Goal: Task Accomplishment & Management: Use online tool/utility

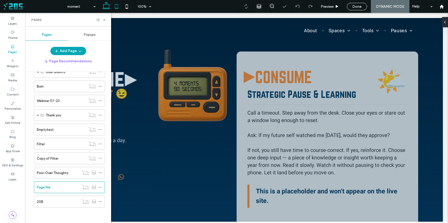
click at [116, 8] on use at bounding box center [116, 6] width 3 height 4
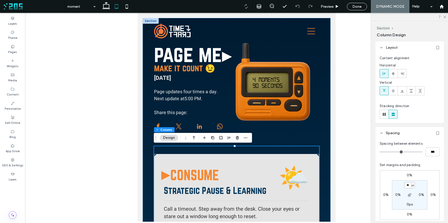
click at [408, 184] on input "**" at bounding box center [408, 185] width 7 height 6
type input "*"
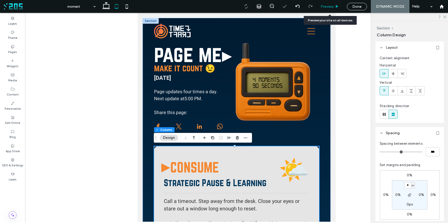
click at [335, 8] on icon at bounding box center [337, 7] width 4 height 4
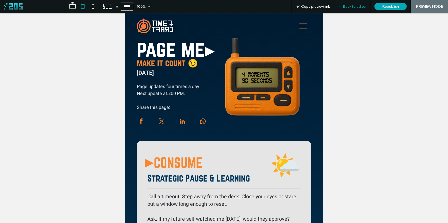
click at [349, 7] on span "Back to editor" at bounding box center [355, 6] width 24 height 4
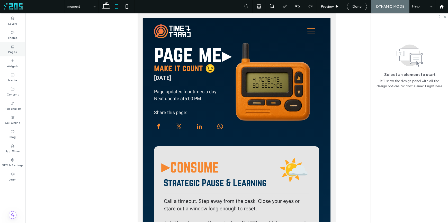
click at [14, 49] on label "Pages" at bounding box center [12, 52] width 9 height 6
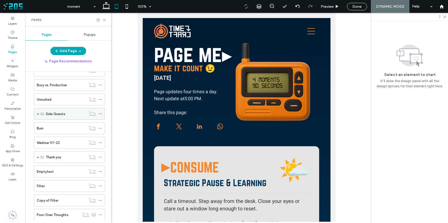
scroll to position [245, 0]
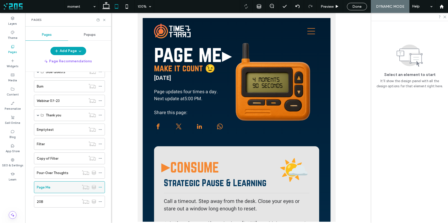
click at [101, 186] on icon at bounding box center [101, 187] width 4 height 4
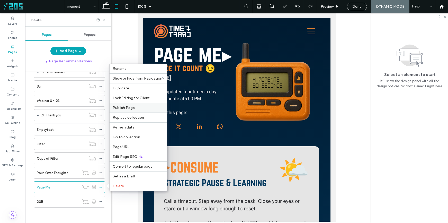
click at [139, 107] on label "Publish Page" at bounding box center [138, 108] width 51 height 4
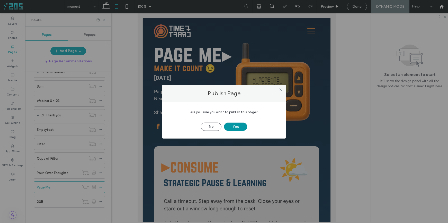
click at [238, 129] on button "Yes" at bounding box center [235, 127] width 23 height 8
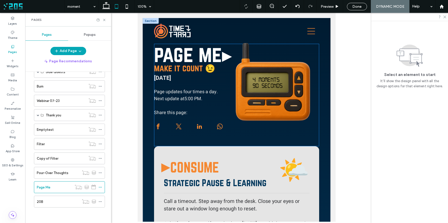
click at [174, 140] on div "BUY ME COFFEE page me ▸ make it count 😉 August 13, 2025 Page updates four times…" at bounding box center [236, 95] width 165 height 102
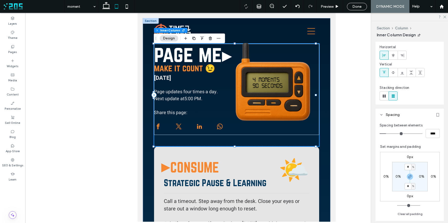
scroll to position [39, 0]
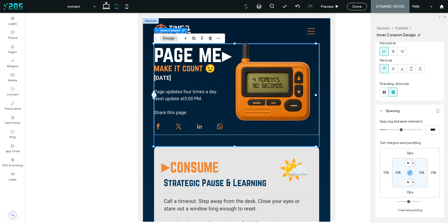
click at [275, 140] on div "BUY ME COFFEE page me ▸ make it count 😉 August 13, 2025 Page updates four times…" at bounding box center [236, 95] width 165 height 102
type input "**"
type input "****"
type input "**"
type input "****"
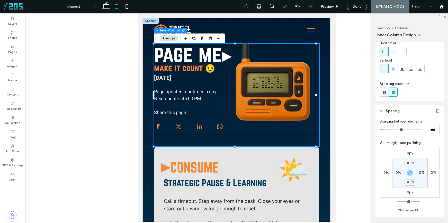
type input "**"
type input "****"
type input "*"
type input "***"
click at [385, 130] on input "range" at bounding box center [401, 129] width 43 height 1
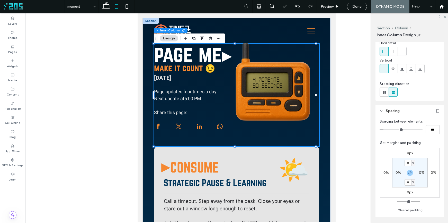
type input "**"
type input "****"
type input "**"
type input "****"
type input "**"
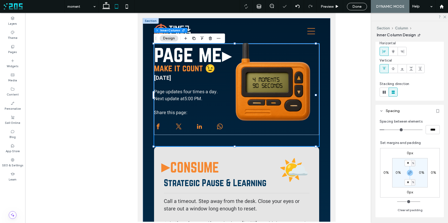
type input "****"
type input "**"
type input "****"
type input "**"
type input "****"
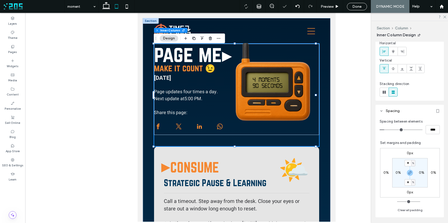
type input "**"
type input "****"
type input "**"
type input "****"
type input "**"
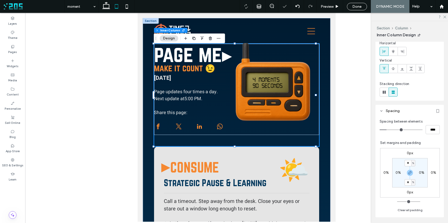
type input "****"
type input "**"
click at [387, 130] on input "range" at bounding box center [401, 129] width 43 height 1
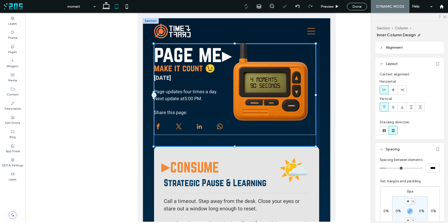
scroll to position [0, 0]
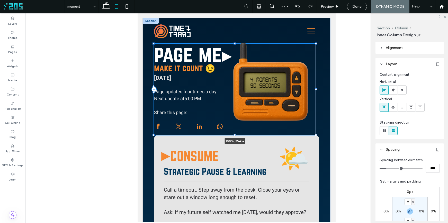
drag, startPoint x: 234, startPoint y: 146, endPoint x: 235, endPoint y: 133, distance: 12.9
type input "***"
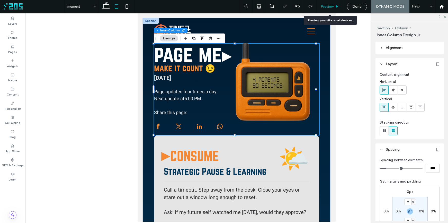
click at [334, 7] on span "Preview" at bounding box center [327, 6] width 13 height 4
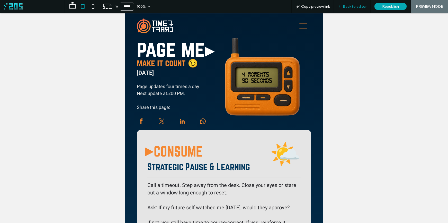
click at [345, 7] on span "Back to editor" at bounding box center [355, 6] width 24 height 4
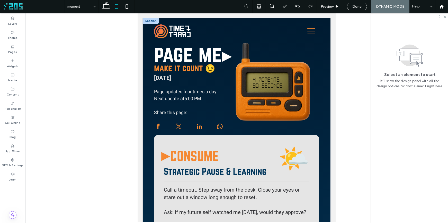
click at [164, 138] on div "▸ CONSUME Strategic Pause & Learning 🌤️ Call a timeout. Step away from the desk…" at bounding box center [236, 219] width 165 height 168
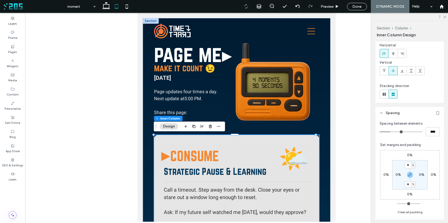
scroll to position [63, 0]
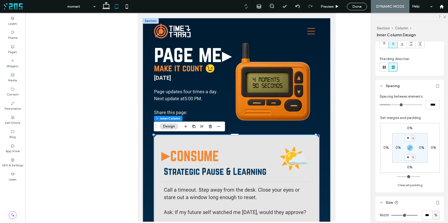
click at [408, 126] on label "0%" at bounding box center [410, 128] width 5 height 4
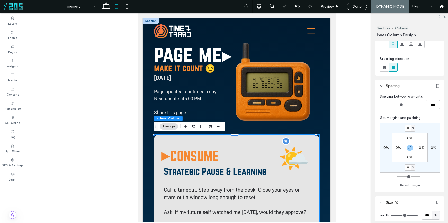
click at [298, 141] on span "🌤️" at bounding box center [294, 159] width 31 height 36
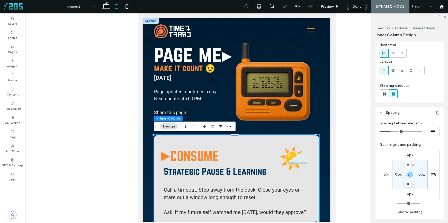
scroll to position [36, 0]
click at [408, 155] on label "0px" at bounding box center [410, 155] width 6 height 4
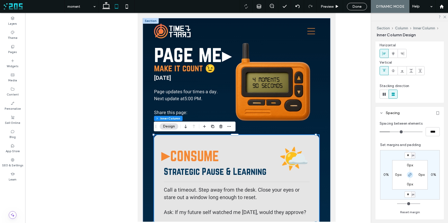
scroll to position [37, 0]
click at [409, 175] on use "button" at bounding box center [410, 173] width 3 height 3
click at [407, 154] on input "*" at bounding box center [408, 155] width 7 height 6
type input "**"
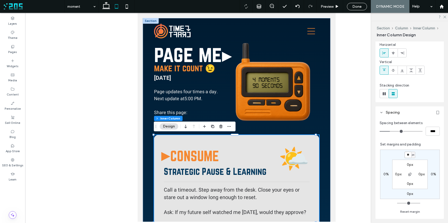
type input "**"
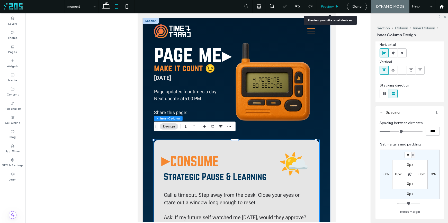
click at [327, 6] on span "Preview" at bounding box center [327, 6] width 13 height 4
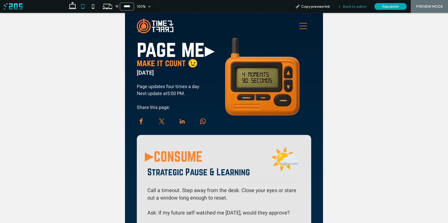
click at [355, 7] on span "Back to editor" at bounding box center [355, 6] width 24 height 4
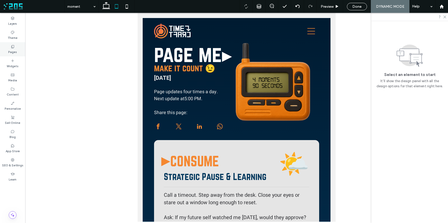
click at [8, 50] on label "Pages" at bounding box center [12, 52] width 9 height 6
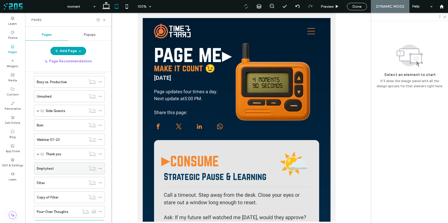
scroll to position [245, 0]
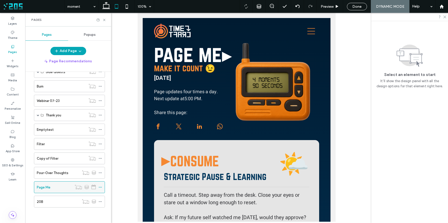
click at [101, 187] on use at bounding box center [100, 187] width 3 height 1
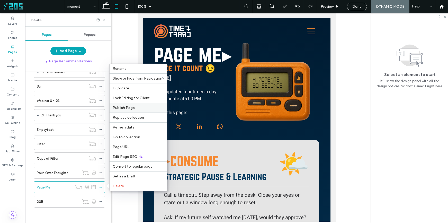
click at [134, 106] on span "Publish Page" at bounding box center [124, 108] width 22 height 4
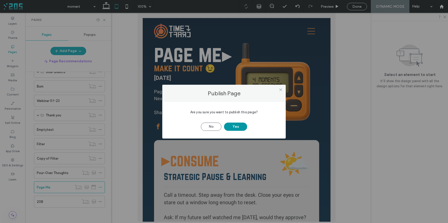
click at [236, 128] on button "Yes" at bounding box center [235, 127] width 23 height 8
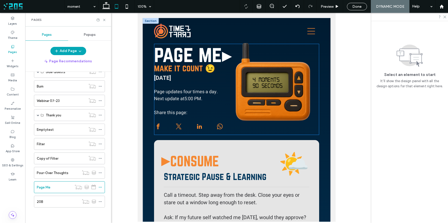
click at [156, 130] on div at bounding box center [158, 126] width 8 height 8
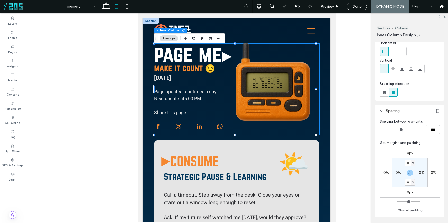
scroll to position [50, 0]
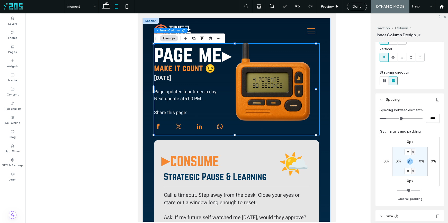
click at [396, 161] on label "0%" at bounding box center [398, 161] width 5 height 4
click at [312, 128] on div at bounding box center [236, 126] width 165 height 8
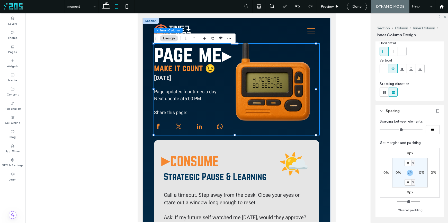
scroll to position [44, 0]
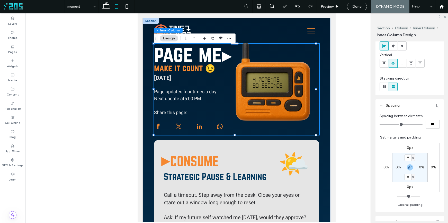
drag, startPoint x: 407, startPoint y: 167, endPoint x: 400, endPoint y: 169, distance: 7.4
click at [409, 167] on use "button" at bounding box center [410, 167] width 3 height 3
click at [396, 168] on label "0%" at bounding box center [398, 167] width 5 height 4
type input "*"
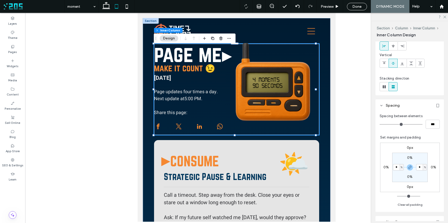
type input "*"
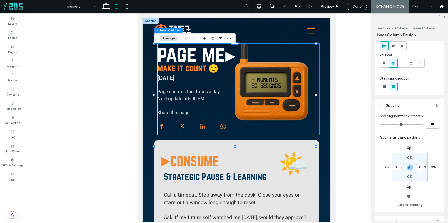
drag, startPoint x: 395, startPoint y: 167, endPoint x: 390, endPoint y: 167, distance: 4.4
click at [393, 167] on input "*" at bounding box center [396, 167] width 7 height 6
type input "*"
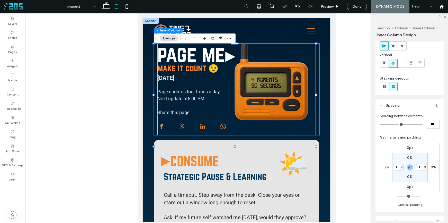
click at [394, 158] on section "0% * % 0% * %" at bounding box center [411, 167] width 36 height 29
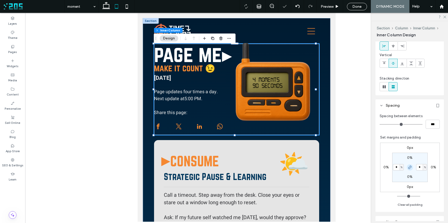
click at [408, 168] on icon "button" at bounding box center [410, 167] width 4 height 4
click at [393, 167] on input "*" at bounding box center [396, 167] width 7 height 6
type input "*"
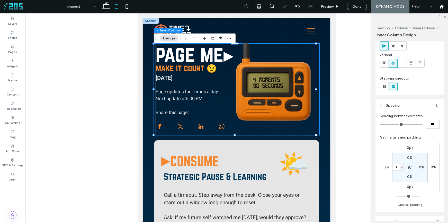
click at [396, 161] on section "0% 0% 0% * %" at bounding box center [411, 167] width 36 height 29
click at [394, 167] on input "*" at bounding box center [396, 167] width 7 height 6
type input "*"
click at [396, 160] on section "0% 0% 0% * %" at bounding box center [411, 167] width 36 height 29
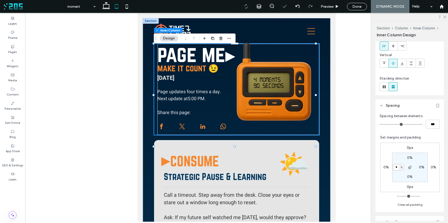
click at [394, 167] on input "*" at bounding box center [396, 167] width 7 height 6
type input "*"
click at [396, 160] on section "0% 0% 0% * %" at bounding box center [411, 167] width 36 height 29
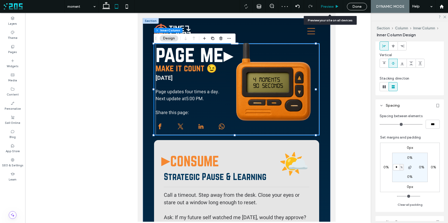
click at [333, 6] on span "Preview" at bounding box center [327, 6] width 13 height 4
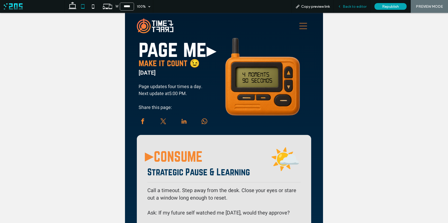
click at [344, 6] on div "Back to editor" at bounding box center [352, 6] width 37 height 4
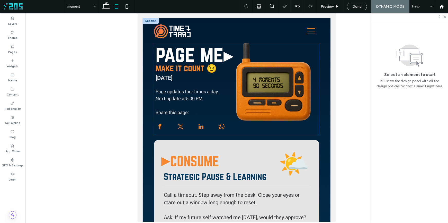
click at [163, 127] on span at bounding box center [160, 126] width 8 height 8
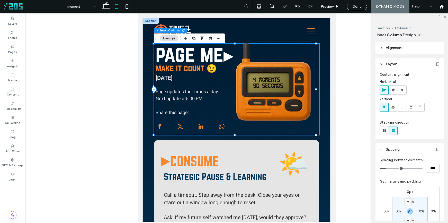
click at [157, 127] on span at bounding box center [160, 126] width 8 height 8
click at [160, 127] on span at bounding box center [160, 126] width 8 height 8
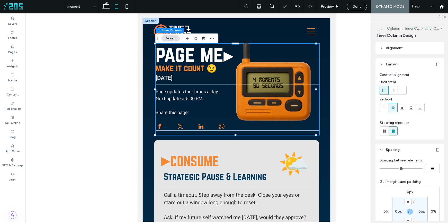
click at [160, 127] on span at bounding box center [160, 126] width 8 height 8
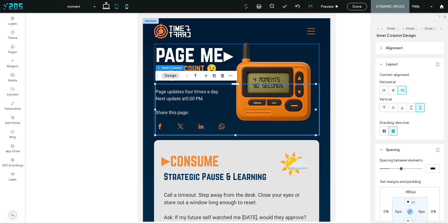
click at [165, 127] on div at bounding box center [238, 126] width 164 height 8
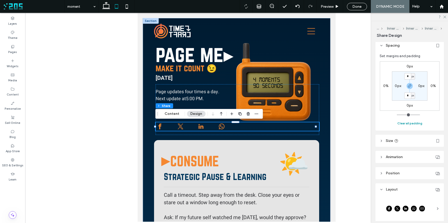
scroll to position [37, 0]
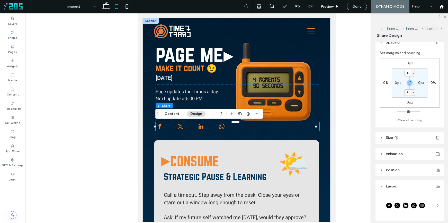
click at [386, 82] on label "0%" at bounding box center [386, 83] width 5 height 4
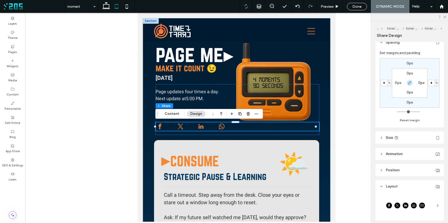
click at [408, 82] on icon "button" at bounding box center [410, 83] width 4 height 4
click at [385, 83] on input "*" at bounding box center [384, 83] width 7 height 6
type input "*"
type input "**"
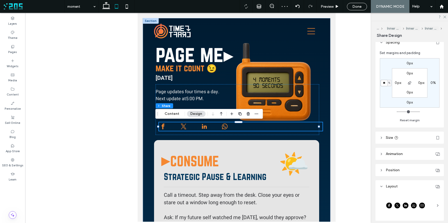
type input "*"
type input "****"
type input "*"
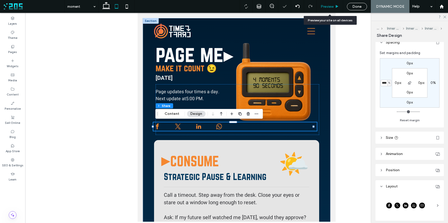
click at [334, 7] on span "Preview" at bounding box center [327, 6] width 13 height 4
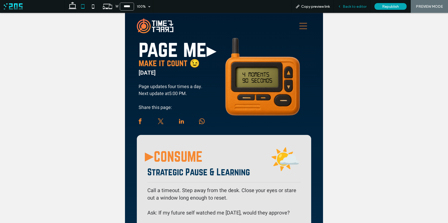
click at [351, 5] on span "Back to editor" at bounding box center [355, 6] width 24 height 4
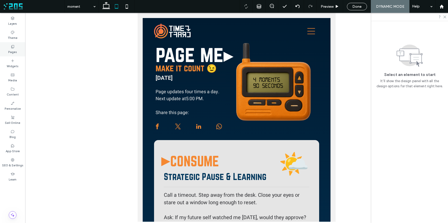
click at [15, 52] on label "Pages" at bounding box center [12, 52] width 9 height 6
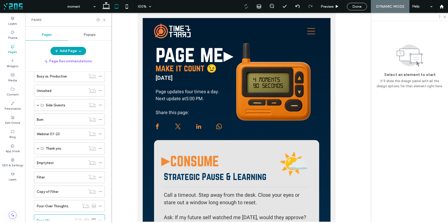
scroll to position [245, 0]
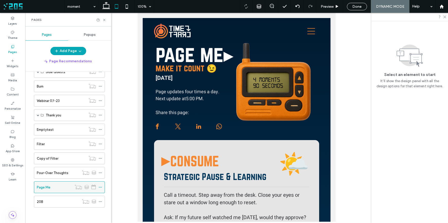
click at [101, 186] on icon at bounding box center [101, 187] width 4 height 4
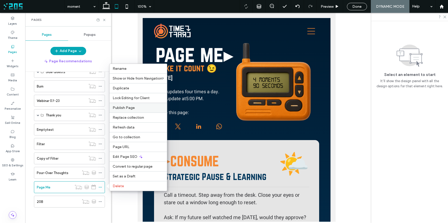
click at [128, 107] on span "Publish Page" at bounding box center [124, 108] width 22 height 4
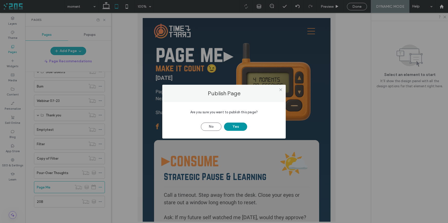
click at [232, 125] on button "Yes" at bounding box center [235, 127] width 23 height 8
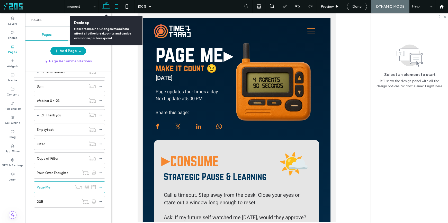
click at [109, 8] on use at bounding box center [106, 5] width 8 height 7
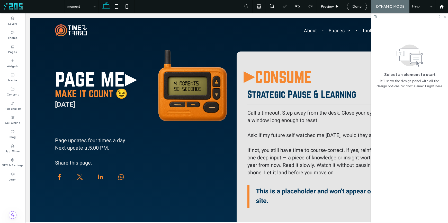
click at [445, 16] on icon at bounding box center [444, 16] width 3 height 3
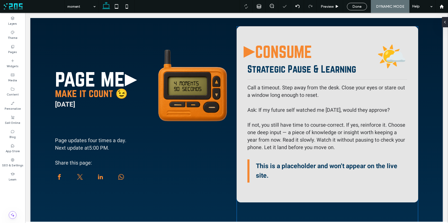
scroll to position [33, 0]
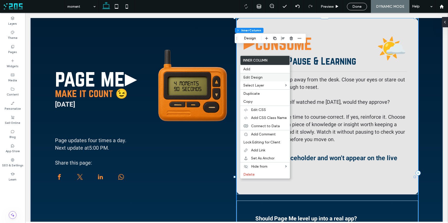
click at [254, 77] on span "Edit Design" at bounding box center [253, 77] width 19 height 4
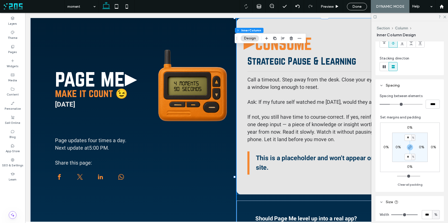
scroll to position [73, 0]
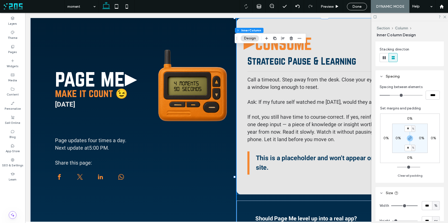
click at [241, 156] on div "▸ CONSUME Strategic Pause & Learning 🌤️ Call a timeout. Step away from the desk…" at bounding box center [328, 106] width 182 height 176
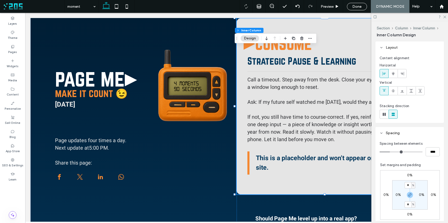
scroll to position [17, 0]
click at [241, 126] on div "▸ CONSUME Strategic Pause & Learning 🌤️ Call a timeout. Step away from the desk…" at bounding box center [328, 106] width 182 height 176
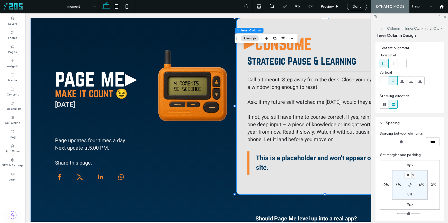
scroll to position [27, 0]
click at [396, 184] on label "6%" at bounding box center [398, 184] width 5 height 4
type input "*"
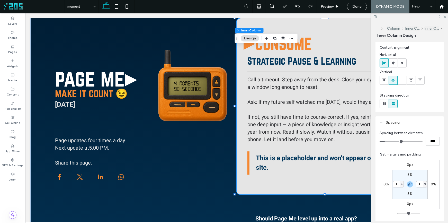
click at [419, 176] on section "6% * % 8% * %" at bounding box center [411, 184] width 36 height 29
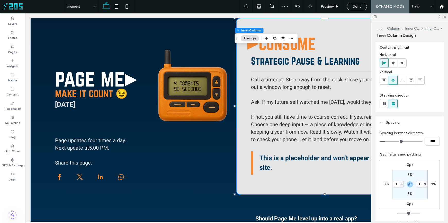
click at [408, 194] on label "8%" at bounding box center [410, 194] width 5 height 4
type input "**"
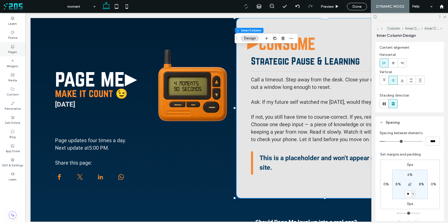
click at [13, 51] on label "Pages" at bounding box center [12, 52] width 9 height 6
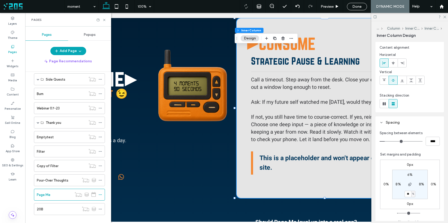
scroll to position [245, 0]
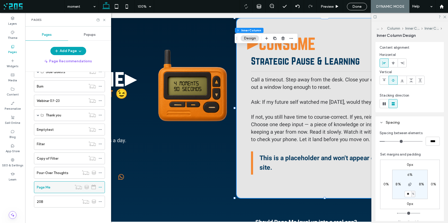
click at [100, 187] on use at bounding box center [100, 187] width 3 height 1
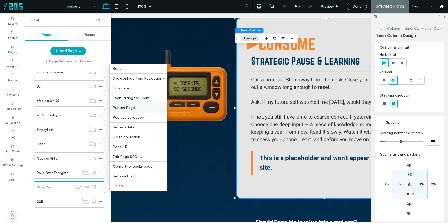
click at [131, 106] on span "Publish Page" at bounding box center [124, 108] width 22 height 4
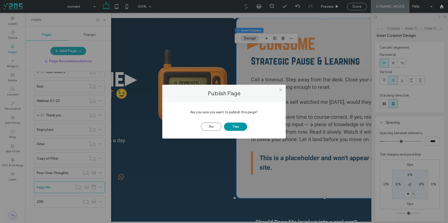
click at [237, 128] on button "Yes" at bounding box center [235, 127] width 23 height 8
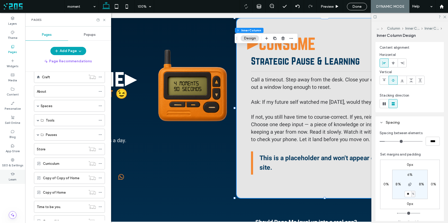
scroll to position [11, 0]
click at [38, 104] on span at bounding box center [38, 104] width 3 height 3
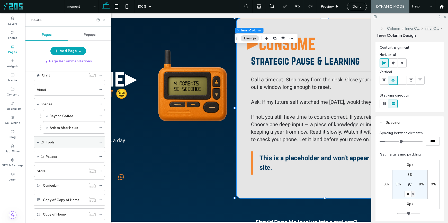
click at [38, 143] on span at bounding box center [38, 142] width 3 height 3
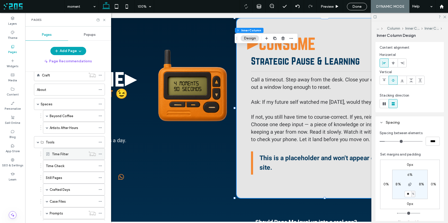
click at [68, 154] on div "Time Filter" at bounding box center [69, 153] width 34 height 5
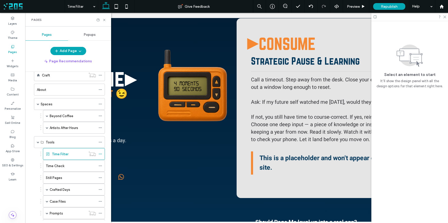
click at [73, 151] on div at bounding box center [224, 111] width 448 height 223
click at [104, 21] on div at bounding box center [224, 111] width 448 height 223
click at [446, 16] on div at bounding box center [224, 111] width 448 height 223
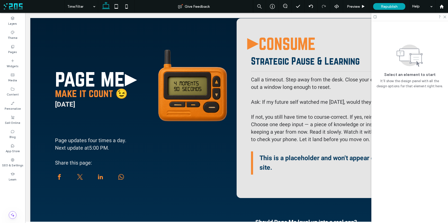
click at [445, 18] on div at bounding box center [224, 111] width 448 height 223
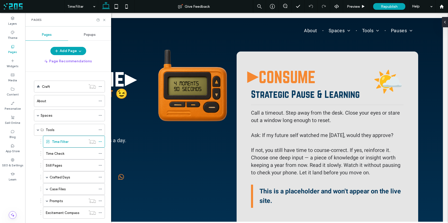
click at [104, 20] on div at bounding box center [224, 111] width 448 height 223
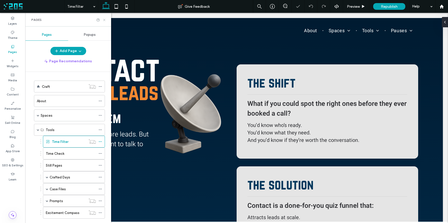
click at [105, 20] on icon at bounding box center [104, 20] width 4 height 4
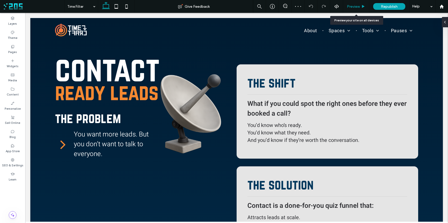
click at [352, 7] on span "Preview" at bounding box center [353, 6] width 13 height 4
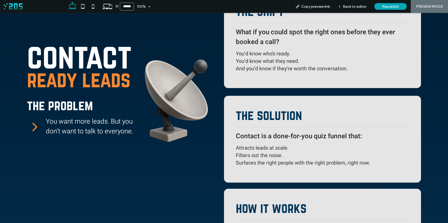
scroll to position [67, 0]
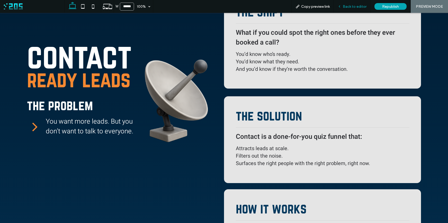
click at [342, 7] on icon at bounding box center [340, 7] width 4 height 4
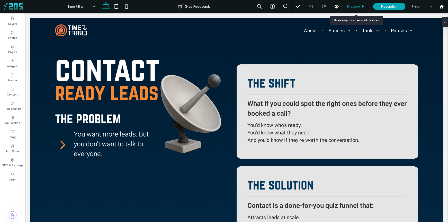
click at [352, 7] on span "Preview" at bounding box center [353, 6] width 13 height 4
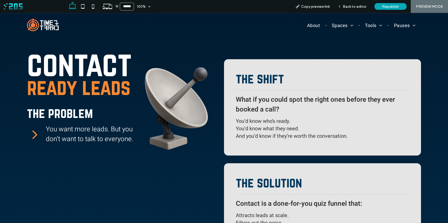
click at [34, 135] on icon at bounding box center [34, 133] width 15 height 15
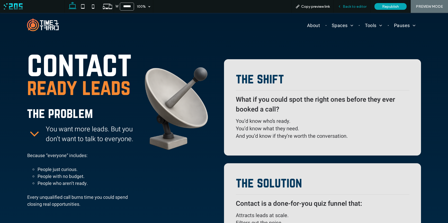
drag, startPoint x: 341, startPoint y: 10, endPoint x: 344, endPoint y: 7, distance: 4.0
click at [342, 9] on div "Back to editor" at bounding box center [352, 6] width 37 height 13
click at [344, 7] on span "Back to editor" at bounding box center [355, 6] width 24 height 4
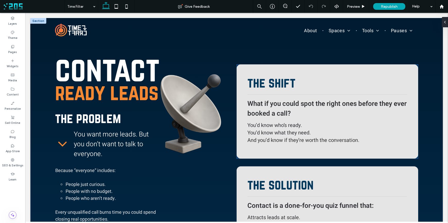
click at [286, 107] on span "What if you could spot the right ones before they ever booked a call?" at bounding box center [327, 109] width 159 height 20
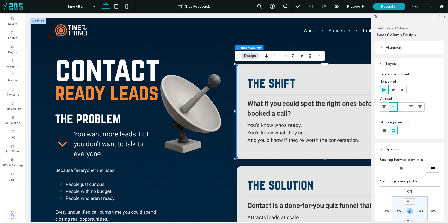
click at [277, 106] on span "What if you could spot the right ones before they ever booked a call?" at bounding box center [327, 109] width 159 height 20
click at [283, 107] on span "What if you could spot the right ones before they ever booked a call?" at bounding box center [327, 109] width 159 height 20
click at [291, 107] on span "What if you could spot the right ones before they ever booked a call?" at bounding box center [327, 109] width 159 height 20
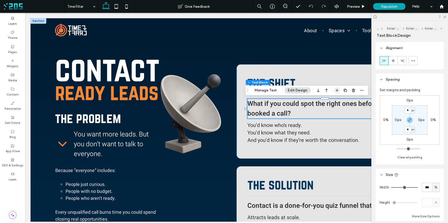
click at [335, 91] on icon "button" at bounding box center [337, 90] width 4 height 4
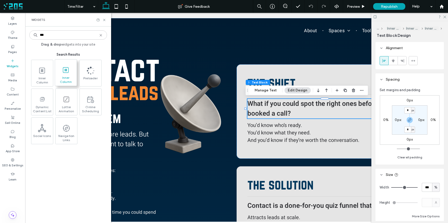
type input "***"
drag, startPoint x: 61, startPoint y: 71, endPoint x: 113, endPoint y: 60, distance: 52.7
click at [61, 71] on span at bounding box center [66, 70] width 22 height 12
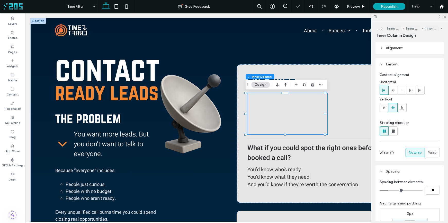
click at [445, 17] on use at bounding box center [445, 17] width 3 height 3
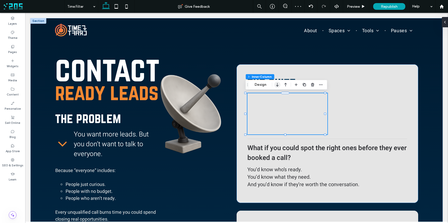
click at [279, 85] on icon "button" at bounding box center [277, 84] width 6 height 9
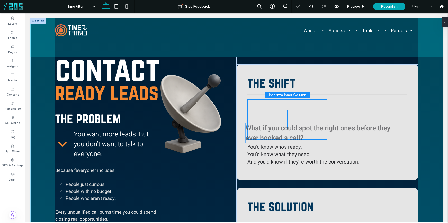
drag, startPoint x: 280, startPoint y: 147, endPoint x: 280, endPoint y: 127, distance: 19.8
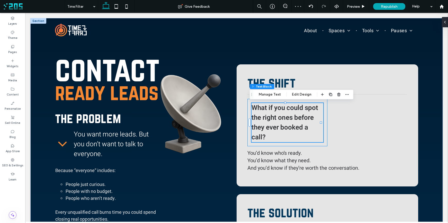
click at [322, 113] on div "What if you could spot the right ones before they ever booked a call?" at bounding box center [288, 122] width 80 height 47
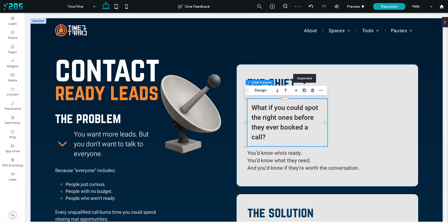
click at [304, 91] on icon "button" at bounding box center [304, 90] width 4 height 4
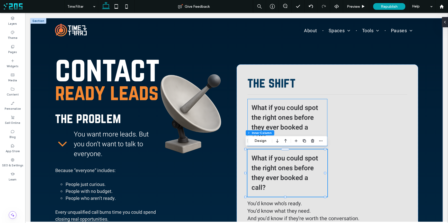
click at [309, 116] on span "What if you could spot the right ones before they ever booked a call?" at bounding box center [285, 122] width 67 height 39
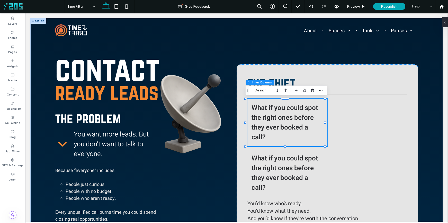
click at [307, 117] on span "What if you could spot the right ones before they ever booked a call?" at bounding box center [285, 122] width 67 height 39
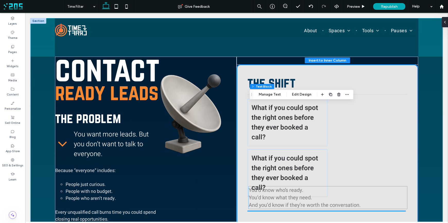
scroll to position [8, 0]
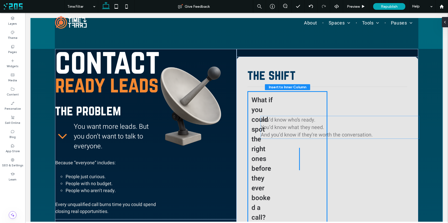
drag, startPoint x: 292, startPoint y: 206, endPoint x: 307, endPoint y: 122, distance: 85.1
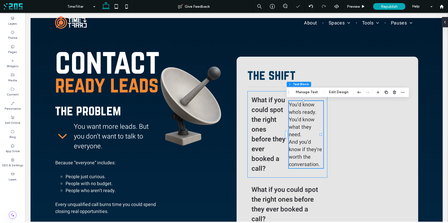
click at [322, 129] on div "What if you could spot the right ones before they ever booked a call? You’d kno…" at bounding box center [288, 134] width 80 height 87
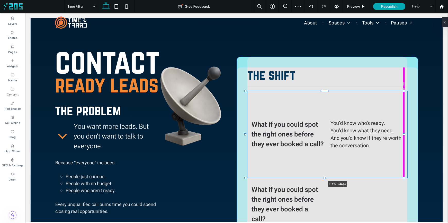
drag, startPoint x: 326, startPoint y: 134, endPoint x: 319, endPoint y: 125, distance: 10.9
type input "***"
type input "****"
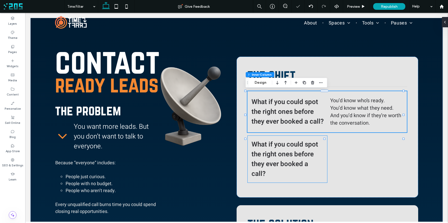
click at [309, 153] on span "What if you could spot the right ones before they ever booked a call?" at bounding box center [285, 159] width 67 height 39
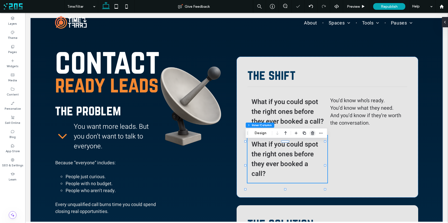
click at [314, 134] on icon "button" at bounding box center [313, 133] width 4 height 4
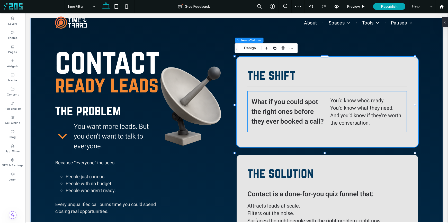
click at [248, 101] on div "What if you could spot the right ones before they ever booked a call? You’d kno…" at bounding box center [327, 111] width 159 height 41
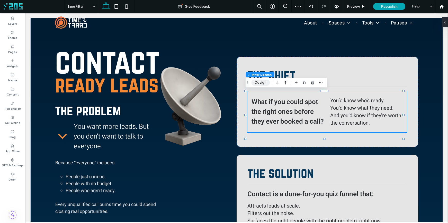
click at [258, 84] on button "Design" at bounding box center [261, 83] width 19 height 6
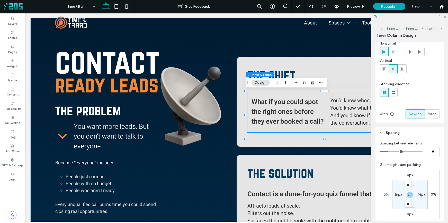
scroll to position [42, 0]
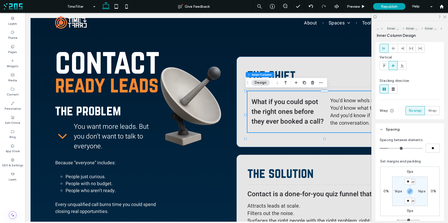
type input "*"
type input "**"
type input "*"
type input "**"
type input "*"
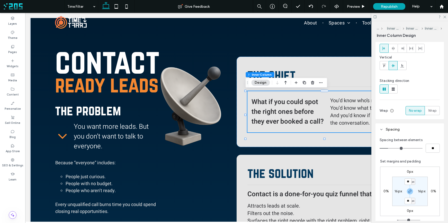
type input "**"
type input "*"
type input "**"
drag, startPoint x: 391, startPoint y: 149, endPoint x: 375, endPoint y: 148, distance: 15.2
type input "*"
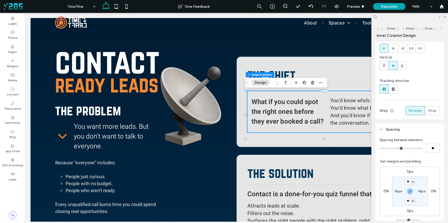
click at [380, 148] on input "range" at bounding box center [401, 148] width 43 height 1
click at [248, 111] on div "What if you could spot the right ones before they ever booked a call? You’d kno…" at bounding box center [327, 111] width 159 height 41
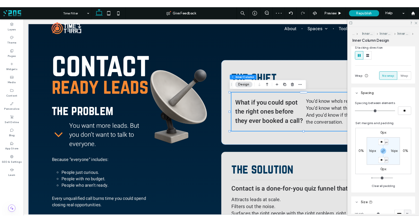
scroll to position [82, 0]
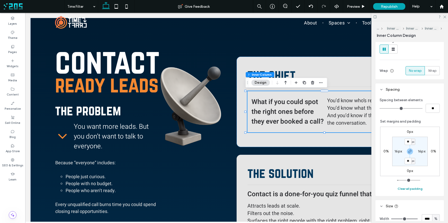
click at [409, 189] on button "Clear all padding" at bounding box center [410, 189] width 25 height 6
type input "*"
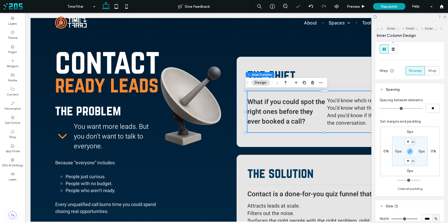
type input "**"
type input "*"
type input "**"
type input "*"
type input "**"
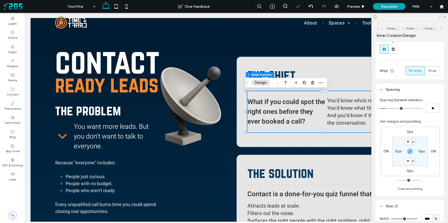
type input "*"
type input "**"
drag, startPoint x: 382, startPoint y: 108, endPoint x: 389, endPoint y: 109, distance: 7.2
type input "*"
click at [389, 109] on input "range" at bounding box center [401, 108] width 43 height 1
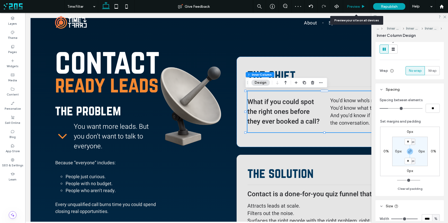
click at [353, 5] on span "Preview" at bounding box center [353, 6] width 13 height 4
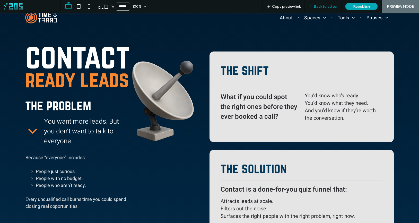
click at [315, 7] on span "Back to editor" at bounding box center [326, 6] width 24 height 4
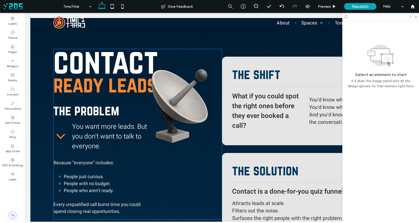
click at [85, 88] on span "ready leads" at bounding box center [104, 85] width 103 height 24
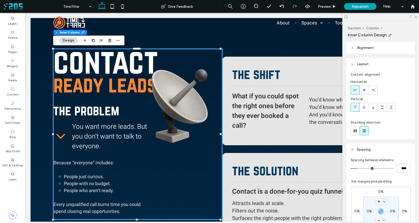
click at [85, 88] on span "ready leads" at bounding box center [104, 85] width 103 height 24
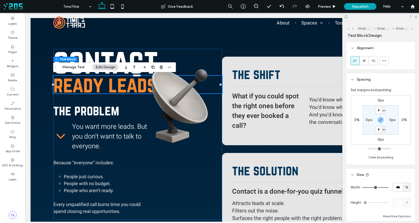
click at [85, 88] on span "ready leads" at bounding box center [104, 85] width 103 height 24
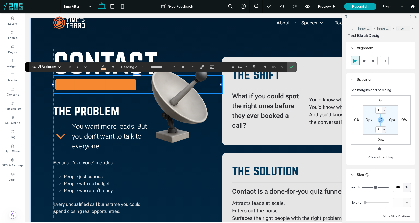
click at [85, 88] on span "**********" at bounding box center [95, 85] width 85 height 20
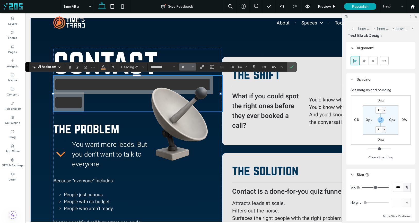
click at [187, 67] on input "**" at bounding box center [186, 67] width 10 height 4
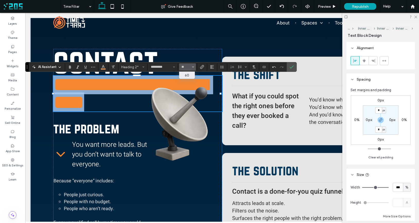
type input "**"
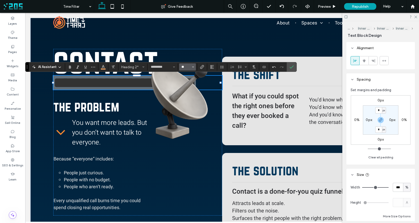
click at [184, 68] on input "**" at bounding box center [186, 67] width 10 height 4
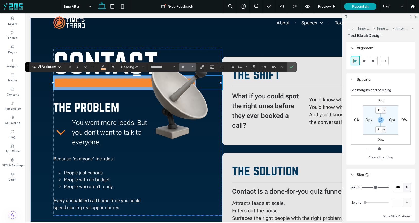
type input "**"
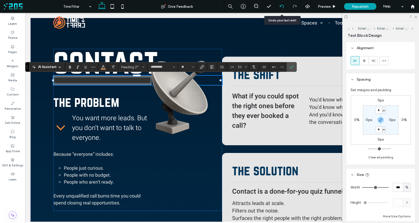
click at [281, 6] on icon at bounding box center [282, 6] width 4 height 4
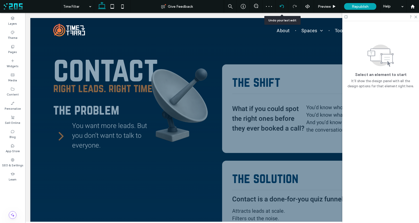
click at [281, 6] on icon at bounding box center [282, 6] width 4 height 4
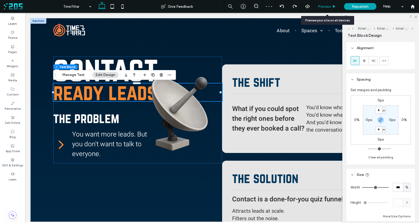
click at [327, 5] on span "Preview" at bounding box center [324, 6] width 13 height 4
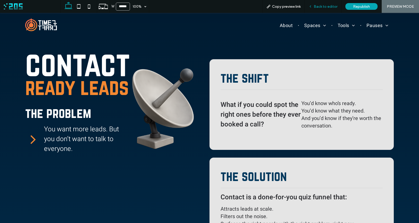
click at [312, 5] on icon at bounding box center [311, 7] width 4 height 4
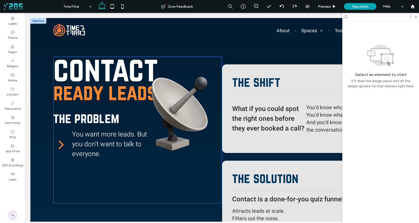
click at [126, 64] on span "contact" at bounding box center [105, 68] width 105 height 37
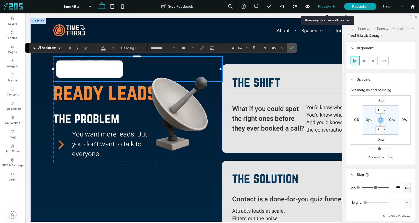
click at [328, 6] on span "Preview" at bounding box center [324, 6] width 13 height 4
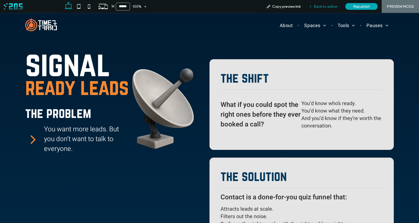
click at [318, 6] on span "Back to editor" at bounding box center [326, 6] width 24 height 4
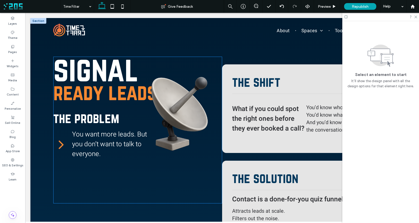
click at [85, 98] on span "ready leads" at bounding box center [104, 92] width 103 height 24
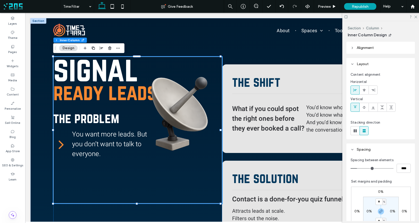
click at [85, 98] on span "ready leads" at bounding box center [104, 92] width 103 height 24
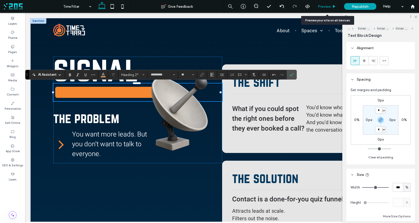
click at [330, 7] on span "Preview" at bounding box center [324, 6] width 13 height 4
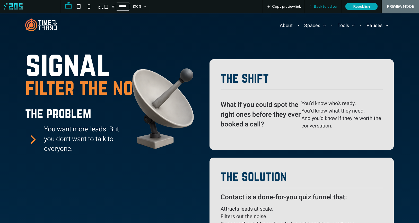
click at [322, 6] on span "Back to editor" at bounding box center [326, 6] width 24 height 4
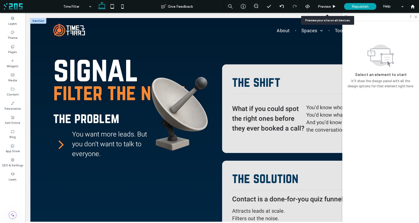
click at [322, 6] on span "Preview" at bounding box center [324, 6] width 13 height 4
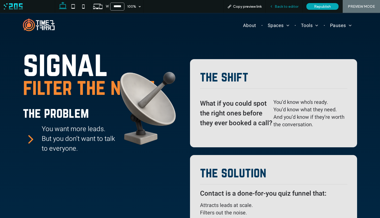
click at [279, 7] on span "Back to editor" at bounding box center [287, 6] width 24 height 4
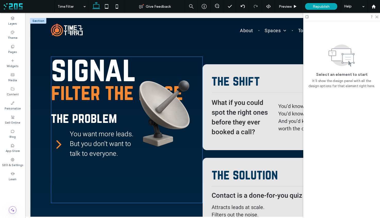
click at [84, 90] on span "filter the noise" at bounding box center [117, 92] width 132 height 24
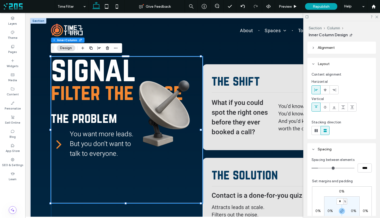
click at [84, 90] on span "filter the noise" at bounding box center [117, 92] width 132 height 24
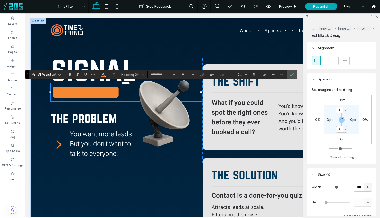
click at [67, 65] on span "signal" at bounding box center [93, 68] width 85 height 37
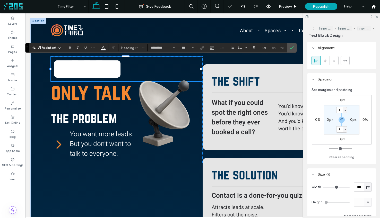
click at [67, 65] on span "******" at bounding box center [87, 69] width 73 height 31
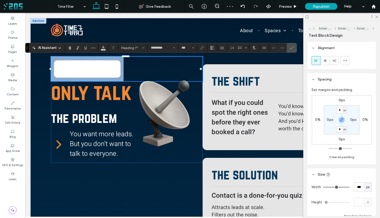
click at [67, 65] on span "******" at bounding box center [87, 69] width 73 height 31
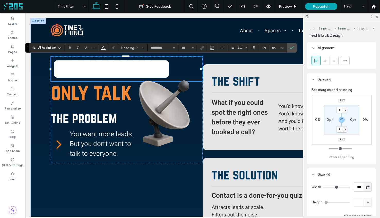
scroll to position [6, 0]
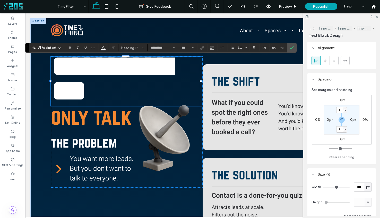
click at [56, 85] on span "**********" at bounding box center [111, 78] width 121 height 55
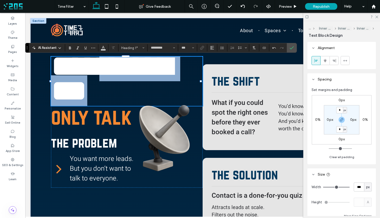
click at [56, 85] on span "**********" at bounding box center [111, 78] width 121 height 55
click at [54, 88] on span "**********" at bounding box center [111, 78] width 121 height 55
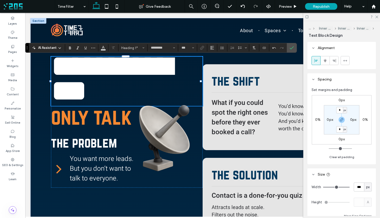
scroll to position [0, 0]
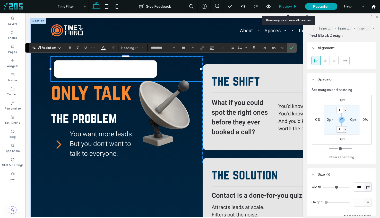
click at [289, 7] on span "Preview" at bounding box center [285, 6] width 13 height 4
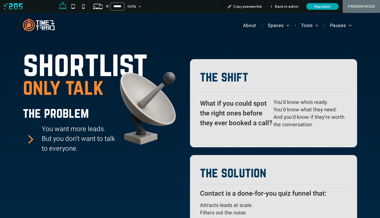
click at [289, 7] on span "Back to editor" at bounding box center [287, 6] width 24 height 4
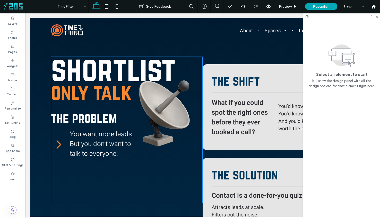
click at [83, 94] on span "only talk" at bounding box center [91, 92] width 81 height 24
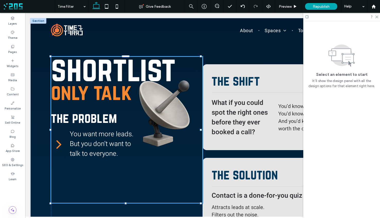
click at [83, 94] on span "only talk" at bounding box center [91, 92] width 81 height 24
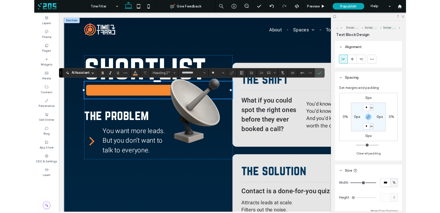
scroll to position [3, 0]
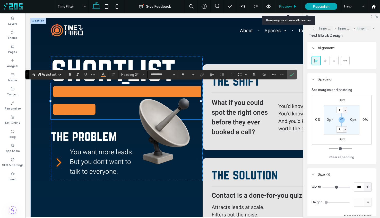
click at [289, 4] on span "Preview" at bounding box center [285, 6] width 13 height 4
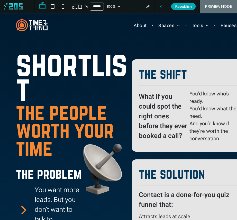
click at [161, 5] on icon at bounding box center [161, 7] width 4 height 4
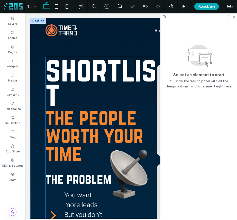
click at [59, 85] on span "shortlist" at bounding box center [101, 81] width 111 height 62
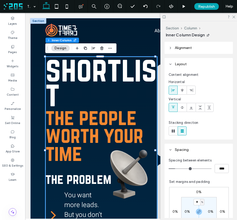
click at [59, 85] on span "shortlist" at bounding box center [101, 81] width 111 height 62
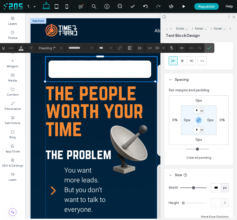
click at [59, 84] on span "*********" at bounding box center [100, 69] width 109 height 31
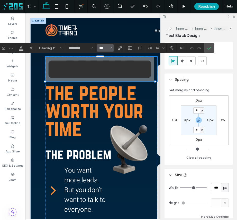
click at [103, 49] on input "***" at bounding box center [104, 48] width 10 height 4
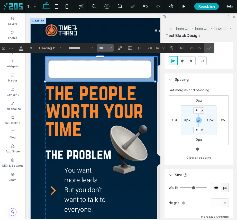
type input "***"
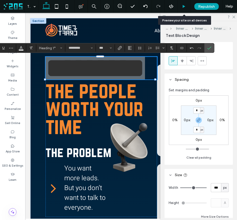
click at [182, 7] on div at bounding box center [184, 7] width 13 height 4
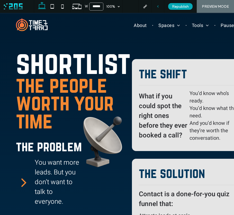
drag, startPoint x: 159, startPoint y: 6, endPoint x: 137, endPoint y: 19, distance: 25.4
click at [159, 6] on icon at bounding box center [158, 7] width 4 height 4
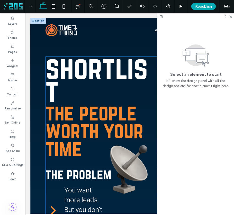
click at [86, 77] on span "shortlist" at bounding box center [97, 79] width 102 height 57
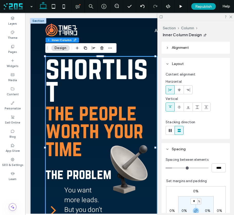
click at [86, 77] on span "shortlist" at bounding box center [97, 79] width 102 height 57
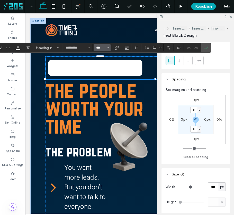
click at [100, 47] on input "***" at bounding box center [101, 48] width 10 height 4
type input "***"
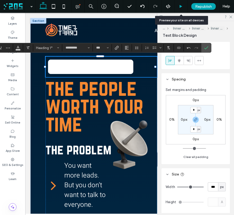
click at [179, 6] on icon at bounding box center [181, 7] width 4 height 4
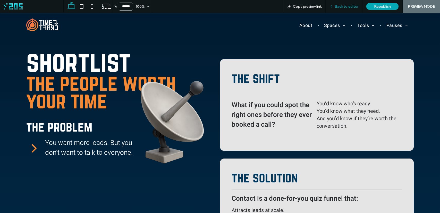
click at [335, 6] on span "Back to editor" at bounding box center [346, 6] width 24 height 4
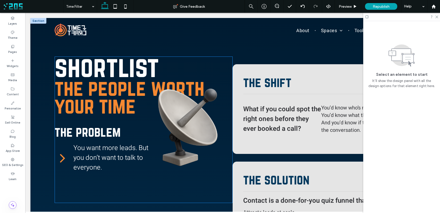
click at [128, 90] on span "the people worth your time" at bounding box center [130, 96] width 150 height 41
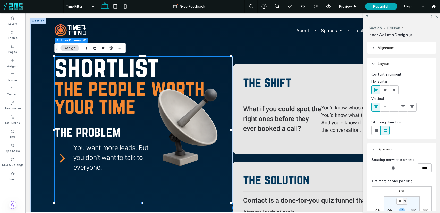
click at [128, 90] on span "the people worth your time" at bounding box center [130, 96] width 150 height 41
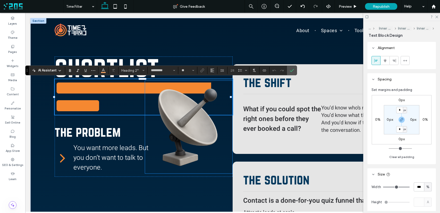
scroll to position [3, 0]
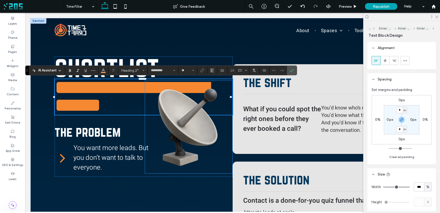
click at [145, 88] on img at bounding box center [189, 127] width 88 height 93
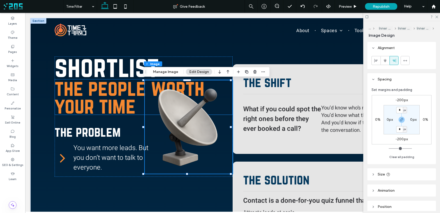
click at [121, 87] on span "the people worth your time" at bounding box center [130, 96] width 150 height 41
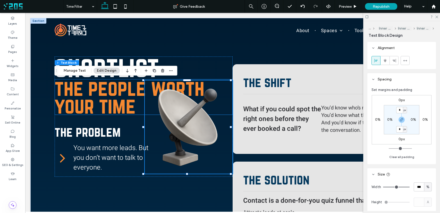
click at [121, 87] on span "the people worth your time" at bounding box center [130, 96] width 150 height 41
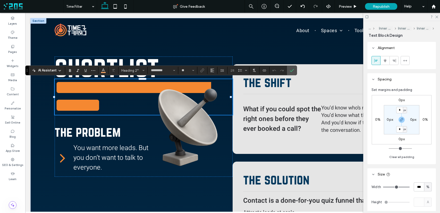
click at [136, 86] on span "**********" at bounding box center [132, 96] width 154 height 37
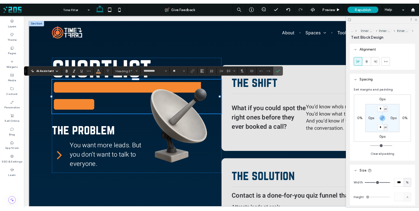
scroll to position [0, 0]
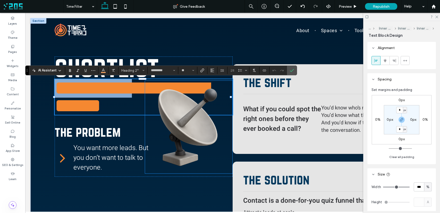
drag, startPoint x: 57, startPoint y: 88, endPoint x: 148, endPoint y: 89, distance: 90.6
click at [148, 89] on div "**********" at bounding box center [144, 117] width 178 height 120
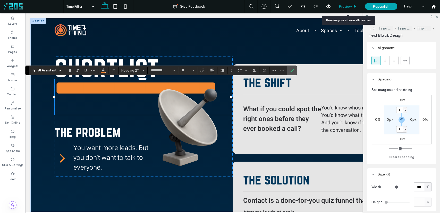
click at [348, 6] on span "Preview" at bounding box center [345, 6] width 13 height 4
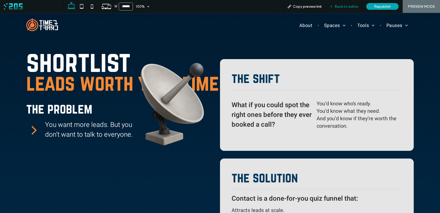
click at [344, 6] on span "Back to editor" at bounding box center [346, 6] width 24 height 4
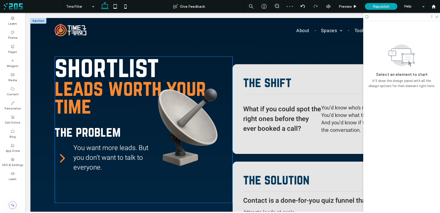
click at [157, 84] on img at bounding box center [189, 127] width 88 height 93
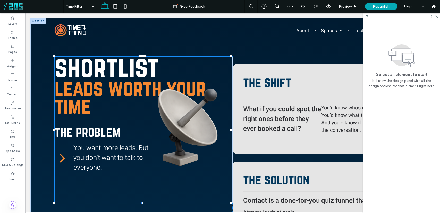
click at [157, 84] on img at bounding box center [189, 127] width 88 height 93
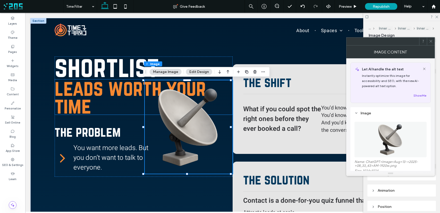
click at [126, 93] on span "leads worth your time" at bounding box center [130, 96] width 151 height 41
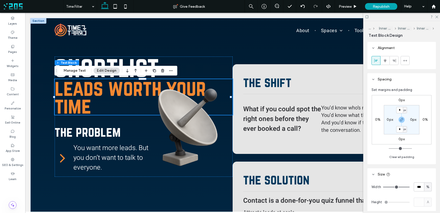
click at [126, 93] on span "leads worth your time" at bounding box center [130, 96] width 151 height 41
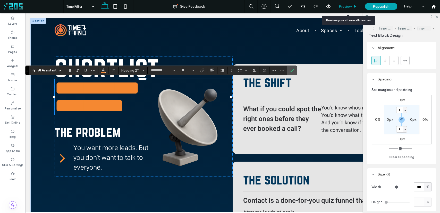
click at [347, 5] on span "Preview" at bounding box center [345, 6] width 13 height 4
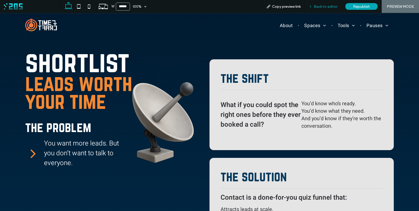
drag, startPoint x: 322, startPoint y: 9, endPoint x: 312, endPoint y: 11, distance: 10.7
click at [322, 9] on div "Back to editor" at bounding box center [323, 6] width 37 height 13
click at [323, 7] on span "Back to editor" at bounding box center [326, 6] width 24 height 4
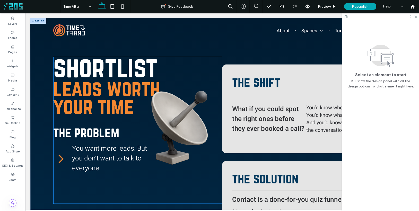
drag, startPoint x: 176, startPoint y: 101, endPoint x: 179, endPoint y: 101, distance: 3.1
click at [176, 101] on img at bounding box center [180, 127] width 83 height 93
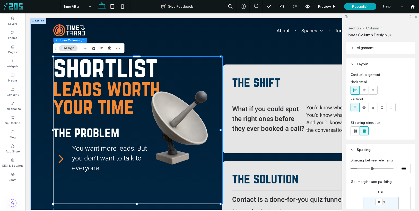
click at [182, 101] on img at bounding box center [180, 127] width 83 height 93
click at [178, 106] on img at bounding box center [180, 127] width 83 height 93
click at [194, 120] on img at bounding box center [180, 127] width 83 height 93
click at [171, 143] on img at bounding box center [180, 127] width 83 height 93
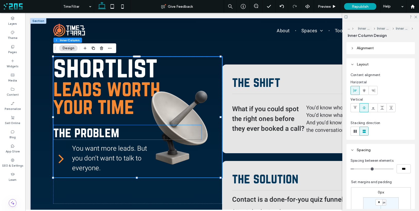
click at [173, 131] on h2 "the problem" at bounding box center [127, 132] width 149 height 15
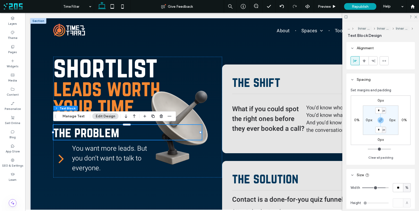
click at [176, 117] on img at bounding box center [180, 127] width 83 height 93
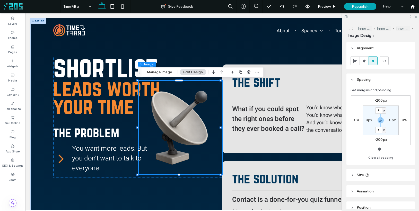
click at [378, 100] on label "-200px" at bounding box center [381, 100] width 12 height 4
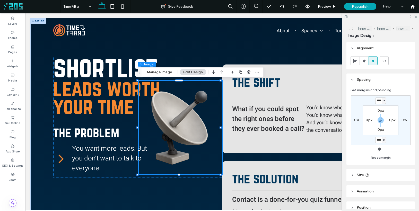
type input "*"
click at [376, 100] on input "****" at bounding box center [378, 100] width 7 height 6
type input "****"
type input "*"
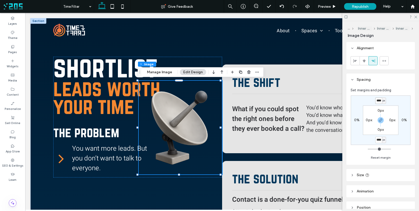
type input "****"
type input "*"
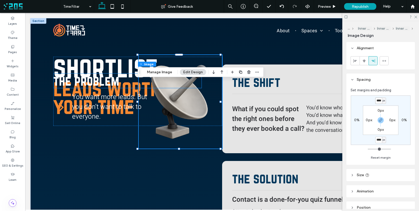
click at [109, 79] on span "the problem" at bounding box center [86, 80] width 66 height 15
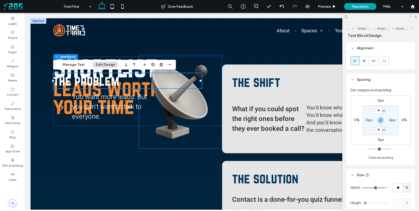
click at [184, 67] on img at bounding box center [180, 101] width 83 height 93
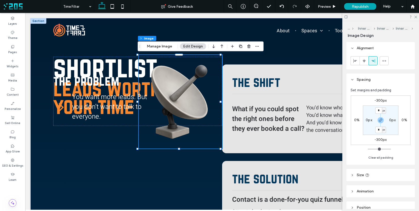
click at [380, 139] on label "-300px" at bounding box center [381, 139] width 12 height 4
type input "*"
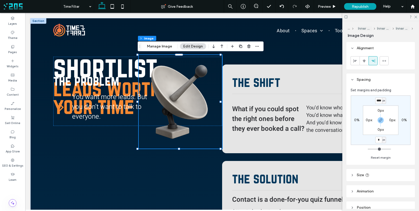
type input "*"
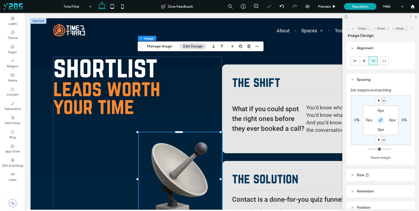
click at [380, 119] on icon "button" at bounding box center [381, 120] width 4 height 4
click at [379, 100] on label "0px" at bounding box center [381, 100] width 6 height 4
type input "****"
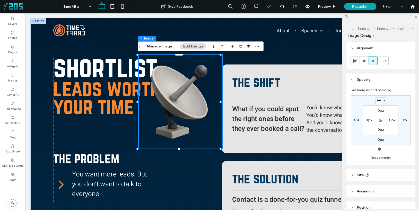
scroll to position [0, 0]
click at [381, 140] on label "0px" at bounding box center [381, 139] width 6 height 4
type input "*"
type input "****"
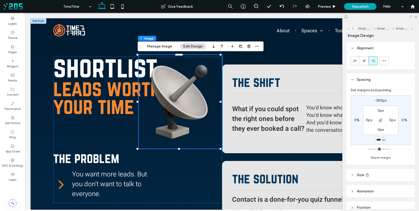
type input "*"
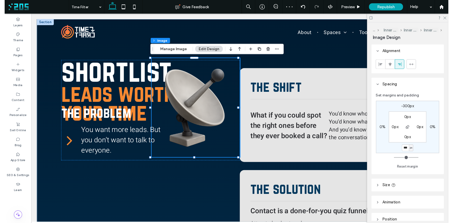
scroll to position [0, 0]
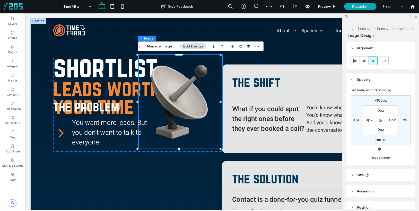
type input "****"
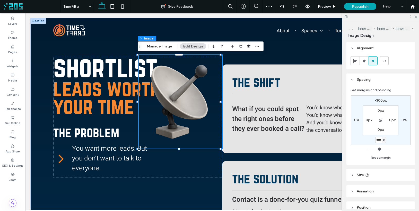
type input "*"
click at [332, 6] on div "Preview" at bounding box center [327, 6] width 26 height 4
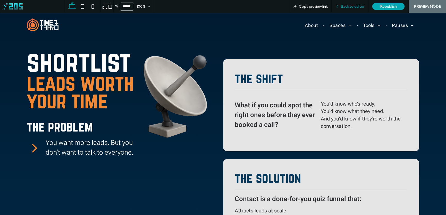
click at [343, 5] on span "Back to editor" at bounding box center [352, 6] width 24 height 4
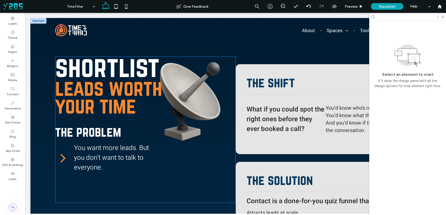
click at [186, 82] on img at bounding box center [190, 101] width 89 height 93
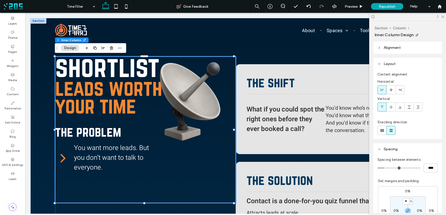
click at [190, 83] on img at bounding box center [190, 101] width 89 height 93
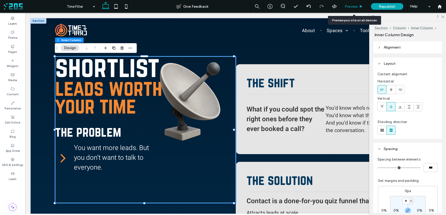
click at [356, 4] on span "Preview" at bounding box center [350, 6] width 13 height 4
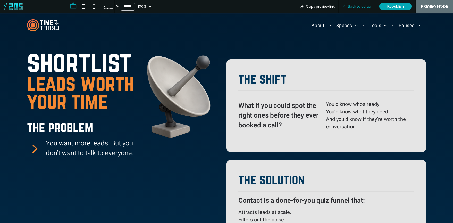
click at [364, 5] on span "Back to editor" at bounding box center [359, 6] width 24 height 4
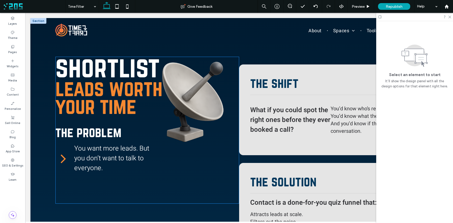
click at [201, 80] on img at bounding box center [193, 101] width 91 height 93
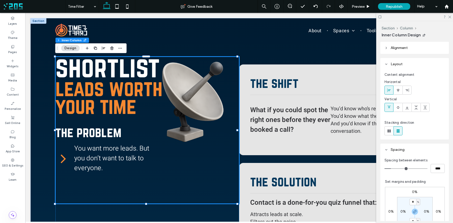
click at [193, 87] on img at bounding box center [193, 101] width 91 height 93
click at [178, 125] on h2 "the problem" at bounding box center [135, 132] width 161 height 15
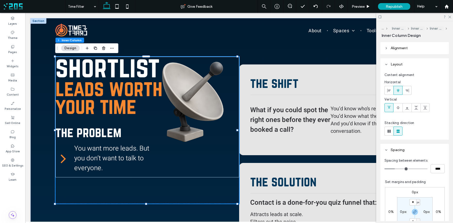
click at [180, 135] on h2 "the problem" at bounding box center [135, 132] width 161 height 15
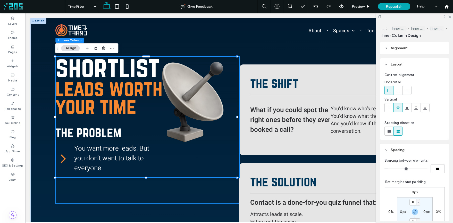
click at [184, 135] on h2 "the problem" at bounding box center [135, 132] width 161 height 15
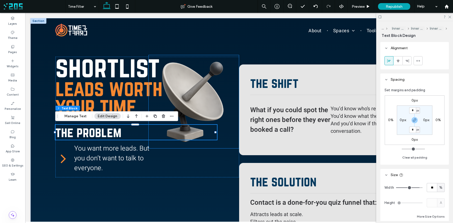
click at [192, 115] on img at bounding box center [193, 101] width 91 height 93
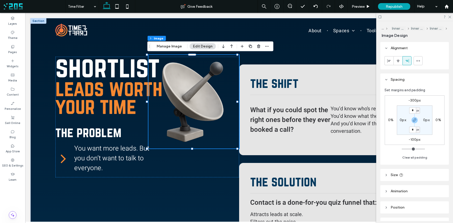
click at [414, 100] on label "-300px" at bounding box center [414, 100] width 12 height 4
type input "*"
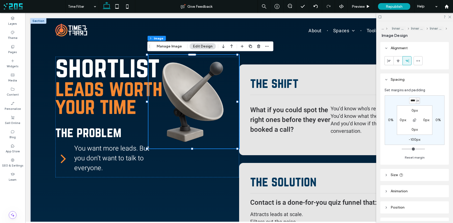
scroll to position [0, 1]
type input "****"
type input "*"
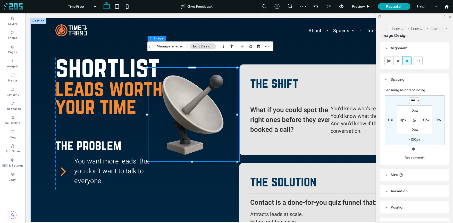
scroll to position [0, 1]
type input "****"
type input "*"
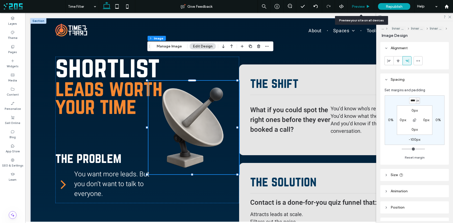
scroll to position [0, 0]
click at [364, 5] on span "Preview" at bounding box center [357, 6] width 13 height 4
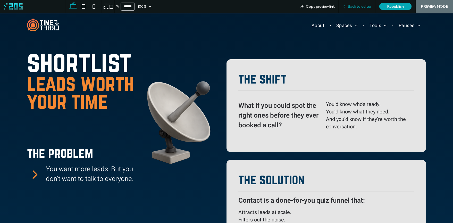
click at [349, 7] on span "Back to editor" at bounding box center [359, 6] width 24 height 4
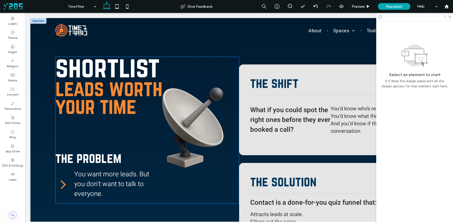
click at [94, 68] on span "shortlist" at bounding box center [107, 66] width 104 height 31
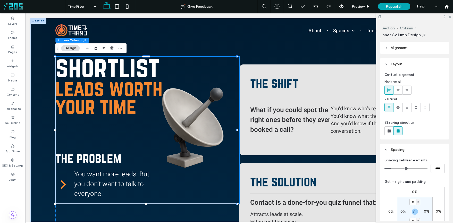
click at [94, 68] on span "shortlist" at bounding box center [107, 66] width 104 height 31
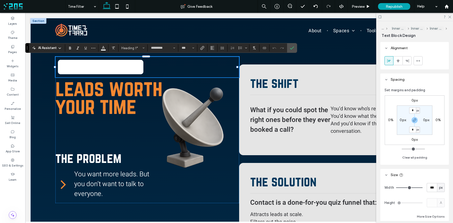
click at [106, 67] on span "*********" at bounding box center [100, 66] width 90 height 25
drag, startPoint x: 116, startPoint y: 66, endPoint x: 54, endPoint y: 66, distance: 61.5
drag, startPoint x: 181, startPoint y: 108, endPoint x: 186, endPoint y: 111, distance: 6.1
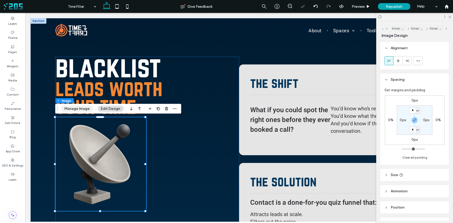
click at [80, 109] on button "Manage Image" at bounding box center [77, 109] width 32 height 6
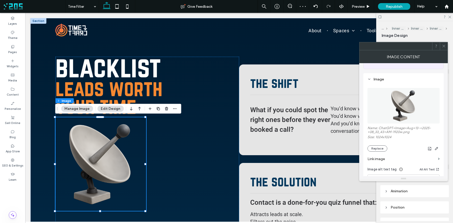
scroll to position [42, 0]
click at [383, 144] on button "Replace" at bounding box center [377, 145] width 20 height 6
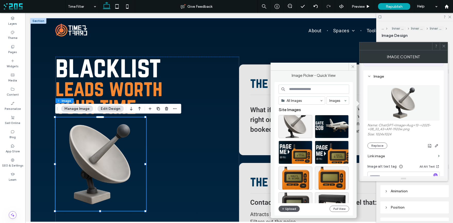
click at [289, 207] on button "Upload" at bounding box center [288, 208] width 21 height 6
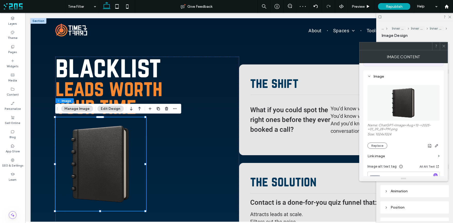
click at [443, 46] on icon at bounding box center [444, 46] width 4 height 4
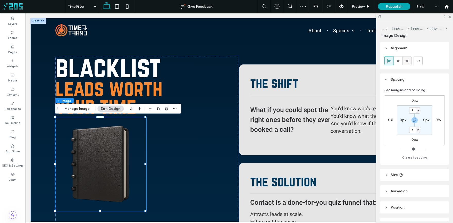
click at [408, 62] on use at bounding box center [406, 61] width 3 height 4
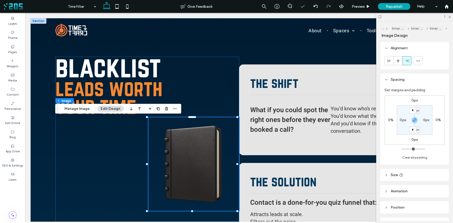
click at [413, 100] on label "0px" at bounding box center [414, 100] width 6 height 4
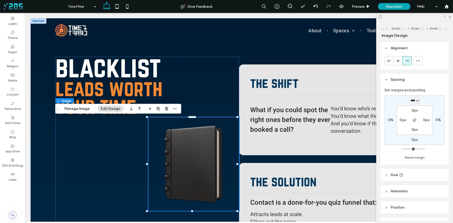
scroll to position [0, 1]
type input "****"
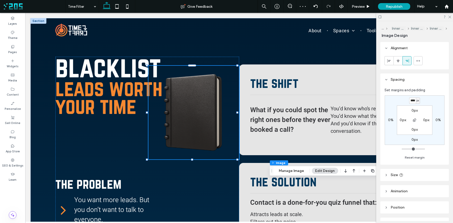
drag, startPoint x: 56, startPoint y: 108, endPoint x: 270, endPoint y: 169, distance: 222.1
click at [270, 169] on icon "Drag" at bounding box center [271, 171] width 4 height 4
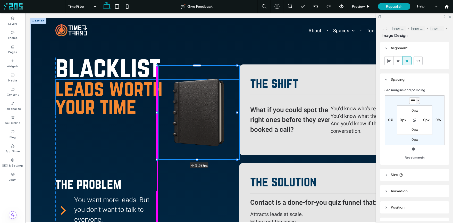
drag, startPoint x: 146, startPoint y: 112, endPoint x: 156, endPoint y: 111, distance: 10.6
click at [156, 111] on div at bounding box center [156, 112] width 2 height 2
type input "*"
type input "**"
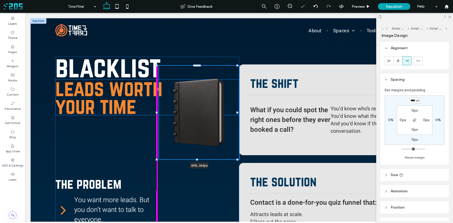
type input "*"
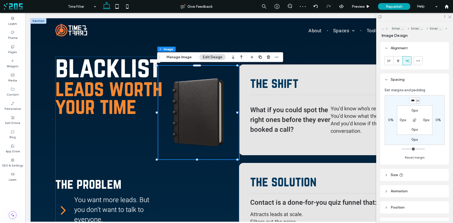
scroll to position [0, 0]
type input "****"
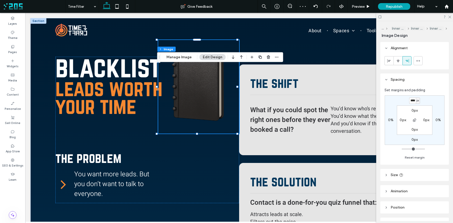
click at [413, 140] on label "0px" at bounding box center [414, 139] width 6 height 4
click at [413, 101] on label "-300px" at bounding box center [414, 100] width 12 height 4
type input "*"
type input "****"
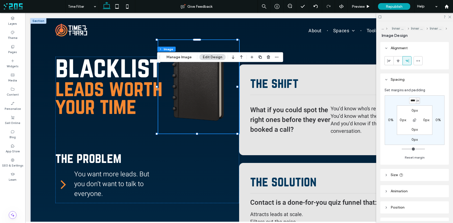
type input "*"
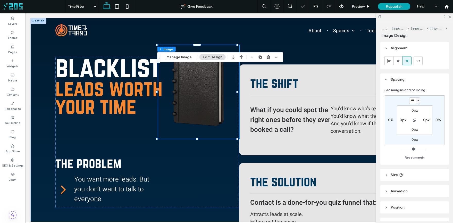
scroll to position [0, 0]
type input "****"
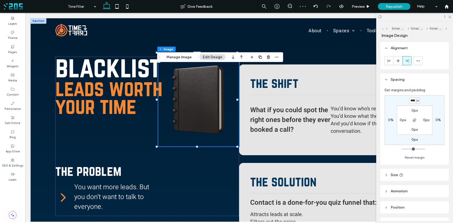
click at [416, 138] on label "0px" at bounding box center [414, 139] width 6 height 4
type input "*"
type input "****"
type input "*"
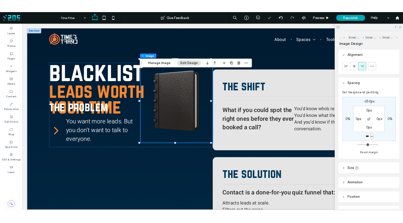
scroll to position [0, 0]
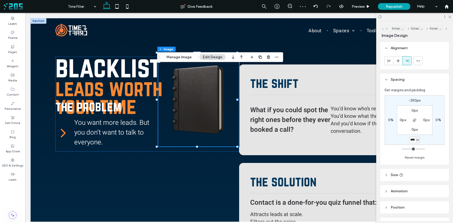
type input "****"
type input "*"
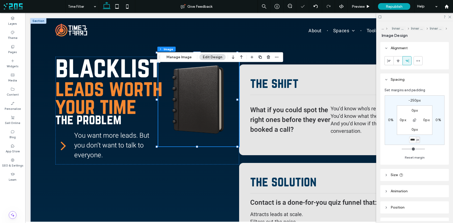
click at [410, 141] on input "****" at bounding box center [412, 139] width 7 height 6
type input "****"
type input "*"
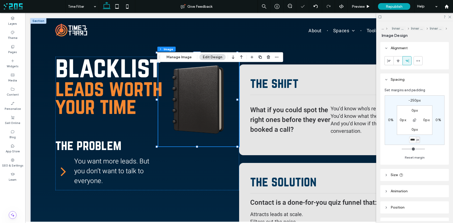
type input "****"
type input "*"
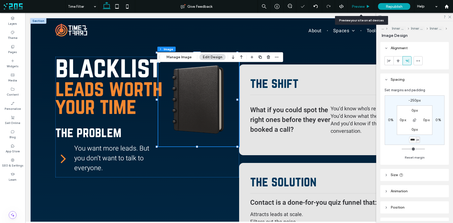
click at [361, 7] on span "Preview" at bounding box center [357, 6] width 13 height 4
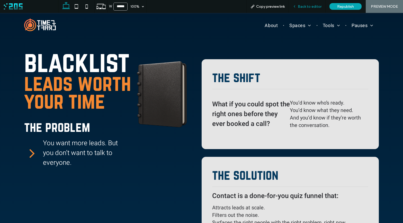
click at [298, 7] on div "Back to editor" at bounding box center [307, 6] width 37 height 4
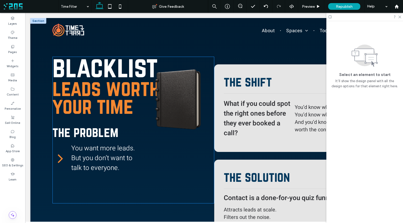
drag, startPoint x: 180, startPoint y: 110, endPoint x: 174, endPoint y: 110, distance: 6.7
click at [180, 110] on div at bounding box center [134, 116] width 162 height 13
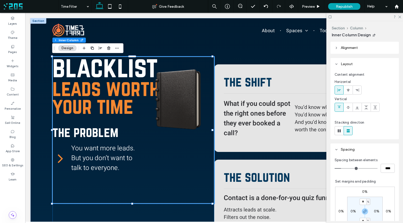
click at [174, 110] on div at bounding box center [134, 116] width 162 height 13
click at [170, 111] on div at bounding box center [134, 116] width 162 height 13
click at [173, 112] on div at bounding box center [134, 116] width 162 height 13
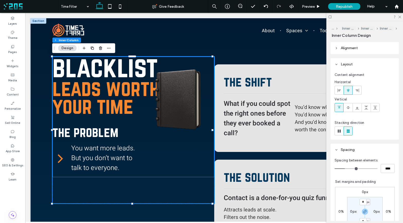
click at [185, 125] on h2 "the problem" at bounding box center [124, 132] width 142 height 15
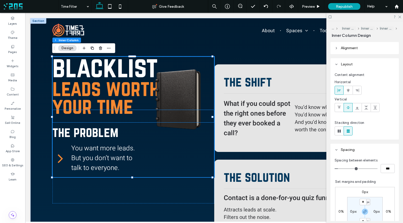
click at [184, 116] on div at bounding box center [134, 116] width 162 height 13
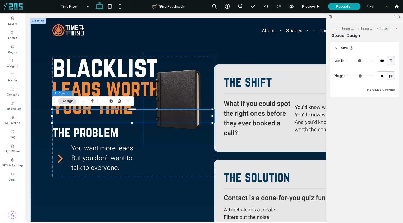
click at [186, 98] on img at bounding box center [178, 99] width 71 height 93
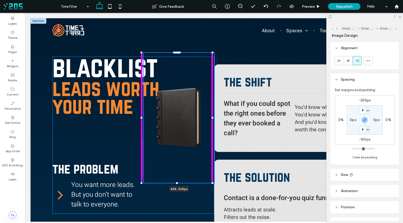
drag, startPoint x: 177, startPoint y: 147, endPoint x: 179, endPoint y: 165, distance: 18.4
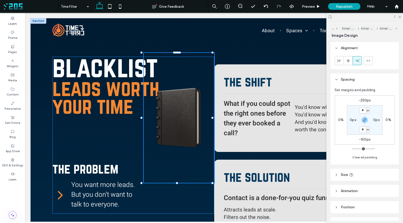
type input "***"
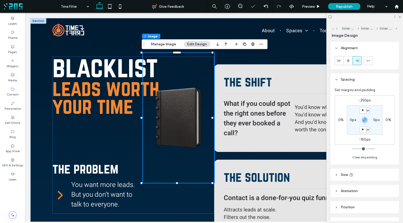
click at [364, 101] on label "-250px" at bounding box center [365, 100] width 12 height 4
type input "*"
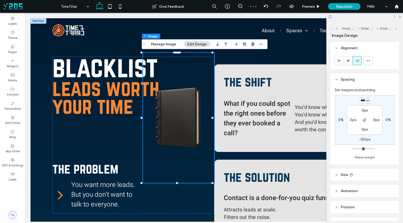
scroll to position [0, 1]
type input "****"
type input "*"
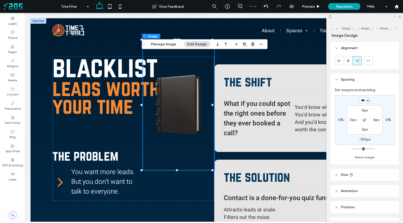
scroll to position [0, 0]
type input "****"
type input "*"
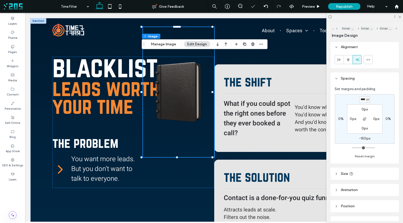
scroll to position [2, 0]
click at [313, 7] on span "Preview" at bounding box center [308, 6] width 13 height 4
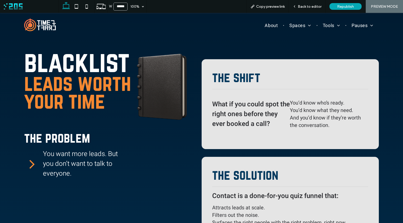
click at [29, 164] on icon at bounding box center [31, 163] width 15 height 15
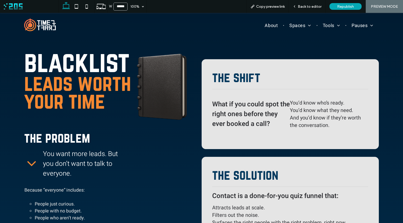
click at [29, 164] on icon at bounding box center [31, 163] width 15 height 15
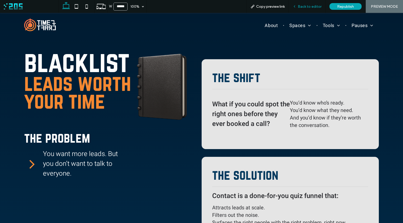
click at [314, 6] on span "Back to editor" at bounding box center [310, 6] width 24 height 4
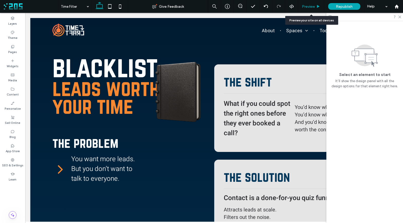
click at [313, 6] on span "Preview" at bounding box center [308, 6] width 13 height 4
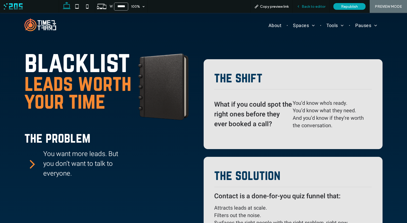
click at [307, 6] on span "Back to editor" at bounding box center [314, 6] width 24 height 4
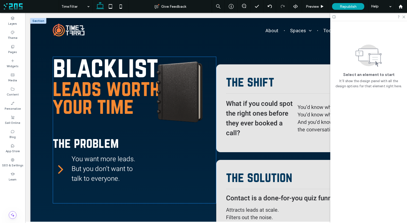
click at [172, 93] on img at bounding box center [180, 92] width 72 height 130
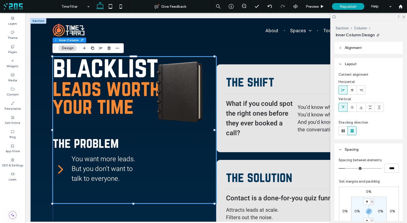
click at [178, 96] on img at bounding box center [180, 92] width 72 height 130
drag, startPoint x: 174, startPoint y: 103, endPoint x: 176, endPoint y: 109, distance: 5.9
click at [174, 103] on img at bounding box center [180, 92] width 72 height 130
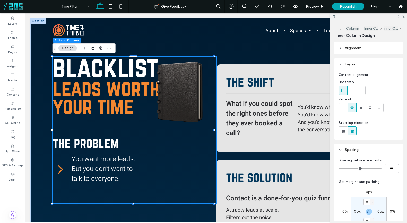
click at [184, 119] on img at bounding box center [180, 92] width 72 height 130
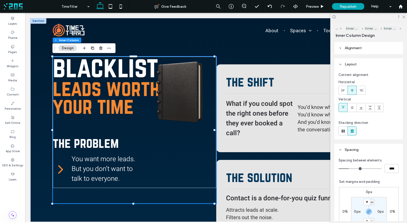
click at [184, 114] on img at bounding box center [180, 92] width 72 height 130
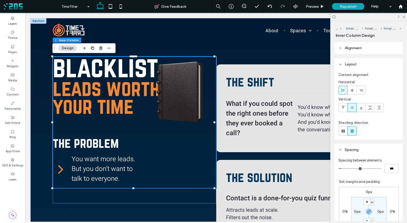
click at [180, 112] on img at bounding box center [180, 92] width 72 height 130
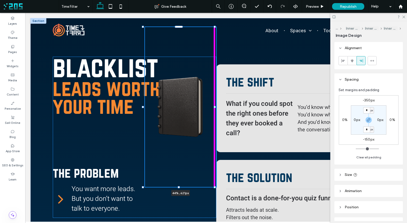
type input "***"
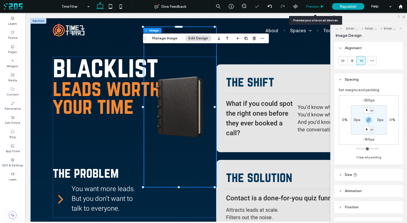
click at [317, 3] on div "Preview" at bounding box center [315, 6] width 26 height 13
click at [317, 5] on span "Preview" at bounding box center [312, 6] width 13 height 4
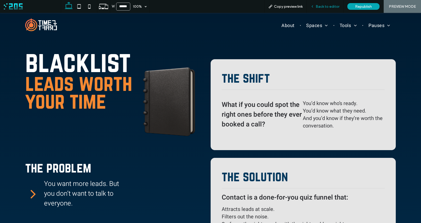
click at [317, 7] on span "Back to editor" at bounding box center [328, 6] width 24 height 4
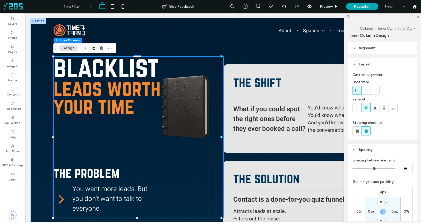
click at [194, 139] on img at bounding box center [186, 107] width 75 height 160
click at [194, 132] on img at bounding box center [186, 107] width 75 height 160
click at [191, 131] on img at bounding box center [186, 107] width 75 height 160
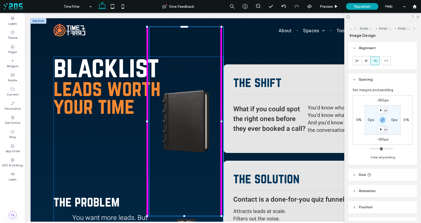
drag, startPoint x: 184, startPoint y: 187, endPoint x: 186, endPoint y: 201, distance: 14.5
type input "***"
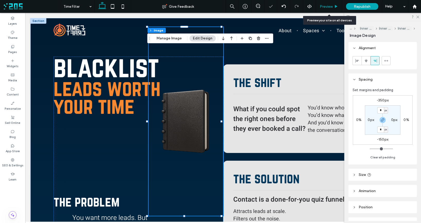
click at [331, 5] on span "Preview" at bounding box center [326, 6] width 13 height 4
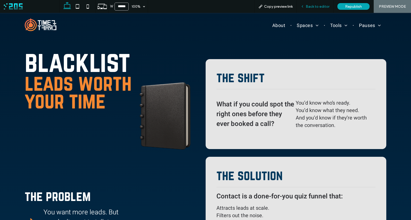
click at [304, 6] on icon at bounding box center [303, 7] width 4 height 4
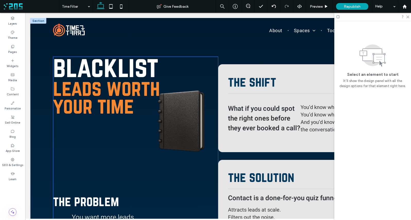
click at [102, 65] on span "blacklist" at bounding box center [106, 66] width 106 height 31
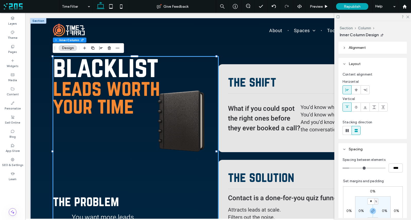
click at [102, 65] on span "blacklist" at bounding box center [106, 66] width 106 height 31
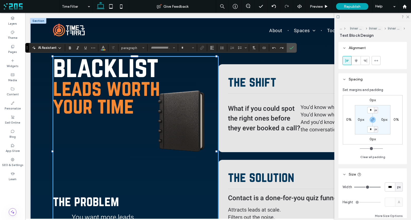
type input "*********"
type input "***"
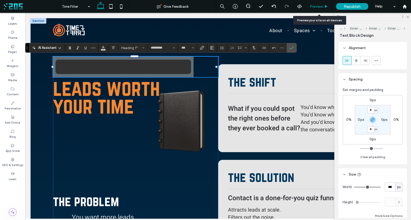
click at [322, 7] on span "Preview" at bounding box center [316, 6] width 13 height 4
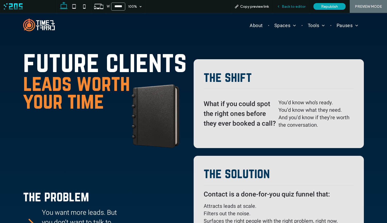
click at [292, 6] on span "Back to editor" at bounding box center [294, 6] width 24 height 4
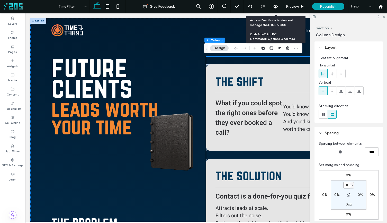
click at [349, 186] on input "**" at bounding box center [347, 185] width 7 height 6
type input "*"
click at [362, 175] on div "0% 0% 0% 0% * px 0% 0px 0%" at bounding box center [349, 194] width 60 height 49
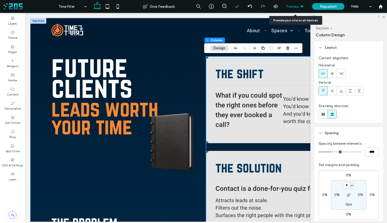
click at [301, 7] on icon at bounding box center [303, 7] width 4 height 4
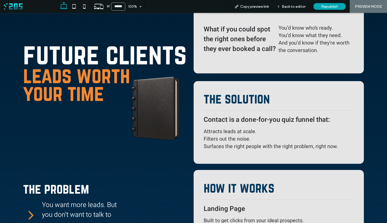
scroll to position [70, 0]
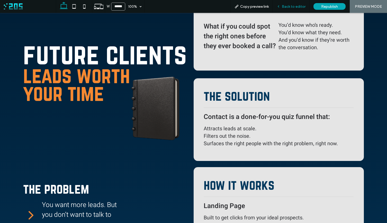
click at [282, 6] on div "Back to editor" at bounding box center [291, 6] width 37 height 4
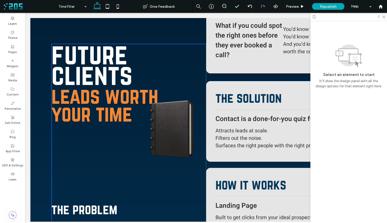
drag, startPoint x: 158, startPoint y: 122, endPoint x: 171, endPoint y: 121, distance: 13.2
click at [158, 122] on img at bounding box center [172, 129] width 68 height 189
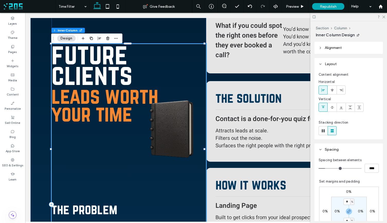
click at [171, 121] on img at bounding box center [172, 129] width 68 height 189
click at [165, 119] on img at bounding box center [172, 129] width 68 height 189
click at [169, 119] on img at bounding box center [172, 129] width 68 height 189
click at [166, 118] on img at bounding box center [172, 129] width 68 height 189
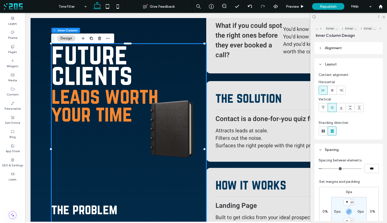
click at [165, 117] on img at bounding box center [172, 129] width 68 height 189
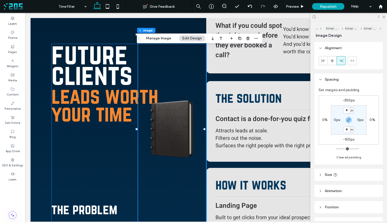
click at [176, 119] on img at bounding box center [172, 129] width 68 height 189
click at [171, 119] on img at bounding box center [172, 129] width 68 height 189
click at [158, 37] on button "Manage Image" at bounding box center [159, 38] width 32 height 6
drag, startPoint x: 164, startPoint y: 38, endPoint x: 168, endPoint y: 38, distance: 3.9
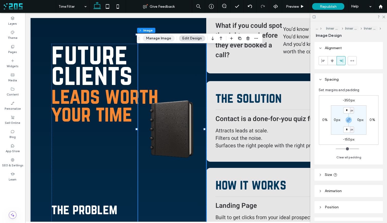
click at [164, 38] on button "Manage Image" at bounding box center [159, 38] width 32 height 6
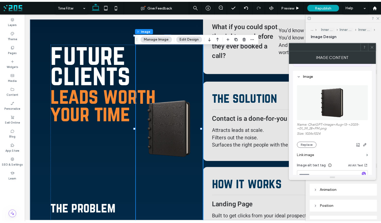
scroll to position [44, 0]
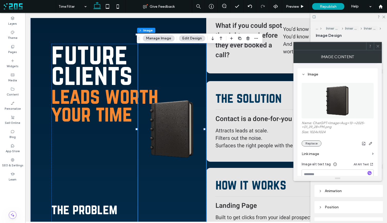
click at [314, 143] on button "Replace" at bounding box center [312, 143] width 20 height 6
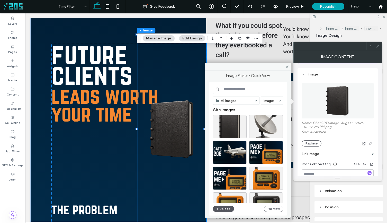
click at [224, 207] on button "Upload" at bounding box center [223, 209] width 21 height 6
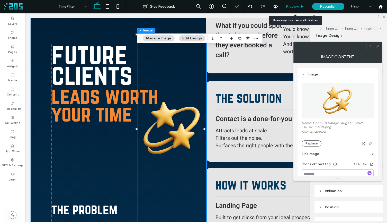
click at [290, 8] on span "Preview" at bounding box center [292, 6] width 13 height 4
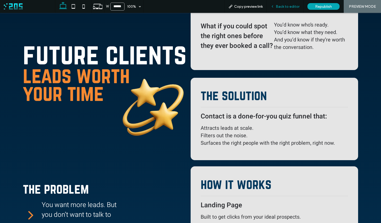
click at [288, 7] on span "Back to editor" at bounding box center [288, 6] width 24 height 4
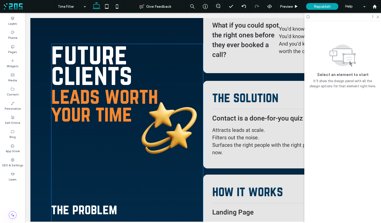
click at [168, 107] on img at bounding box center [169, 129] width 67 height 189
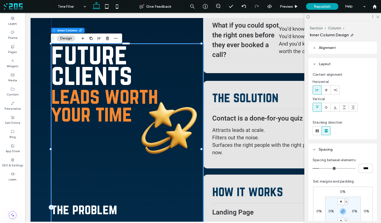
click at [170, 111] on img at bounding box center [169, 129] width 67 height 189
click at [165, 121] on img at bounding box center [169, 129] width 67 height 189
click at [158, 121] on img at bounding box center [169, 129] width 67 height 189
click at [167, 126] on img at bounding box center [169, 129] width 67 height 189
click at [159, 140] on img at bounding box center [169, 129] width 67 height 189
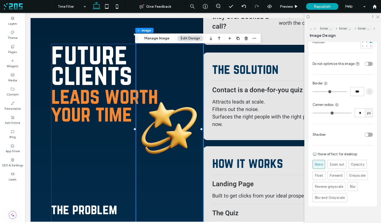
scroll to position [290, 0]
click at [159, 165] on img at bounding box center [169, 129] width 67 height 189
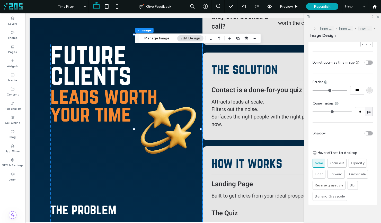
click at [159, 165] on img at bounding box center [168, 129] width 67 height 189
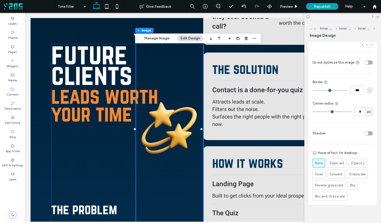
click at [185, 38] on button "Edit Design" at bounding box center [190, 38] width 26 height 6
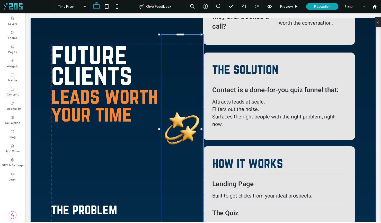
drag, startPoint x: 135, startPoint y: 129, endPoint x: 160, endPoint y: 119, distance: 26.2
click at [160, 35] on div at bounding box center [160, 35] width 0 height 0
type input "**"
type input "****"
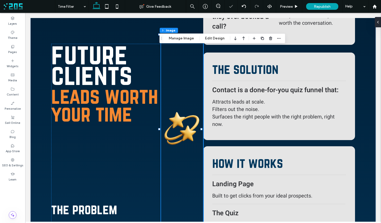
click at [170, 119] on img at bounding box center [182, 129] width 42 height 189
click at [185, 39] on button "Manage Image" at bounding box center [182, 38] width 32 height 6
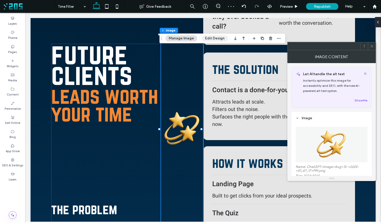
click at [207, 38] on button "Edit Design" at bounding box center [215, 38] width 26 height 6
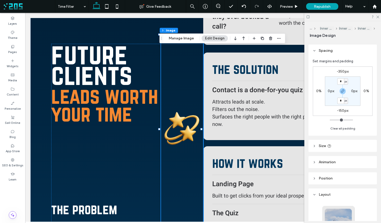
scroll to position [27, 0]
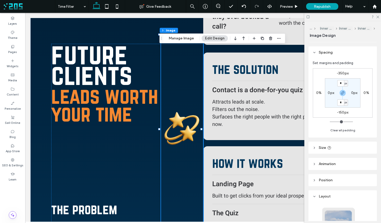
click at [328, 150] on header "Size" at bounding box center [343, 148] width 68 height 12
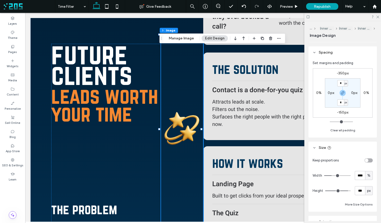
type input "***"
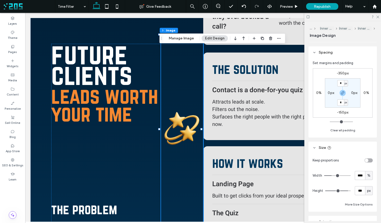
type input "***"
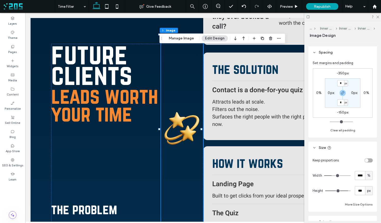
type input "***"
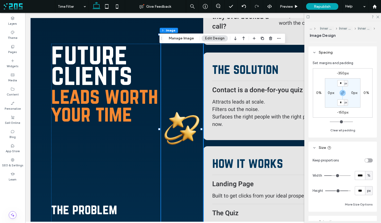
type input "***"
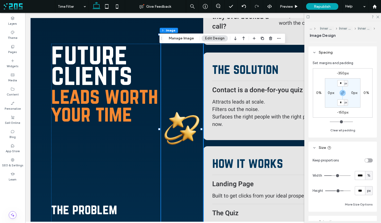
type input "***"
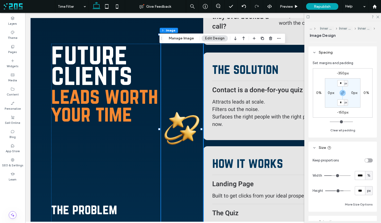
type input "***"
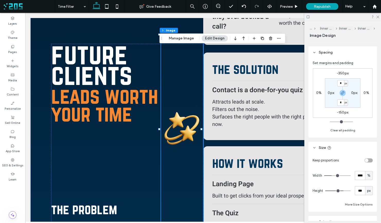
type input "***"
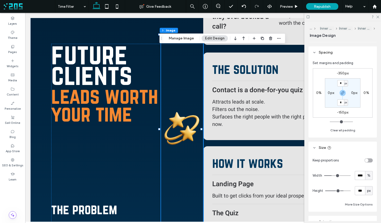
type input "***"
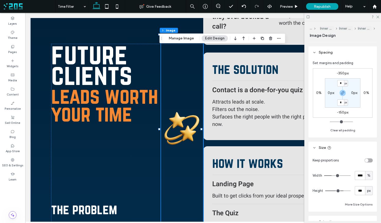
type input "***"
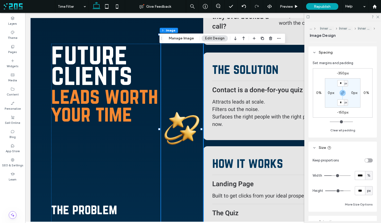
type input "***"
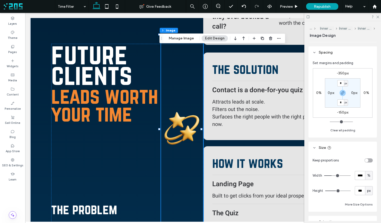
type input "***"
drag, startPoint x: 343, startPoint y: 190, endPoint x: 338, endPoint y: 190, distance: 5.7
click at [338, 191] on input "range" at bounding box center [337, 191] width 25 height 1
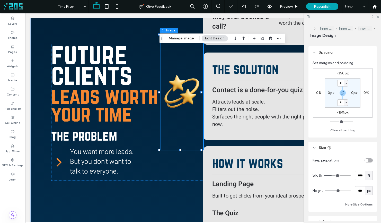
type input "***"
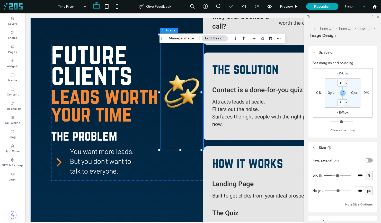
type input "***"
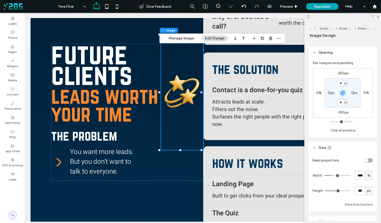
type input "***"
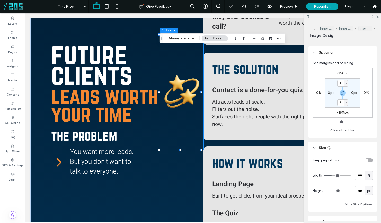
type input "***"
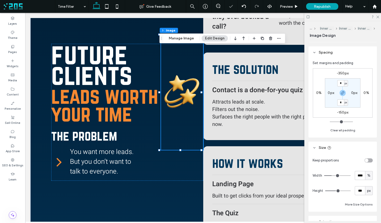
type input "***"
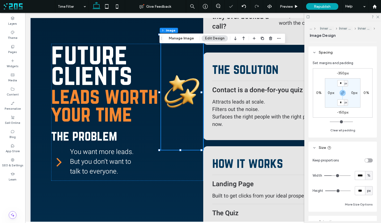
type input "***"
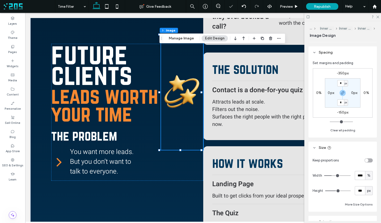
type input "***"
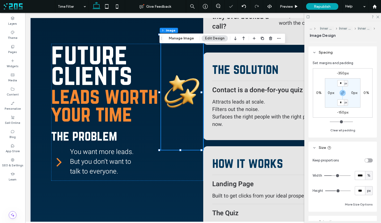
type input "***"
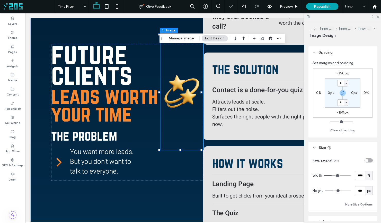
type input "***"
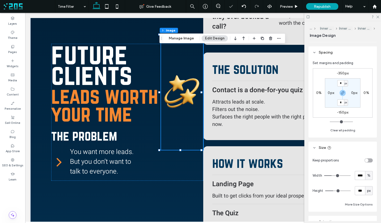
type input "***"
drag, startPoint x: 338, startPoint y: 190, endPoint x: 332, endPoint y: 190, distance: 5.2
type input "***"
click at [332, 191] on input "range" at bounding box center [337, 191] width 25 height 1
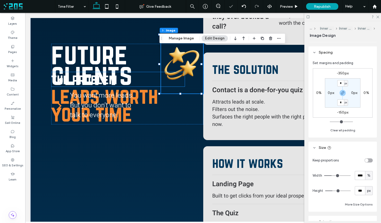
scroll to position [0, 0]
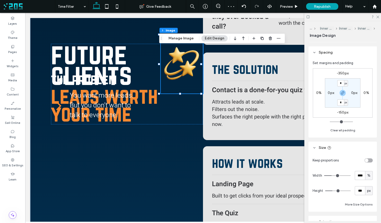
click at [343, 113] on label "-150px" at bounding box center [342, 112] width 11 height 4
type input "*"
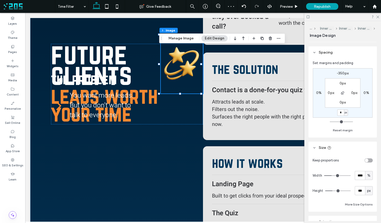
type input "*"
click at [340, 73] on label "-350px" at bounding box center [343, 73] width 12 height 4
type input "*"
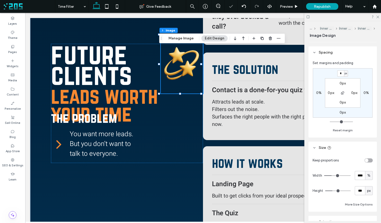
type input "*"
click at [352, 74] on div "* px 0% 0px 0% 0px 0px 0px 0px" at bounding box center [343, 92] width 60 height 49
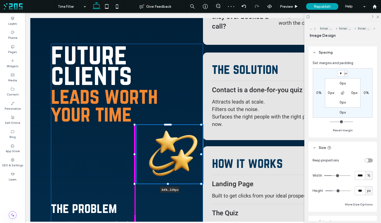
drag, startPoint x: 159, startPoint y: 154, endPoint x: 135, endPoint y: 152, distance: 24.1
click at [135, 125] on div at bounding box center [135, 125] width 0 height 0
type input "**"
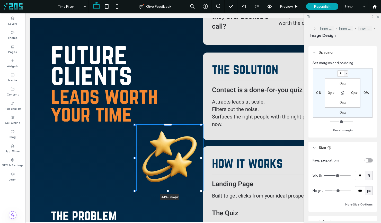
drag, startPoint x: 168, startPoint y: 184, endPoint x: 170, endPoint y: 187, distance: 4.2
click at [170, 187] on div "BUY ME COFFEE future clients leads worth your time 44% , 256px the problem You …" at bounding box center [203, 179] width 346 height 518
type input "***"
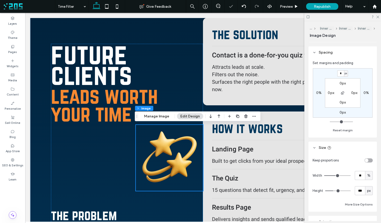
scroll to position [137, 0]
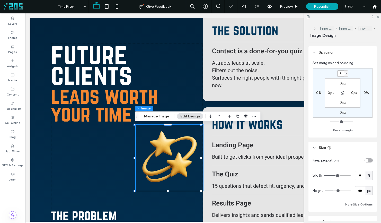
click at [343, 74] on input "*" at bounding box center [341, 73] width 7 height 6
type input "****"
type input "*"
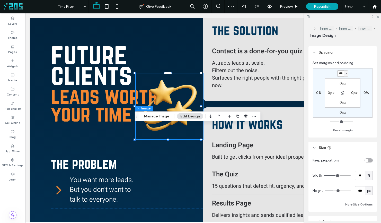
scroll to position [0, 0]
type input "****"
type input "*"
type input "****"
type input "*"
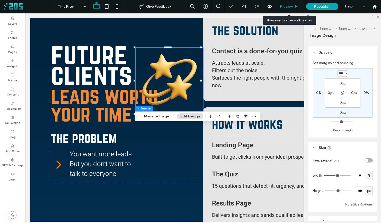
click at [293, 7] on span "Preview" at bounding box center [286, 6] width 13 height 4
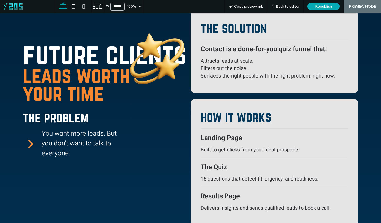
click at [293, 7] on span "Back to editor" at bounding box center [288, 6] width 24 height 4
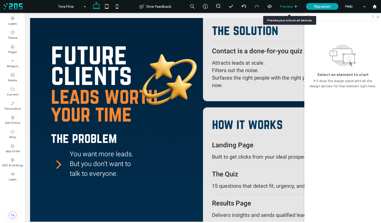
click at [289, 7] on span "Preview" at bounding box center [286, 6] width 13 height 4
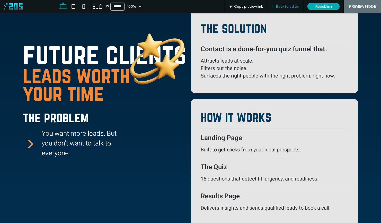
click at [280, 7] on span "Back to editor" at bounding box center [288, 6] width 24 height 4
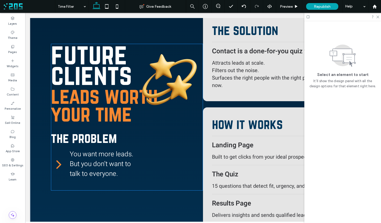
click at [172, 76] on img at bounding box center [169, 81] width 67 height 66
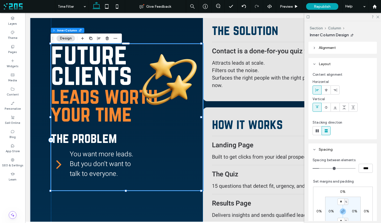
click at [176, 76] on img at bounding box center [169, 81] width 67 height 66
click at [176, 80] on img at bounding box center [169, 81] width 67 height 66
click at [178, 85] on img at bounding box center [169, 81] width 67 height 66
click at [178, 87] on img at bounding box center [169, 81] width 67 height 66
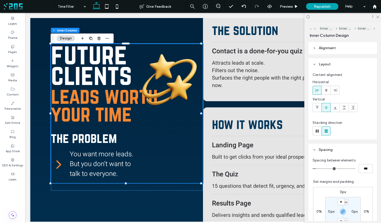
click at [176, 78] on img at bounding box center [169, 81] width 67 height 66
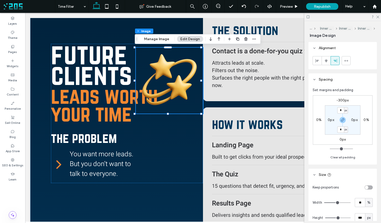
click at [341, 100] on label "-300px" at bounding box center [343, 100] width 12 height 4
type input "*"
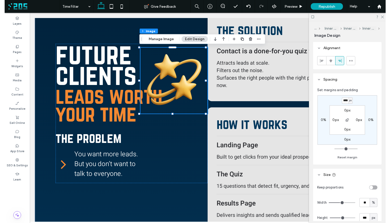
scroll to position [0, 1]
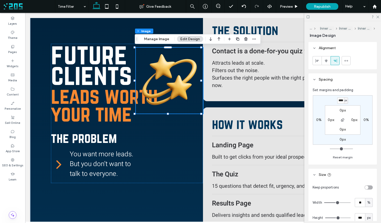
type input "****"
type input "*"
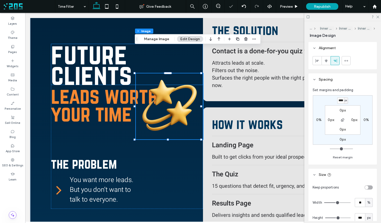
click at [104, 72] on span "future clients" at bounding box center [91, 64] width 81 height 51
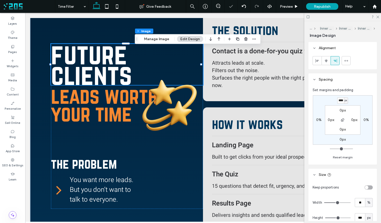
click at [104, 72] on span "future clients" at bounding box center [91, 64] width 81 height 51
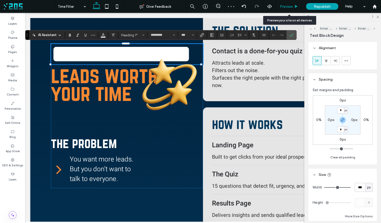
click at [290, 6] on span "Preview" at bounding box center [286, 6] width 13 height 4
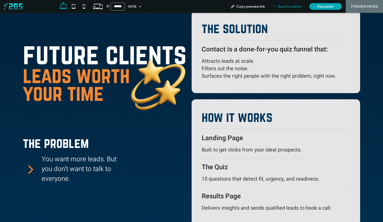
click at [276, 5] on icon at bounding box center [275, 7] width 4 height 4
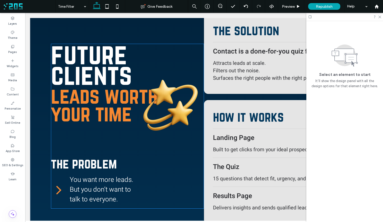
click at [172, 93] on img at bounding box center [170, 106] width 67 height 66
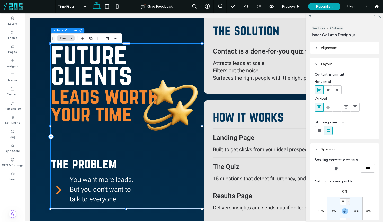
click at [177, 97] on img at bounding box center [170, 106] width 67 height 66
click at [167, 104] on img at bounding box center [170, 106] width 67 height 66
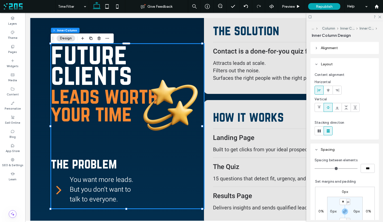
click at [166, 123] on img at bounding box center [170, 106] width 67 height 66
click at [157, 118] on img at bounding box center [170, 106] width 67 height 66
click at [160, 96] on img at bounding box center [170, 106] width 67 height 66
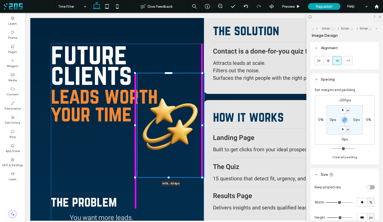
drag, startPoint x: 168, startPoint y: 140, endPoint x: 170, endPoint y: 159, distance: 19.1
click at [170, 159] on div "BUY ME COFFEE future clients leads worth your time 44% , 404px the problem You …" at bounding box center [204, 136] width 348 height 511
type input "***"
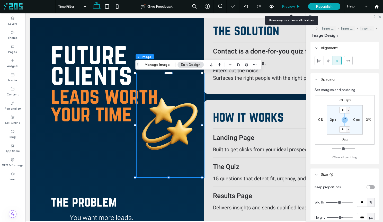
click at [293, 7] on span "Preview" at bounding box center [288, 6] width 13 height 4
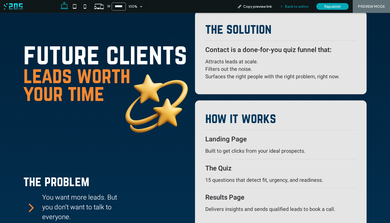
click at [289, 7] on span "Back to editor" at bounding box center [297, 6] width 24 height 4
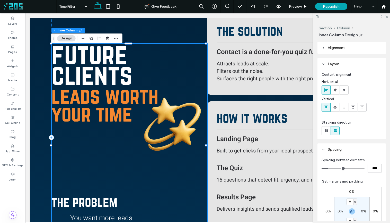
click at [184, 118] on img at bounding box center [173, 125] width 69 height 104
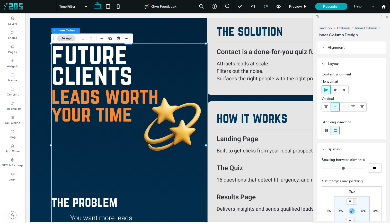
click at [190, 118] on img at bounding box center [173, 125] width 69 height 104
click at [180, 131] on img at bounding box center [173, 125] width 69 height 104
click at [176, 132] on img at bounding box center [173, 125] width 69 height 104
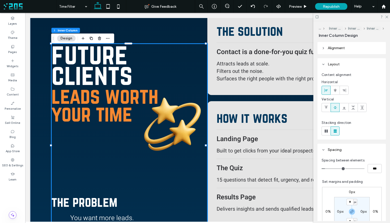
click at [182, 135] on img at bounding box center [173, 125] width 69 height 104
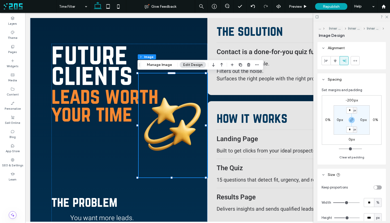
click at [349, 140] on label "0px" at bounding box center [352, 139] width 6 height 4
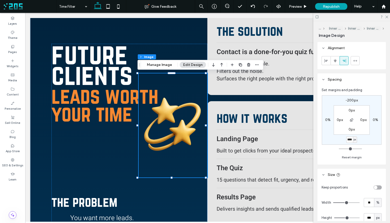
scroll to position [0, 1]
type input "****"
type input "*"
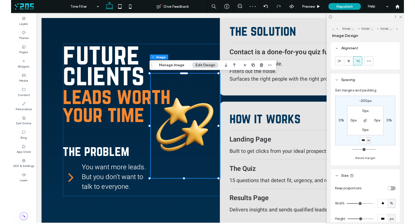
scroll to position [0, 0]
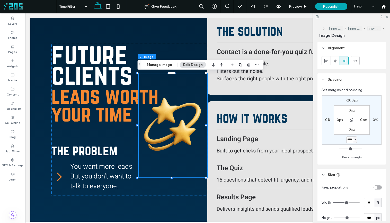
type input "****"
type input "*"
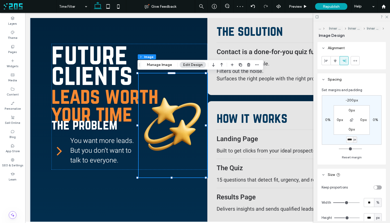
type input "****"
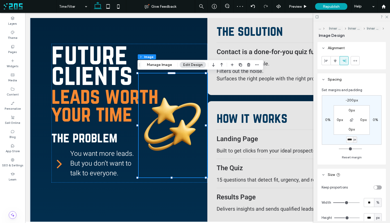
type input "*"
click at [299, 6] on span "Preview" at bounding box center [295, 6] width 13 height 4
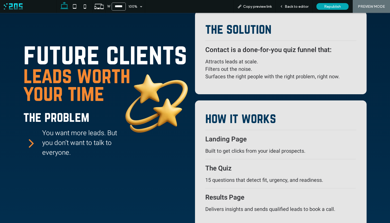
click at [99, 143] on span "You want more leads. But you don’t want to talk to everyone." at bounding box center [80, 142] width 77 height 29
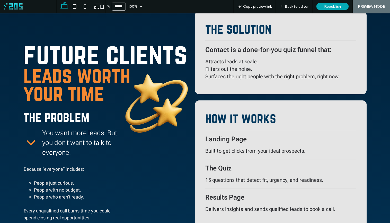
click at [79, 145] on span "You want more leads. But you don’t want to talk to everyone." at bounding box center [80, 142] width 77 height 29
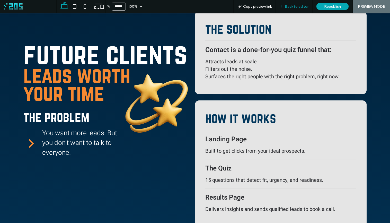
click at [292, 10] on div "Back to editor" at bounding box center [294, 6] width 37 height 13
click at [286, 7] on span "Back to editor" at bounding box center [297, 6] width 24 height 4
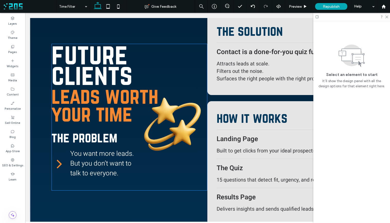
click at [100, 160] on span "You want more leads. But you don’t want to talk to everyone." at bounding box center [104, 163] width 68 height 29
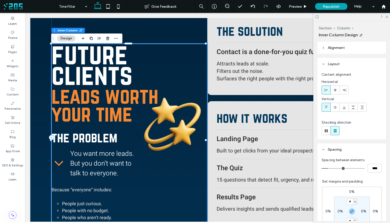
click at [101, 163] on span "You want more leads. But you don’t want to talk to everyone." at bounding box center [104, 163] width 68 height 29
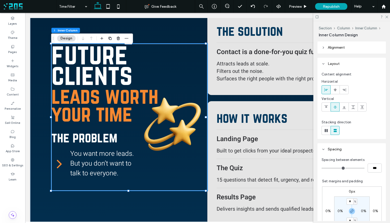
click at [108, 164] on span "You want more leads. But you don’t want to talk to everyone." at bounding box center [104, 163] width 68 height 29
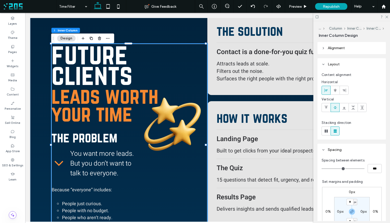
click at [98, 161] on span "You want more leads. But you don’t want to talk to everyone." at bounding box center [104, 163] width 68 height 29
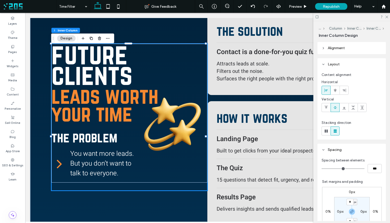
click at [98, 161] on span "You want more leads. But you don’t want to talk to everyone." at bounding box center [104, 163] width 68 height 29
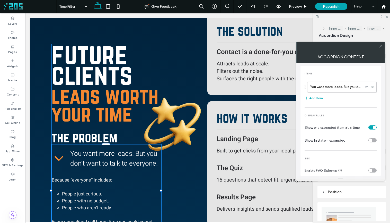
drag, startPoint x: 139, startPoint y: 195, endPoint x: 162, endPoint y: 179, distance: 28.3
click at [162, 179] on div "BUY ME COFFEE future clients leads worth your time the problem You want more le…" at bounding box center [207, 137] width 355 height 513
type input "**"
type input "****"
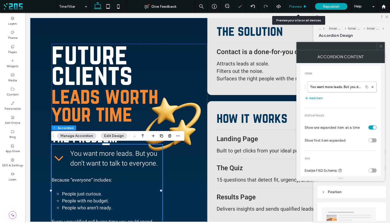
click at [296, 6] on span "Preview" at bounding box center [295, 6] width 13 height 4
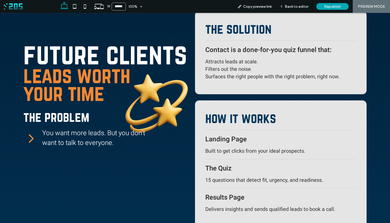
click at [93, 145] on span "You want more leads. But you don’t want to talk to everyone." at bounding box center [93, 138] width 103 height 20
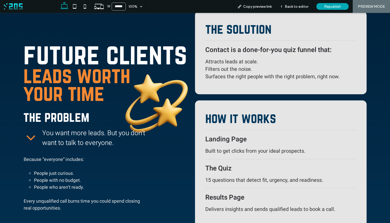
click at [93, 145] on span "You want more leads. But you don’t want to talk to everyone." at bounding box center [93, 138] width 103 height 20
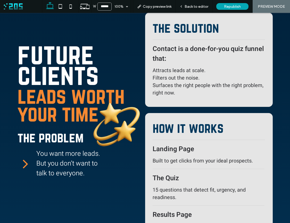
click at [44, 163] on span "You want more leads. But you don’t want to talk to everyone." at bounding box center [72, 163] width 72 height 29
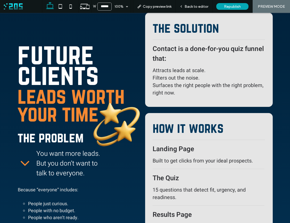
click at [44, 163] on span "You want more leads. But you don’t want to talk to everyone." at bounding box center [72, 163] width 72 height 29
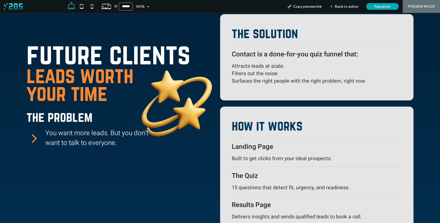
click at [32, 140] on icon at bounding box center [34, 137] width 15 height 15
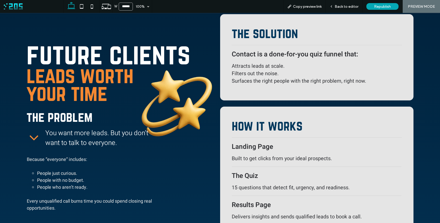
click at [32, 140] on icon at bounding box center [34, 137] width 15 height 15
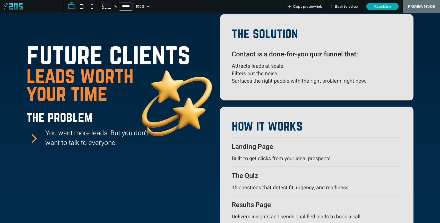
click at [32, 140] on icon at bounding box center [34, 137] width 15 height 15
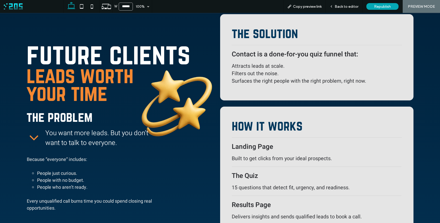
click at [32, 140] on icon at bounding box center [34, 137] width 15 height 15
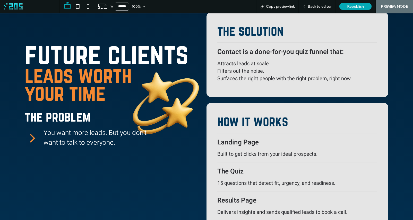
click at [32, 134] on icon at bounding box center [32, 137] width 15 height 15
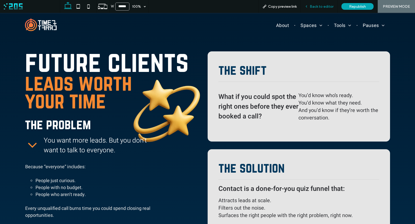
click at [315, 5] on span "Back to editor" at bounding box center [322, 6] width 24 height 4
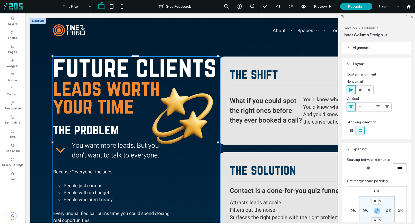
click at [184, 113] on div at bounding box center [136, 113] width 167 height 13
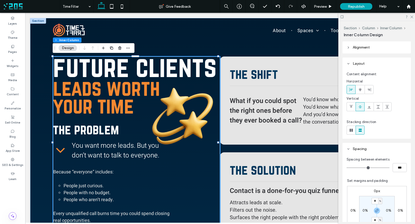
click at [187, 109] on div at bounding box center [136, 113] width 167 height 13
click at [175, 106] on img at bounding box center [183, 118] width 74 height 104
click at [186, 104] on img at bounding box center [183, 118] width 74 height 104
click at [212, 101] on img at bounding box center [183, 118] width 74 height 104
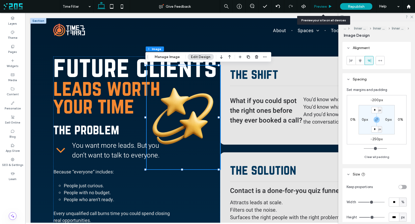
click at [322, 7] on span "Preview" at bounding box center [320, 6] width 13 height 4
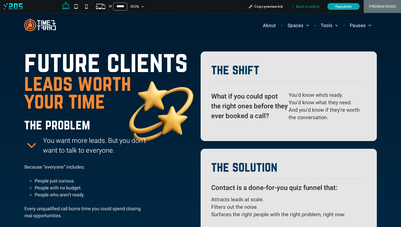
click at [304, 7] on span "Back to editor" at bounding box center [308, 6] width 24 height 4
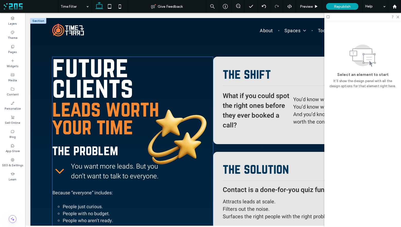
drag, startPoint x: 187, startPoint y: 122, endPoint x: 191, endPoint y: 122, distance: 3.9
click at [187, 122] on img at bounding box center [177, 138] width 71 height 104
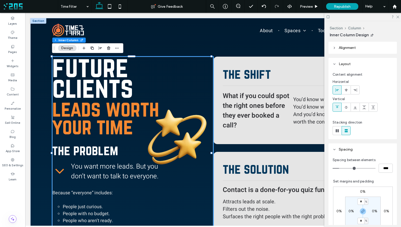
click at [192, 122] on img at bounding box center [177, 138] width 71 height 104
click at [201, 126] on img at bounding box center [177, 138] width 71 height 104
click at [196, 127] on img at bounding box center [177, 138] width 71 height 104
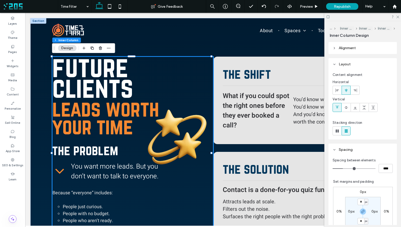
click at [198, 130] on div at bounding box center [132, 134] width 161 height 13
click at [188, 142] on img at bounding box center [177, 138] width 71 height 104
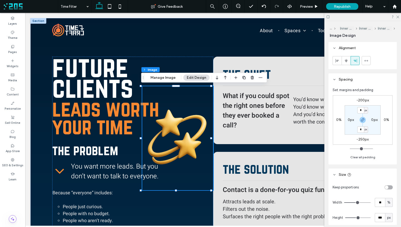
click at [363, 101] on label "-200px" at bounding box center [363, 100] width 12 height 4
type input "*"
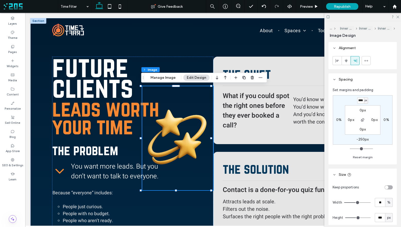
scroll to position [0, 1]
type input "****"
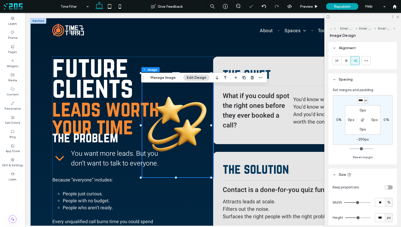
scroll to position [0, 0]
click at [363, 140] on label "-250px" at bounding box center [363, 139] width 12 height 4
type input "*"
type input "****"
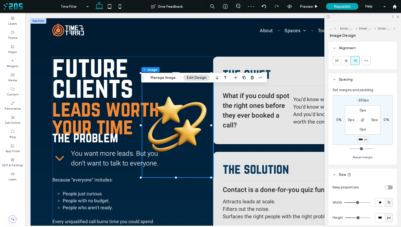
type input "*"
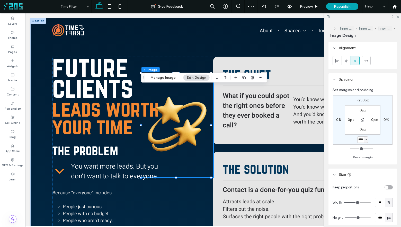
click at [361, 140] on input "****" at bounding box center [361, 139] width 7 height 6
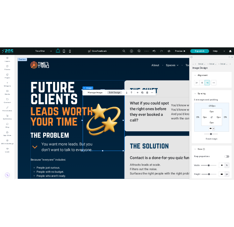
scroll to position [0, 0]
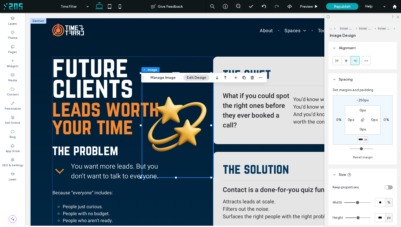
type input "****"
type input "*"
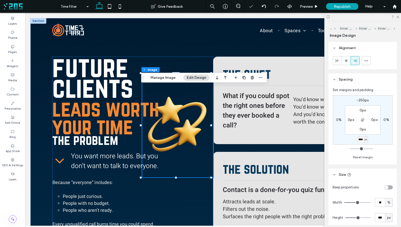
type input "****"
type input "*"
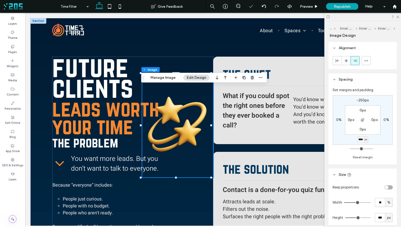
type input "****"
type input "*"
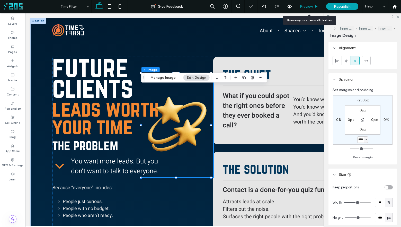
click at [314, 8] on div "Preview" at bounding box center [309, 6] width 26 height 13
click at [312, 8] on span "Preview" at bounding box center [306, 6] width 13 height 4
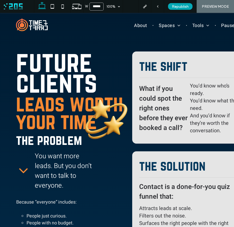
click at [23, 168] on icon at bounding box center [23, 170] width 15 height 15
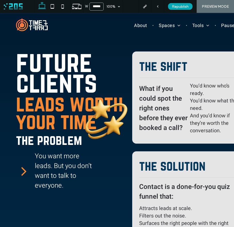
click at [23, 169] on icon at bounding box center [23, 171] width 5 height 8
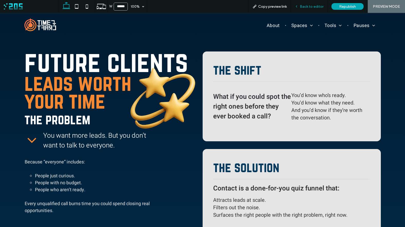
click at [298, 9] on div "Back to editor" at bounding box center [309, 6] width 37 height 13
click at [300, 6] on div "Back to editor" at bounding box center [309, 6] width 37 height 4
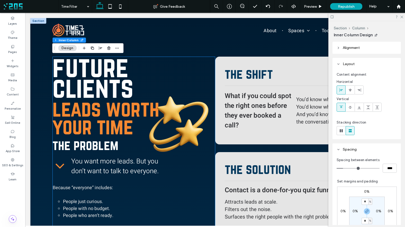
click at [133, 163] on span "You want more leads. But you don’t want to talk to everyone." at bounding box center [119, 167] width 97 height 20
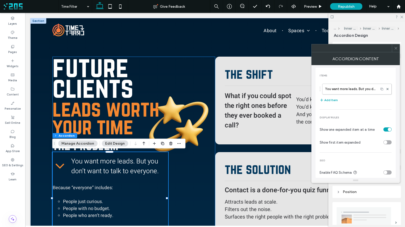
click at [133, 163] on span "You want more leads. But you don’t want to talk to everyone." at bounding box center [119, 167] width 97 height 20
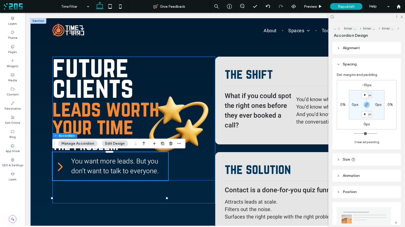
click at [133, 163] on span "You want more leads. But you don’t want to talk to everyone." at bounding box center [119, 167] width 97 height 20
click at [73, 144] on button "Manage Accordion" at bounding box center [77, 144] width 39 height 6
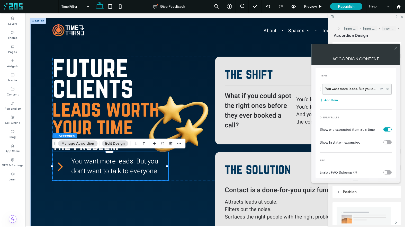
click at [342, 91] on label "You want more leads. But you don’t want to talk to everyone." at bounding box center [350, 89] width 51 height 10
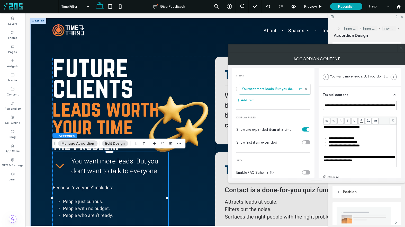
drag, startPoint x: 366, startPoint y: 105, endPoint x: 325, endPoint y: 104, distance: 41.5
click at [325, 104] on input "**********" at bounding box center [360, 105] width 74 height 9
type input "**********"
click at [403, 49] on icon at bounding box center [402, 48] width 4 height 4
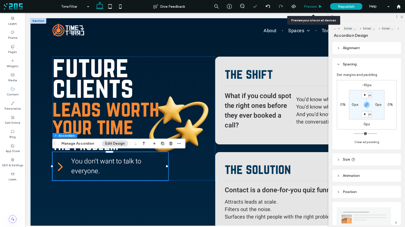
click at [310, 7] on span "Preview" at bounding box center [310, 6] width 13 height 4
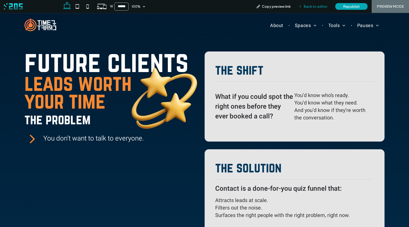
click at [302, 7] on icon at bounding box center [300, 7] width 4 height 4
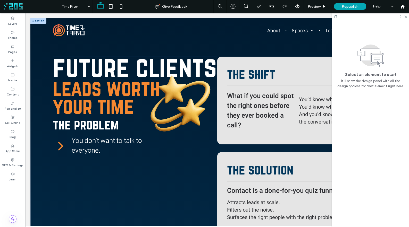
click at [143, 155] on span "You don’t want to talk to everyone." at bounding box center [121, 146] width 98 height 20
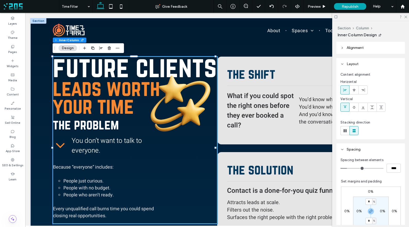
click at [137, 155] on span "You don’t want to talk to everyone." at bounding box center [121, 146] width 98 height 20
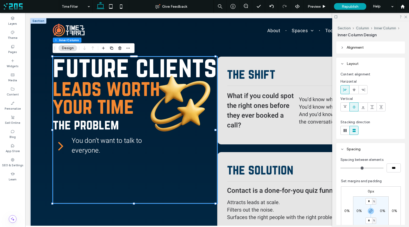
click at [141, 155] on span "You don’t want to talk to everyone." at bounding box center [121, 146] width 98 height 20
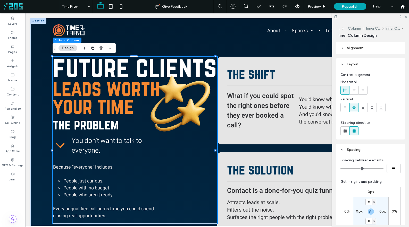
click at [125, 155] on span "You don’t want to talk to everyone." at bounding box center [121, 146] width 98 height 20
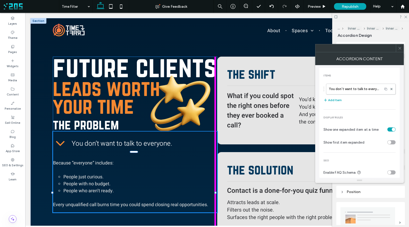
drag, startPoint x: 169, startPoint y: 198, endPoint x: 229, endPoint y: 186, distance: 61.9
type input "***"
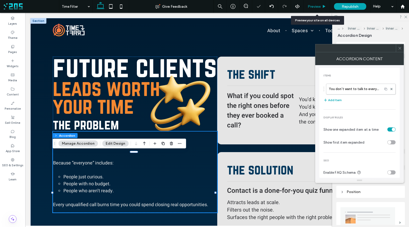
click at [315, 6] on span "Preview" at bounding box center [313, 6] width 13 height 4
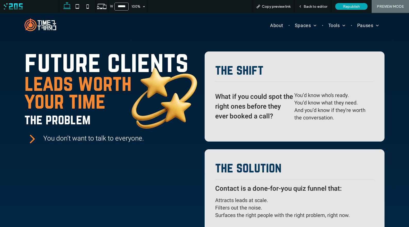
click at [32, 136] on icon at bounding box center [32, 138] width 15 height 15
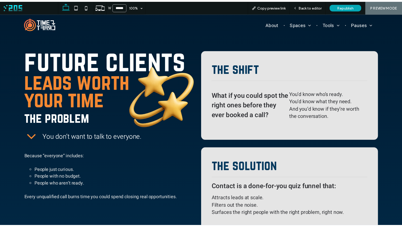
scroll to position [2, 0]
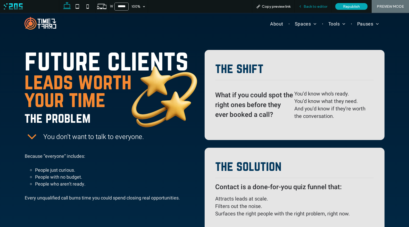
click at [305, 5] on span "Back to editor" at bounding box center [315, 6] width 24 height 4
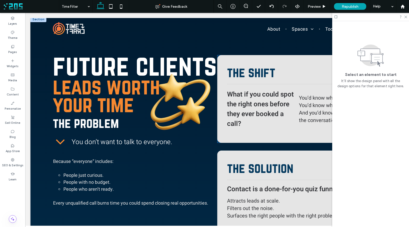
click at [271, 99] on span "What if you could spot the right ones before they ever booked a call?" at bounding box center [260, 109] width 67 height 39
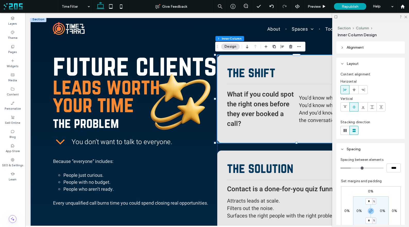
click at [271, 99] on span "What if you could spot the right ones before they ever booked a call?" at bounding box center [260, 109] width 67 height 39
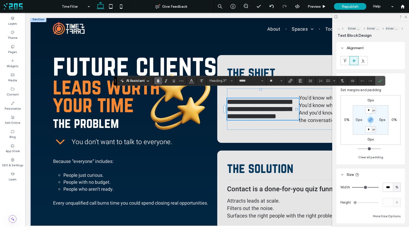
click at [273, 99] on span "**********" at bounding box center [259, 109] width 64 height 21
drag, startPoint x: 281, startPoint y: 94, endPoint x: 225, endPoint y: 92, distance: 56.7
click at [227, 99] on span "**********" at bounding box center [259, 109] width 64 height 21
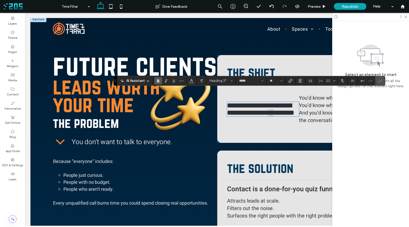
drag, startPoint x: 241, startPoint y: 119, endPoint x: 247, endPoint y: 120, distance: 6.4
click at [247, 116] on span "**********" at bounding box center [260, 109] width 67 height 14
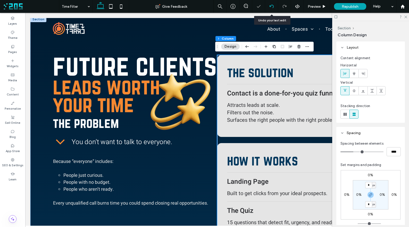
click at [272, 7] on icon at bounding box center [271, 6] width 4 height 4
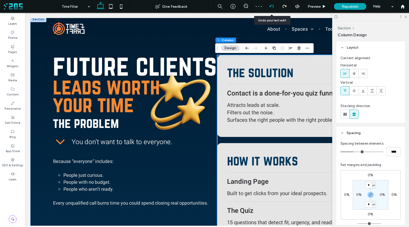
click at [270, 5] on use at bounding box center [271, 6] width 4 height 3
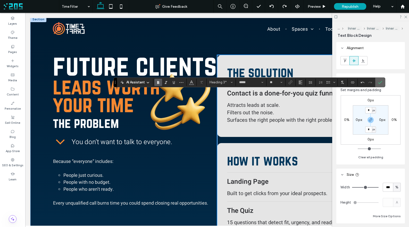
click at [382, 83] on icon "Confirm" at bounding box center [380, 82] width 4 height 4
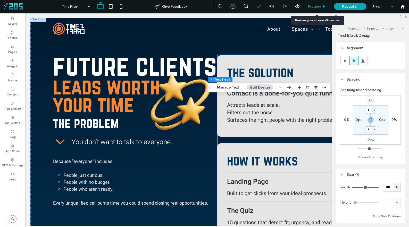
click at [318, 7] on span "Preview" at bounding box center [313, 6] width 13 height 4
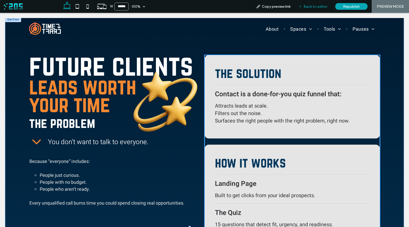
click at [316, 8] on span "Back to editor" at bounding box center [315, 6] width 24 height 4
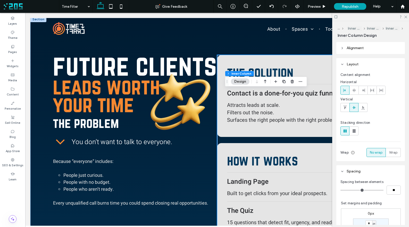
type input "*"
type input "**"
type input "*"
type input "**"
type input "*"
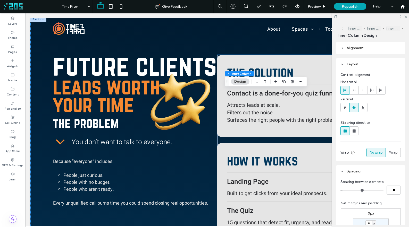
type input "**"
type input "*"
type input "**"
drag, startPoint x: 343, startPoint y: 190, endPoint x: 349, endPoint y: 191, distance: 6.7
type input "*"
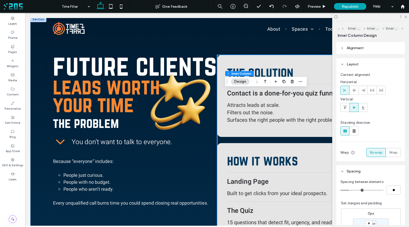
click at [349, 191] on input "range" at bounding box center [361, 190] width 43 height 1
click at [318, 7] on span "Preview" at bounding box center [313, 6] width 13 height 4
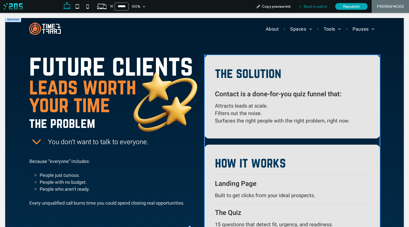
click at [307, 7] on span "Back to editor" at bounding box center [315, 6] width 24 height 4
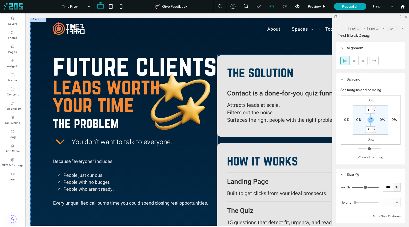
type input "*********"
type input "**"
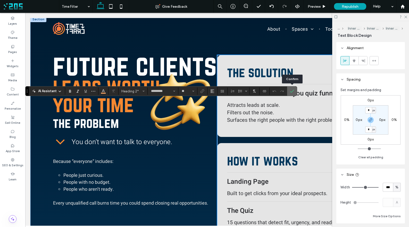
click at [290, 94] on span "Confirm" at bounding box center [291, 91] width 2 height 9
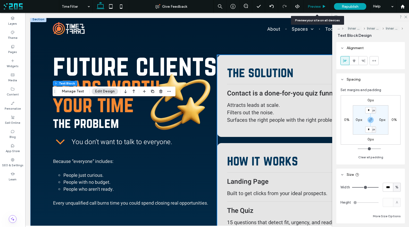
click at [319, 5] on span "Preview" at bounding box center [313, 6] width 13 height 4
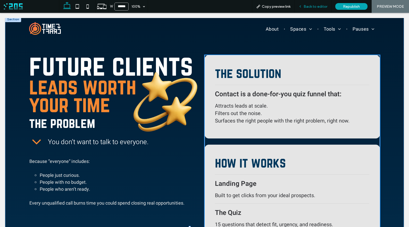
click at [315, 7] on span "Back to editor" at bounding box center [315, 6] width 24 height 4
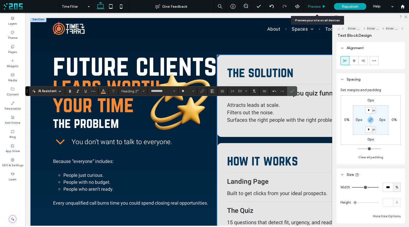
click at [313, 7] on span "Preview" at bounding box center [313, 6] width 13 height 4
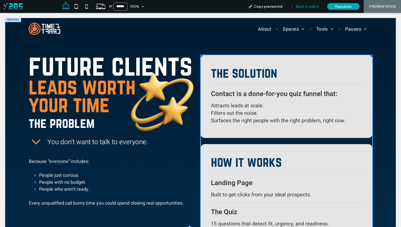
click at [306, 5] on span "Back to editor" at bounding box center [308, 6] width 24 height 4
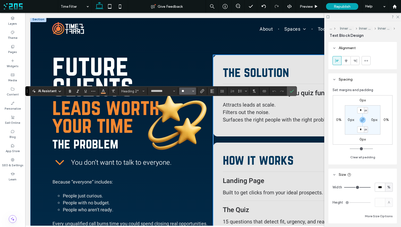
click at [184, 92] on input "**" at bounding box center [186, 91] width 10 height 4
type input "**"
click at [306, 6] on span "Preview" at bounding box center [306, 6] width 13 height 4
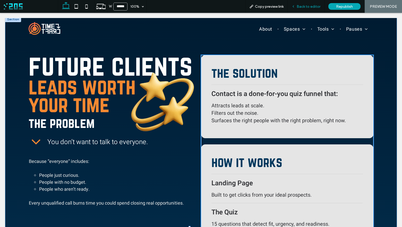
click at [298, 5] on span "Back to editor" at bounding box center [309, 6] width 24 height 4
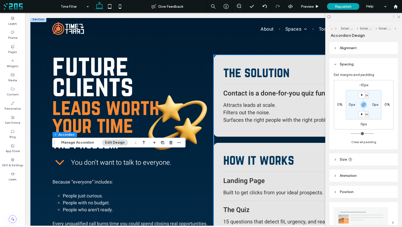
drag, startPoint x: 398, startPoint y: 16, endPoint x: 394, endPoint y: 19, distance: 4.3
click at [398, 16] on icon at bounding box center [398, 16] width 3 height 3
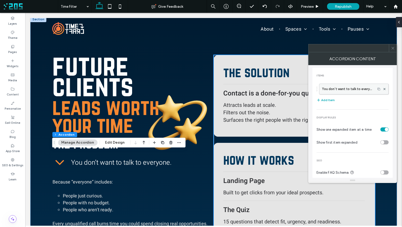
click at [361, 88] on label "You don’t want to talk to everyone." at bounding box center [347, 89] width 51 height 10
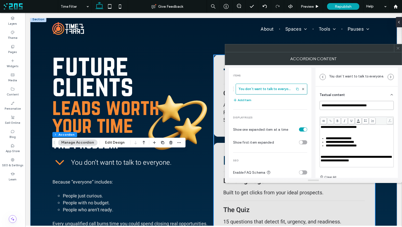
click at [356, 103] on input "**********" at bounding box center [356, 105] width 74 height 9
drag, startPoint x: 368, startPoint y: 106, endPoint x: 360, endPoint y: 106, distance: 7.2
click at [360, 106] on input "**********" at bounding box center [356, 105] width 74 height 9
type input "**********"
click at [398, 46] on icon at bounding box center [398, 48] width 4 height 4
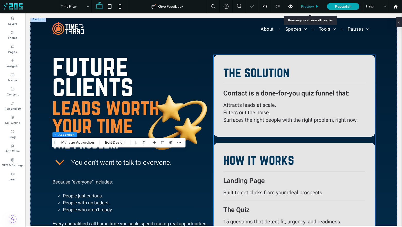
click at [313, 7] on span "Preview" at bounding box center [307, 6] width 13 height 4
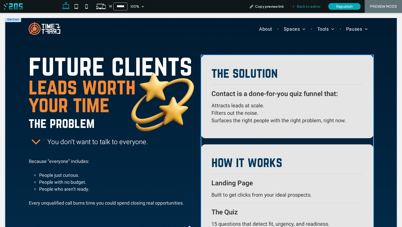
click at [300, 7] on span "Back to editor" at bounding box center [309, 6] width 24 height 4
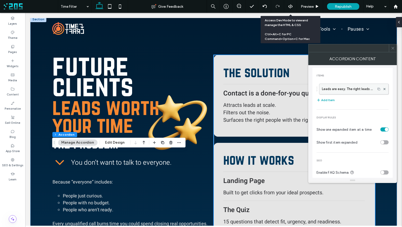
click at [335, 90] on label "Leads are easy. The right leads are not." at bounding box center [347, 89] width 51 height 10
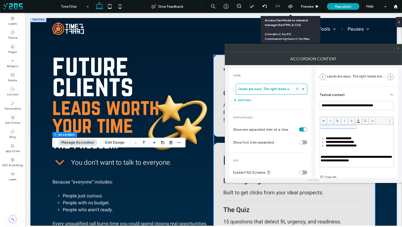
drag, startPoint x: 376, startPoint y: 126, endPoint x: 314, endPoint y: 126, distance: 62.0
click at [314, 126] on div "**********" at bounding box center [313, 121] width 169 height 113
drag, startPoint x: 336, startPoint y: 140, endPoint x: 326, endPoint y: 140, distance: 10.3
click at [326, 140] on span "**********" at bounding box center [339, 138] width 26 height 3
click at [347, 144] on span "**********" at bounding box center [340, 141] width 28 height 3
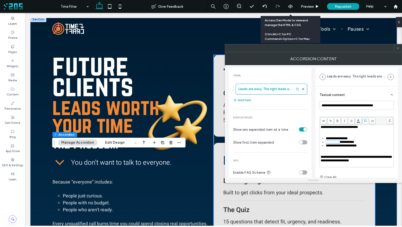
drag, startPoint x: 343, startPoint y: 143, endPoint x: 326, endPoint y: 144, distance: 17.8
click at [326, 144] on span "**********" at bounding box center [340, 141] width 28 height 3
drag, startPoint x: 345, startPoint y: 147, endPoint x: 326, endPoint y: 147, distance: 19.8
click at [326, 147] on span "**********" at bounding box center [341, 145] width 31 height 3
drag, startPoint x: 335, startPoint y: 147, endPoint x: 331, endPoint y: 147, distance: 4.6
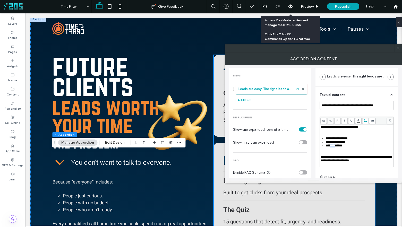
click at [331, 147] on span "**********" at bounding box center [334, 145] width 17 height 3
drag, startPoint x: 321, startPoint y: 159, endPoint x: 380, endPoint y: 166, distance: 59.6
click at [380, 166] on div "**********" at bounding box center [357, 146] width 74 height 42
click at [322, 159] on span "**********" at bounding box center [341, 160] width 41 height 3
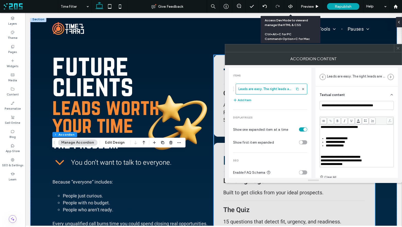
click at [321, 159] on span "**********" at bounding box center [341, 160] width 41 height 3
click at [321, 162] on span "**********" at bounding box center [332, 163] width 22 height 3
click at [399, 47] on icon at bounding box center [398, 48] width 4 height 4
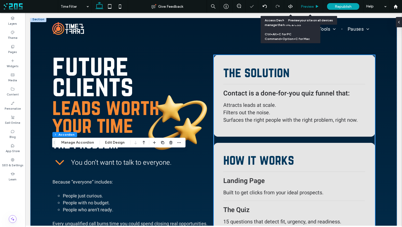
click at [316, 8] on icon at bounding box center [317, 7] width 4 height 4
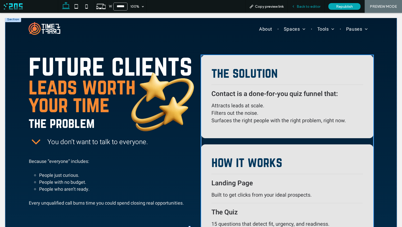
click at [303, 6] on span "Back to editor" at bounding box center [309, 6] width 24 height 4
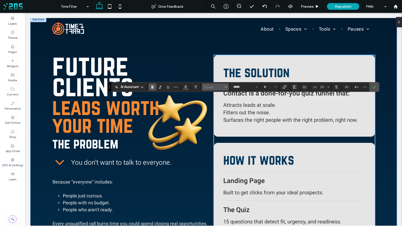
click at [213, 86] on span "Styles" at bounding box center [214, 87] width 20 height 4
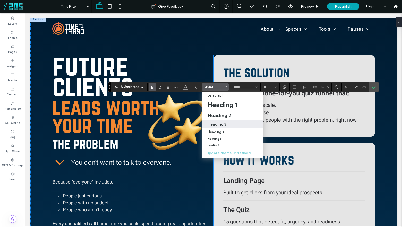
click at [228, 122] on div "Heading 3" at bounding box center [232, 124] width 50 height 5
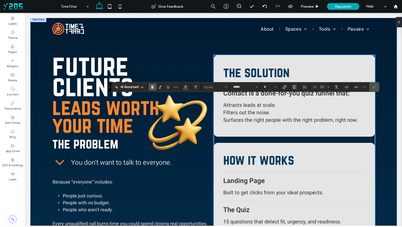
type input "**"
click at [188, 87] on button "Color" at bounding box center [186, 86] width 8 height 7
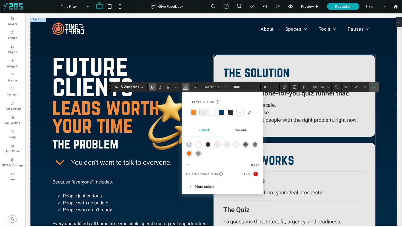
click at [230, 111] on div at bounding box center [230, 112] width 5 height 5
click at [371, 87] on label "Confirm" at bounding box center [374, 86] width 8 height 9
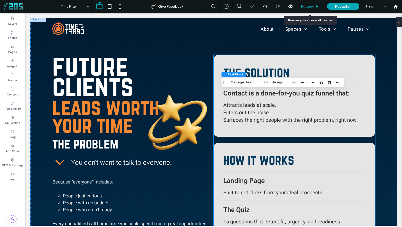
click at [310, 7] on span "Preview" at bounding box center [307, 6] width 13 height 4
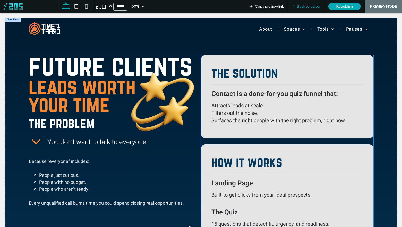
click at [302, 6] on span "Back to editor" at bounding box center [309, 6] width 24 height 4
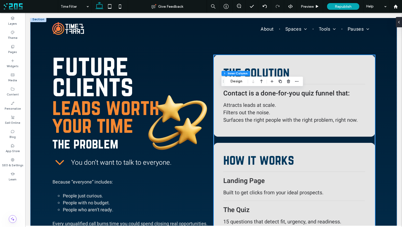
drag, startPoint x: 234, startPoint y: 81, endPoint x: 266, endPoint y: 85, distance: 32.0
click at [234, 81] on button "Design" at bounding box center [236, 81] width 19 height 6
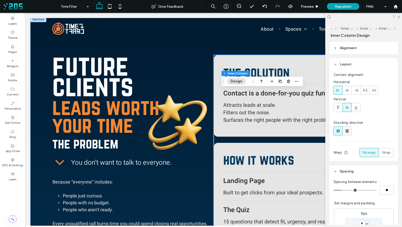
click at [345, 129] on use at bounding box center [346, 130] width 3 height 3
type input "**"
type input "****"
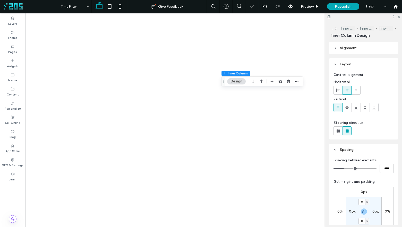
drag, startPoint x: 0, startPoint y: 0, endPoint x: 300, endPoint y: 5, distance: 300.5
click at [397, 17] on icon at bounding box center [398, 16] width 3 height 3
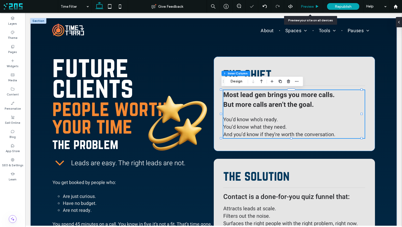
click at [305, 6] on span "Preview" at bounding box center [307, 6] width 13 height 4
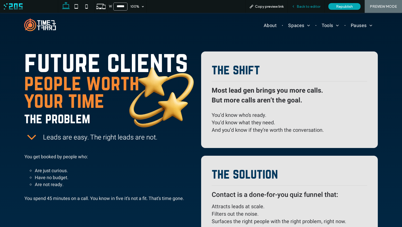
click at [302, 9] on div "Back to editor" at bounding box center [306, 6] width 37 height 13
click at [302, 6] on span "Back to editor" at bounding box center [309, 6] width 24 height 4
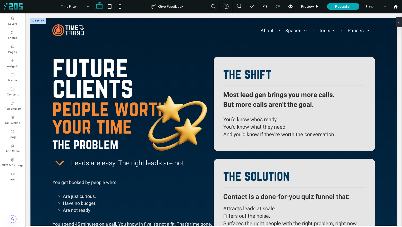
click at [271, 96] on strong "Most lead gen brings you more calls." at bounding box center [278, 95] width 111 height 10
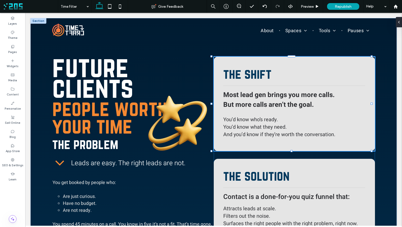
click at [271, 96] on strong "Most lead gen brings you more calls." at bounding box center [278, 95] width 111 height 10
type input "*****"
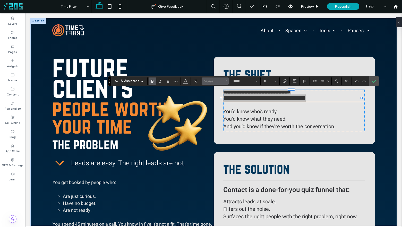
click at [210, 82] on span "Styles" at bounding box center [214, 81] width 20 height 4
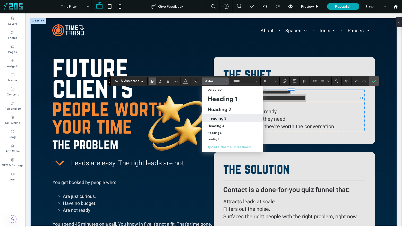
click at [224, 119] on h3 "Heading 3" at bounding box center [216, 118] width 19 height 5
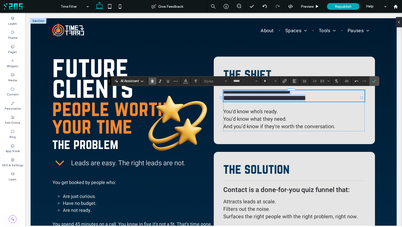
type input "**"
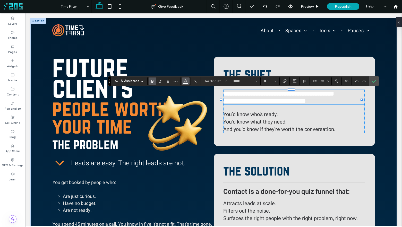
drag, startPoint x: 185, startPoint y: 79, endPoint x: 188, endPoint y: 82, distance: 3.9
click at [185, 79] on icon "Color" at bounding box center [186, 81] width 4 height 4
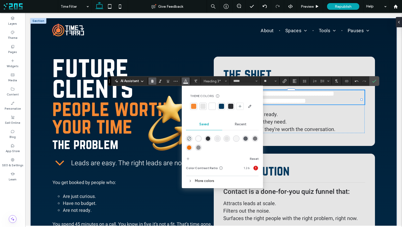
drag, startPoint x: 228, startPoint y: 107, endPoint x: 346, endPoint y: 85, distance: 120.1
click at [229, 107] on div at bounding box center [230, 106] width 5 height 5
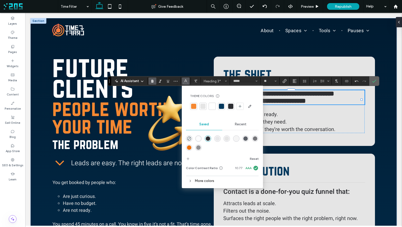
click at [373, 82] on use "Confirm" at bounding box center [374, 81] width 4 height 3
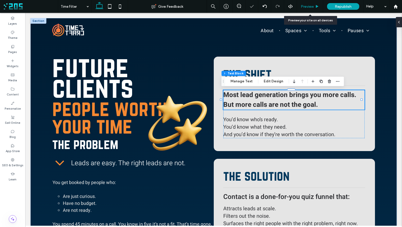
click at [311, 4] on div "Preview" at bounding box center [310, 6] width 26 height 13
click at [309, 8] on div "Preview" at bounding box center [310, 6] width 26 height 13
click at [283, 129] on span "You’d know what they need." at bounding box center [254, 126] width 63 height 7
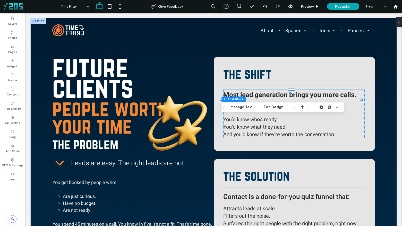
click at [283, 129] on span "You’d know what they need." at bounding box center [254, 126] width 63 height 7
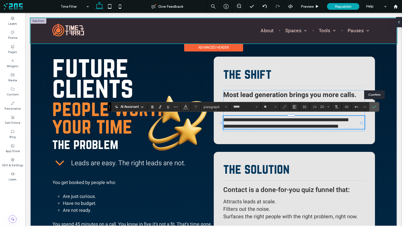
drag, startPoint x: 399, startPoint y: 119, endPoint x: 343, endPoint y: 19, distance: 114.1
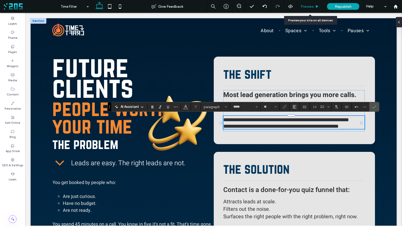
click at [312, 5] on span "Preview" at bounding box center [307, 6] width 13 height 4
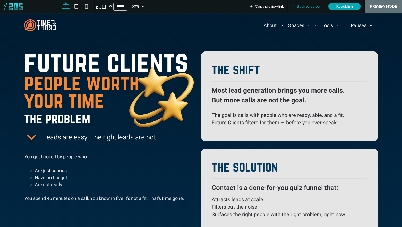
click at [300, 7] on span "Back to editor" at bounding box center [309, 6] width 24 height 4
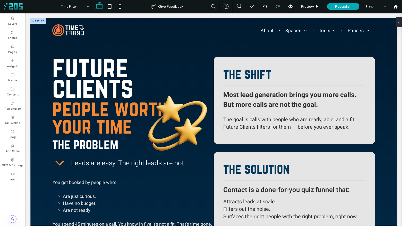
click at [247, 130] on span "Future Clients filters for them — before you ever speak." at bounding box center [286, 126] width 126 height 7
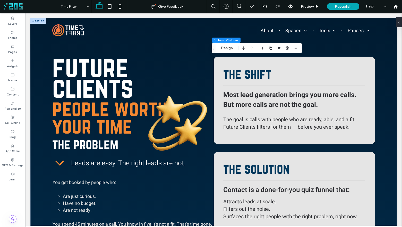
click at [247, 130] on span "Future Clients filters for them — before you ever speak." at bounding box center [286, 126] width 126 height 7
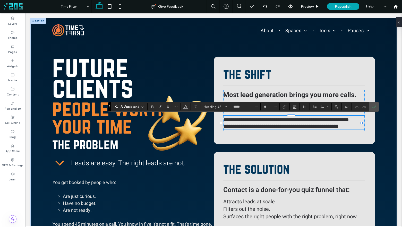
click at [250, 128] on span "**********" at bounding box center [280, 126] width 115 height 5
click at [252, 127] on span "**********" at bounding box center [280, 126] width 115 height 5
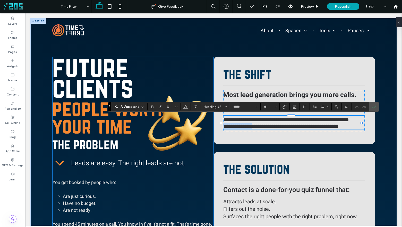
drag, startPoint x: 252, startPoint y: 126, endPoint x: 209, endPoint y: 125, distance: 43.5
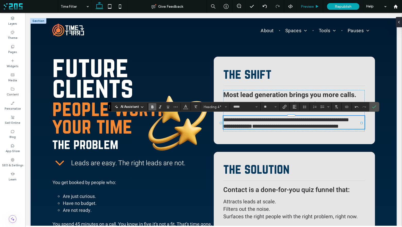
drag, startPoint x: 371, startPoint y: 106, endPoint x: 309, endPoint y: 10, distance: 114.3
click at [371, 106] on label "Confirm" at bounding box center [374, 106] width 8 height 9
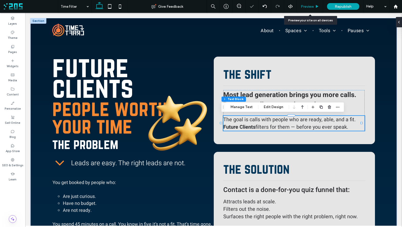
click at [304, 7] on span "Preview" at bounding box center [307, 6] width 13 height 4
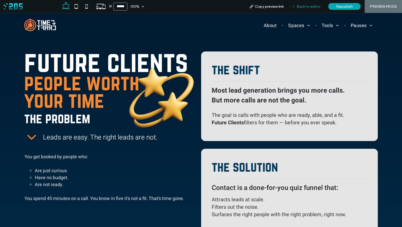
click at [297, 6] on span "Back to editor" at bounding box center [309, 6] width 24 height 4
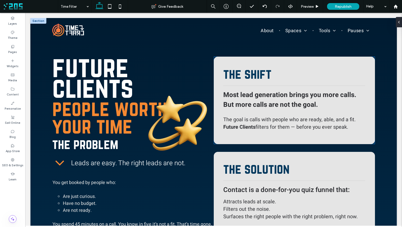
click at [324, 127] on span "filters for them — before you ever speak." at bounding box center [301, 126] width 93 height 7
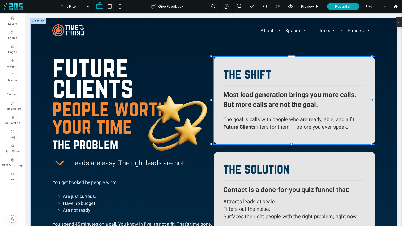
click at [324, 127] on span "filters for them — before you ever speak." at bounding box center [301, 126] width 93 height 7
type input "*****"
type input "**"
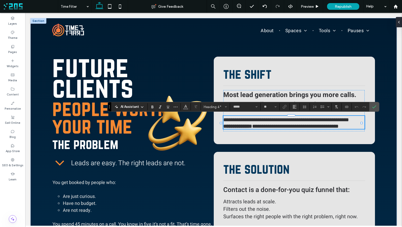
click at [328, 127] on span "**********" at bounding box center [295, 126] width 87 height 5
click at [372, 107] on use "Confirm" at bounding box center [374, 106] width 4 height 3
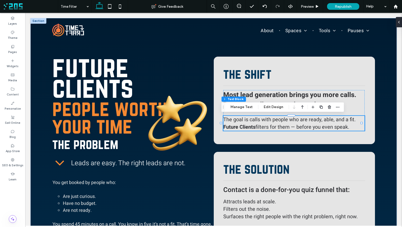
click at [282, 190] on span "Contact is a done-for-you quiz funnel that:" at bounding box center [286, 190] width 126 height 10
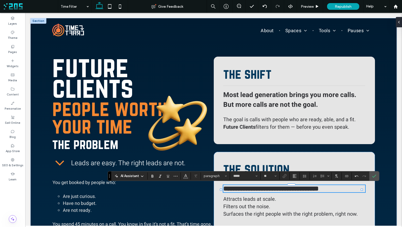
type input "**"
drag, startPoint x: 262, startPoint y: 190, endPoint x: 215, endPoint y: 188, distance: 46.9
click at [215, 188] on div "**********" at bounding box center [294, 191] width 161 height 79
click at [314, 8] on div "Preview" at bounding box center [310, 6] width 26 height 13
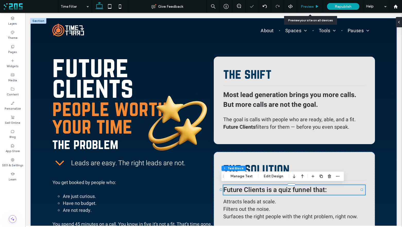
click at [314, 8] on div "Preview" at bounding box center [310, 6] width 26 height 13
click at [248, 203] on span "Attracts leads at scale." at bounding box center [249, 201] width 53 height 7
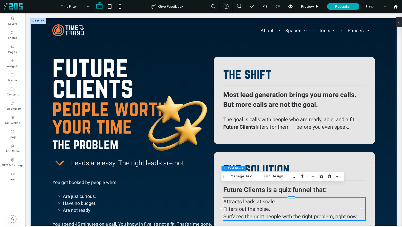
click at [248, 203] on span "Attracts leads at scale." at bounding box center [249, 201] width 53 height 7
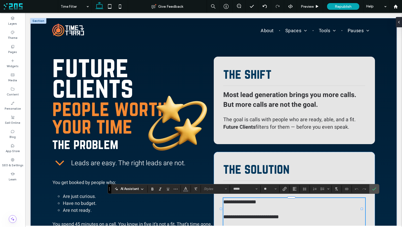
scroll to position [134, 0]
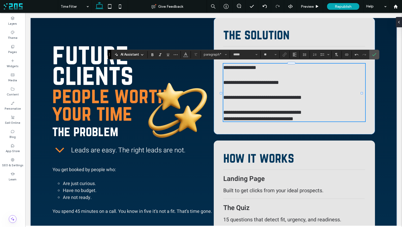
click at [223, 82] on span "**********" at bounding box center [251, 82] width 56 height 5
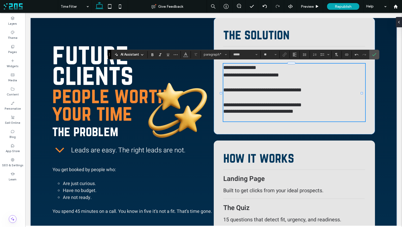
click at [221, 90] on div at bounding box center [221, 93] width 0 height 60
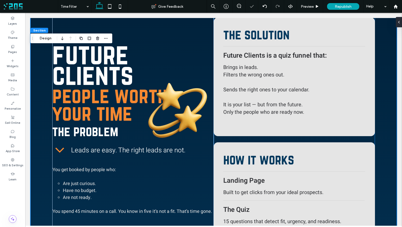
click at [235, 78] on span "﻿ Filters the wrong ones out." at bounding box center [253, 74] width 61 height 7
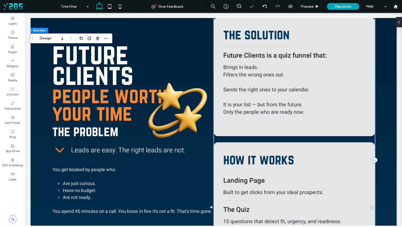
click at [235, 78] on span "﻿ Filters the wrong ones out." at bounding box center [253, 74] width 61 height 7
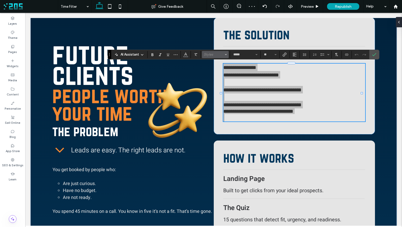
click at [211, 54] on span "Styles" at bounding box center [214, 55] width 20 height 4
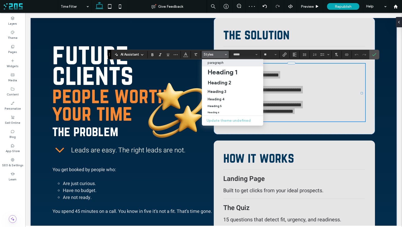
click at [222, 63] on p "paragraph" at bounding box center [215, 63] width 16 height 4
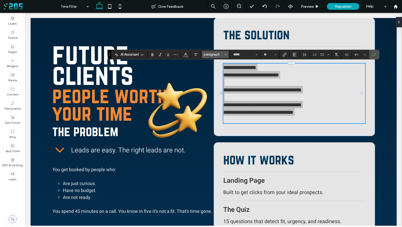
click at [220, 55] on span "paragraph" at bounding box center [214, 55] width 20 height 4
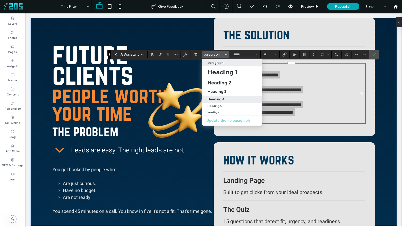
click at [220, 99] on h4 "Heading 4" at bounding box center [215, 99] width 17 height 4
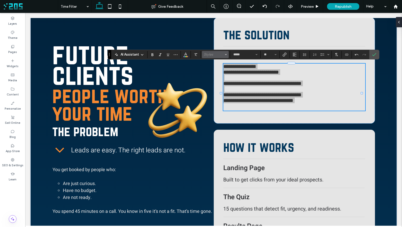
click at [206, 55] on span "Styles" at bounding box center [214, 55] width 20 height 4
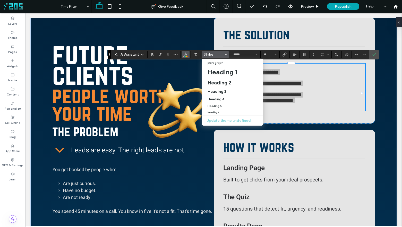
click at [185, 56] on icon "Color" at bounding box center [186, 54] width 4 height 4
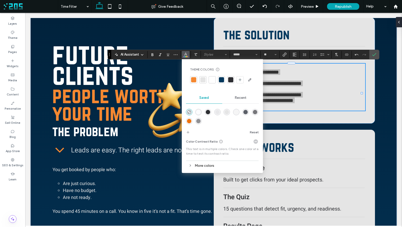
click at [229, 80] on div at bounding box center [230, 79] width 5 height 5
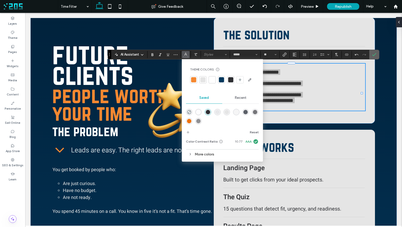
click at [374, 57] on span "Confirm" at bounding box center [373, 54] width 2 height 9
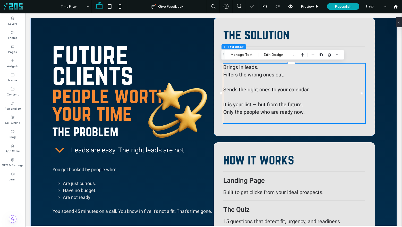
click at [234, 120] on p "﻿" at bounding box center [294, 119] width 142 height 7
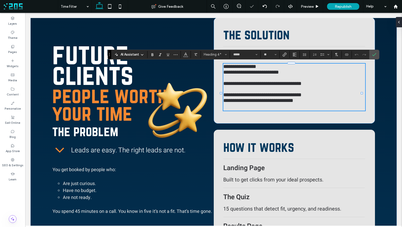
click at [230, 111] on p at bounding box center [294, 106] width 142 height 7
click at [231, 81] on h4 at bounding box center [294, 78] width 142 height 6
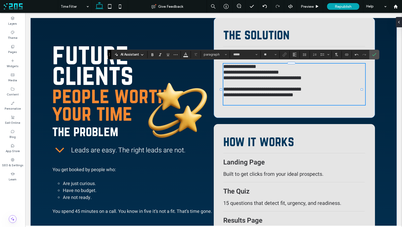
click at [232, 86] on h4 at bounding box center [294, 84] width 142 height 6
click at [230, 105] on p at bounding box center [294, 101] width 142 height 7
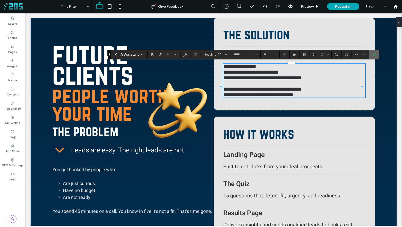
click at [375, 53] on icon "Confirm" at bounding box center [374, 55] width 4 height 4
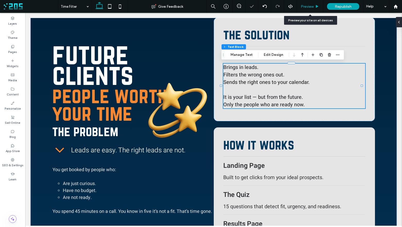
click at [313, 4] on span "Preview" at bounding box center [307, 6] width 13 height 4
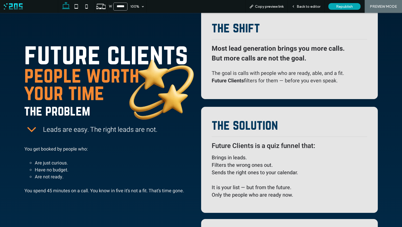
scroll to position [39, 0]
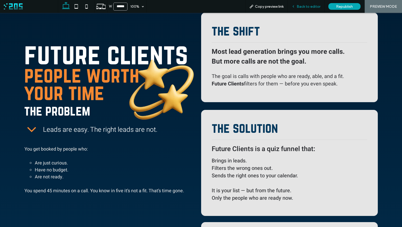
click at [308, 4] on span "Back to editor" at bounding box center [309, 6] width 24 height 4
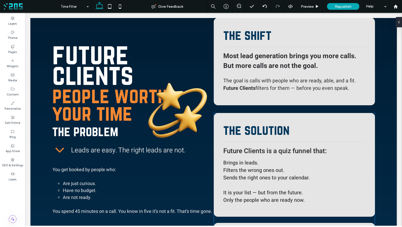
click at [286, 152] on span "Future Clients is a quiz funnel that:" at bounding box center [274, 151] width 103 height 10
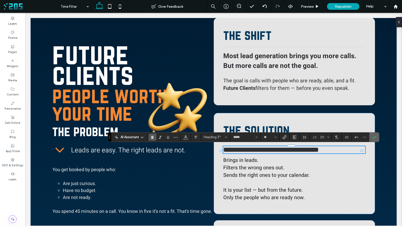
click at [373, 137] on icon "Confirm" at bounding box center [374, 137] width 4 height 4
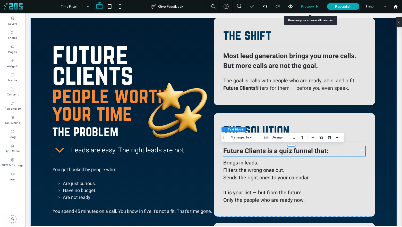
click at [311, 9] on div "Preview" at bounding box center [310, 6] width 26 height 13
click at [309, 7] on span "Preview" at bounding box center [307, 6] width 13 height 4
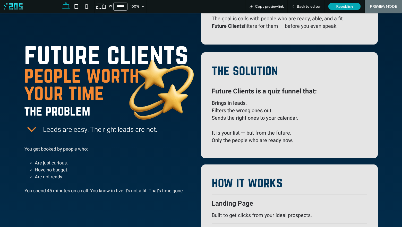
scroll to position [122, 0]
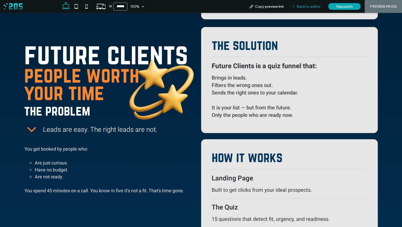
click at [301, 8] on span "Back to editor" at bounding box center [309, 6] width 24 height 4
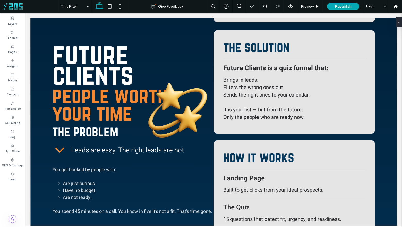
click at [241, 189] on span "Built to get clicks from your ideal prospects." at bounding box center [273, 189] width 100 height 7
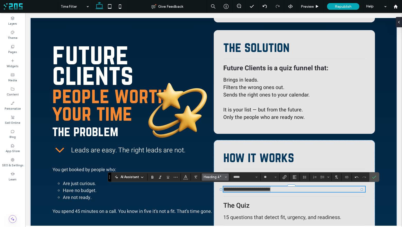
click at [210, 177] on span "Heading 4*" at bounding box center [214, 177] width 20 height 4
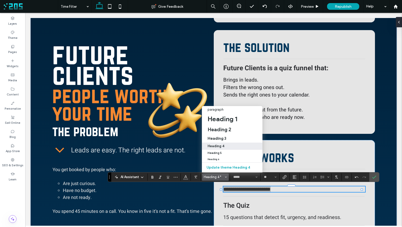
click at [219, 144] on h4 "Heading 4" at bounding box center [215, 146] width 17 height 4
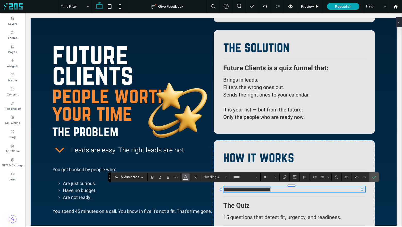
click at [184, 177] on use "Color" at bounding box center [185, 176] width 3 height 3
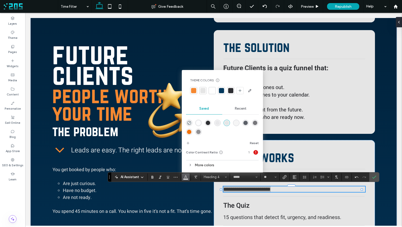
drag, startPoint x: 231, startPoint y: 91, endPoint x: 237, endPoint y: 102, distance: 12.1
click at [231, 91] on div at bounding box center [230, 90] width 5 height 5
click at [373, 178] on icon "Confirm" at bounding box center [374, 177] width 4 height 4
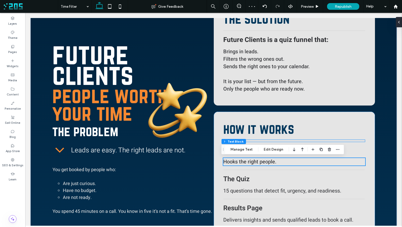
scroll to position [151, 0]
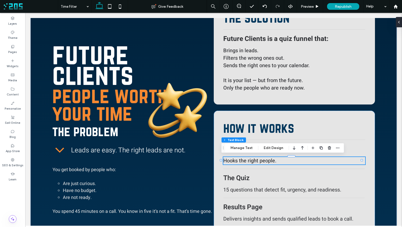
click at [269, 190] on span "15 questions that detect fit, urgency, and readiness." at bounding box center [282, 189] width 118 height 7
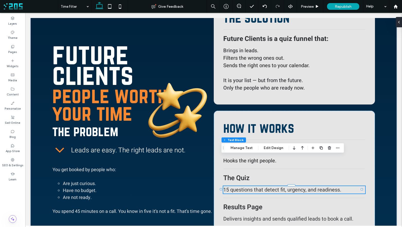
click at [269, 190] on span "15 questions that detect fit, urgency, and readiness." at bounding box center [282, 189] width 118 height 7
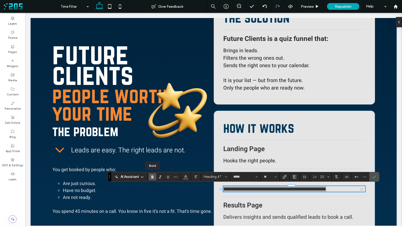
click at [153, 178] on icon "Bold" at bounding box center [152, 177] width 4 height 4
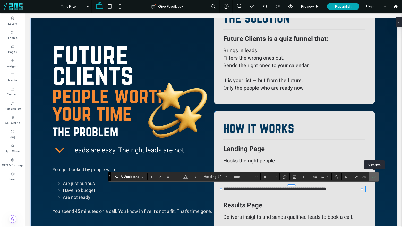
drag, startPoint x: 375, startPoint y: 177, endPoint x: 366, endPoint y: 28, distance: 149.0
click at [375, 177] on icon "Confirm" at bounding box center [374, 177] width 4 height 4
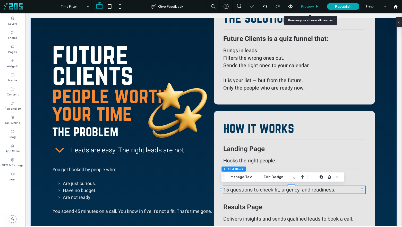
click at [309, 7] on span "Preview" at bounding box center [307, 6] width 13 height 4
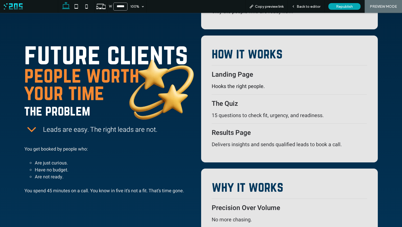
scroll to position [235, 0]
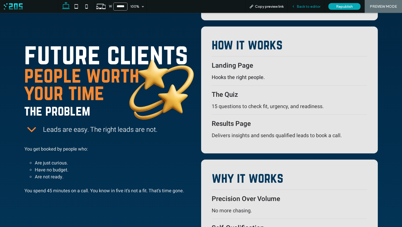
click at [303, 6] on span "Back to editor" at bounding box center [309, 6] width 24 height 4
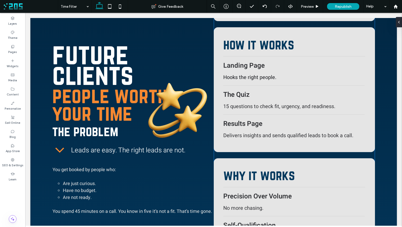
click at [260, 134] on span "Delivers insights and sends qualified leads to book a call." at bounding box center [288, 135] width 130 height 7
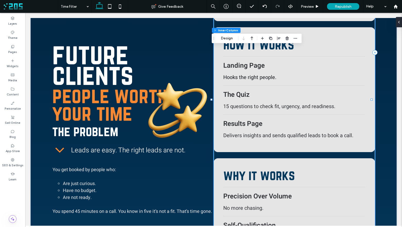
click at [260, 134] on span "Delivers insights and sends qualified leads to book a call." at bounding box center [288, 135] width 130 height 7
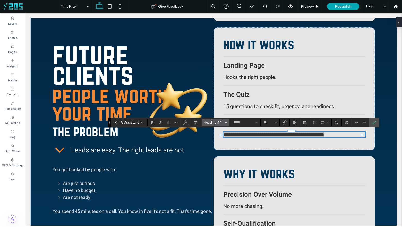
click at [214, 124] on span "Heading 4*" at bounding box center [214, 122] width 20 height 4
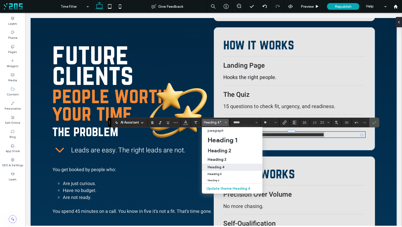
click at [222, 166] on h4 "Heading 4" at bounding box center [215, 167] width 17 height 4
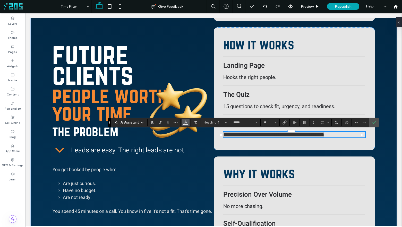
click at [184, 123] on icon "Color" at bounding box center [186, 122] width 4 height 4
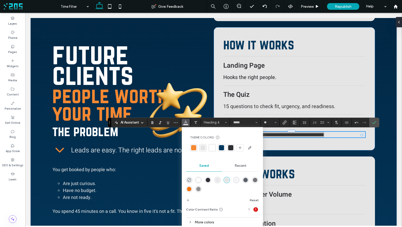
click at [231, 149] on div at bounding box center [230, 147] width 5 height 5
click at [375, 124] on icon "Confirm" at bounding box center [374, 122] width 4 height 4
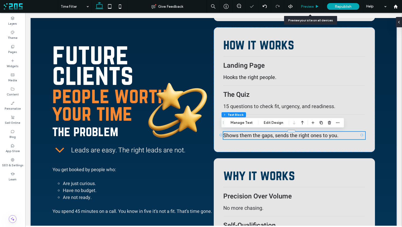
click at [314, 6] on div "Preview" at bounding box center [310, 6] width 26 height 4
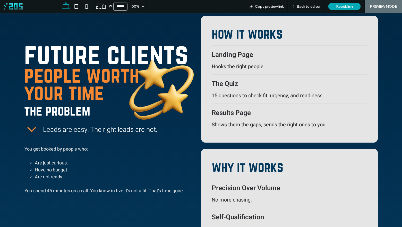
scroll to position [246, 0]
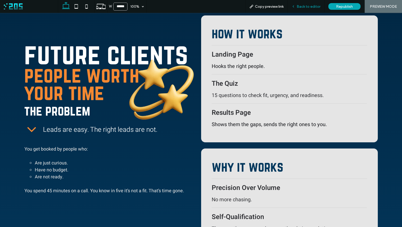
click at [309, 6] on span "Back to editor" at bounding box center [309, 6] width 24 height 4
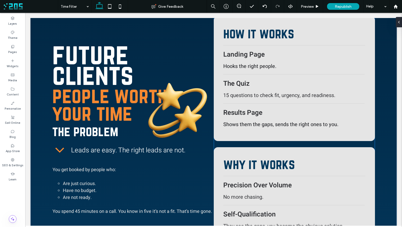
click at [230, 84] on span "The Quiz" at bounding box center [236, 84] width 26 height 10
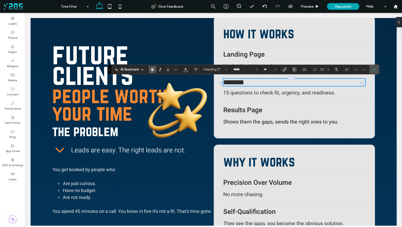
click at [232, 84] on span "********" at bounding box center [233, 82] width 21 height 6
drag, startPoint x: 235, startPoint y: 83, endPoint x: 220, endPoint y: 83, distance: 14.9
click at [220, 83] on div "BUY ME COFFEE future clients people worth your time the problem Leads are easy.…" at bounding box center [213, 40] width 366 height 536
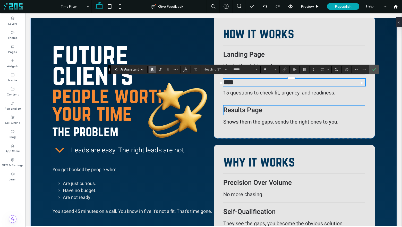
click at [245, 113] on span "Results Page" at bounding box center [242, 110] width 39 height 10
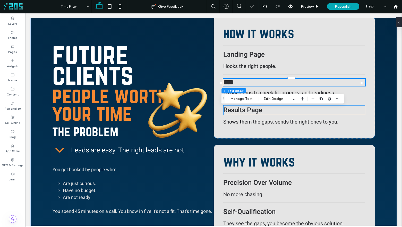
click at [245, 113] on div "Results Page" at bounding box center [294, 110] width 142 height 10
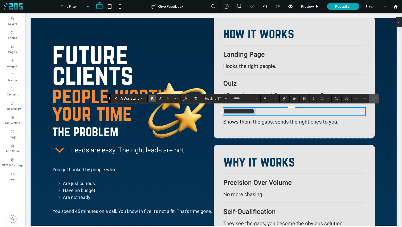
click at [243, 113] on span "**********" at bounding box center [238, 111] width 31 height 6
drag, startPoint x: 243, startPoint y: 113, endPoint x: 261, endPoint y: 112, distance: 17.5
click at [261, 112] on h3 "**********" at bounding box center [294, 111] width 142 height 7
drag, startPoint x: 374, startPoint y: 99, endPoint x: 340, endPoint y: 4, distance: 100.4
click at [374, 99] on icon "Confirm" at bounding box center [374, 99] width 4 height 4
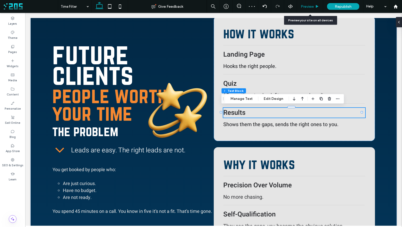
click at [312, 7] on span "Preview" at bounding box center [307, 6] width 13 height 4
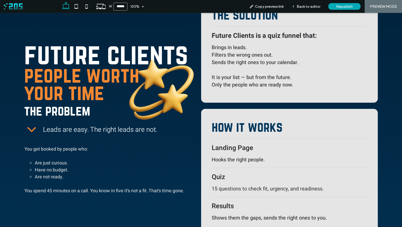
scroll to position [152, 0]
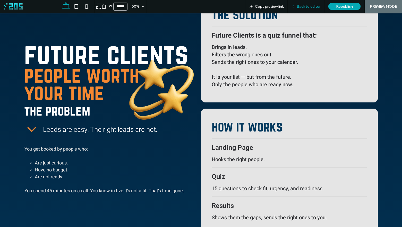
click at [307, 5] on span "Back to editor" at bounding box center [309, 6] width 24 height 4
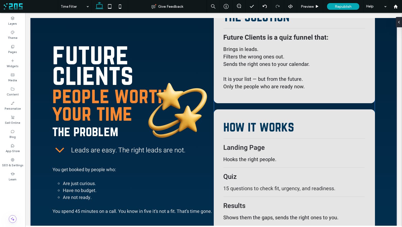
click at [253, 146] on span "Landing Page" at bounding box center [243, 148] width 41 height 10
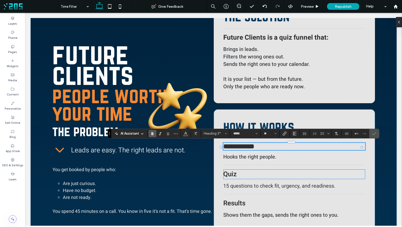
click at [234, 176] on span "Quiz" at bounding box center [229, 174] width 13 height 10
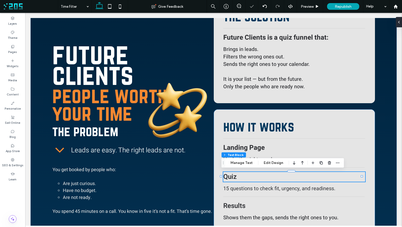
click at [234, 176] on span "Quiz" at bounding box center [229, 177] width 13 height 10
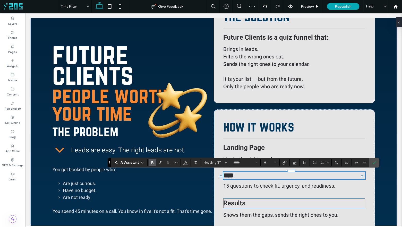
click at [238, 203] on span "Results" at bounding box center [234, 203] width 22 height 10
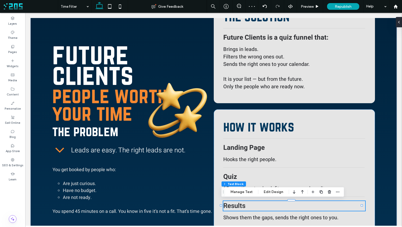
click at [238, 203] on div "Results" at bounding box center [294, 206] width 142 height 10
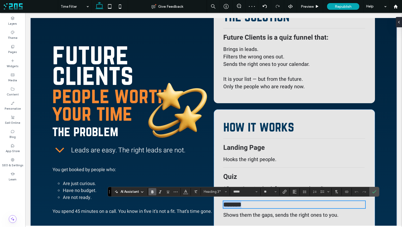
scroll to position [152, 0]
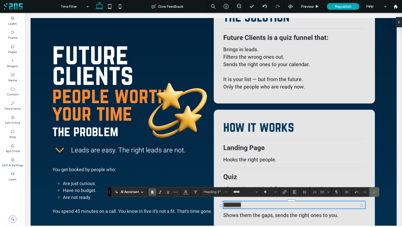
click at [371, 191] on label "Confirm" at bounding box center [374, 191] width 8 height 9
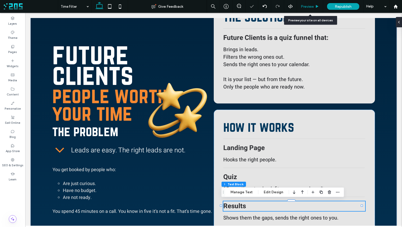
click at [310, 6] on span "Preview" at bounding box center [307, 6] width 13 height 4
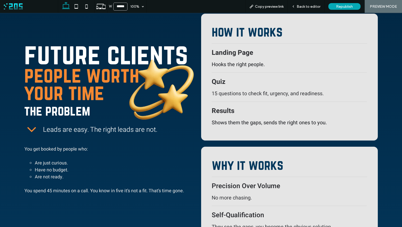
scroll to position [289, 0]
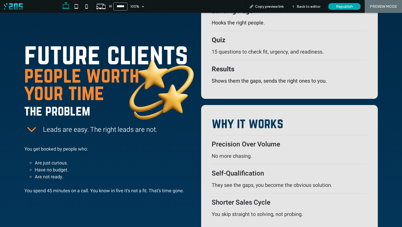
click at [33, 128] on icon at bounding box center [31, 129] width 15 height 15
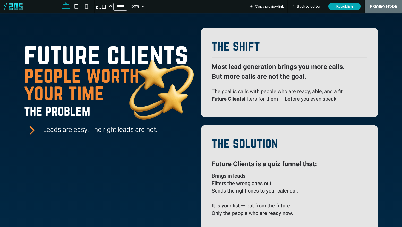
scroll to position [0, 0]
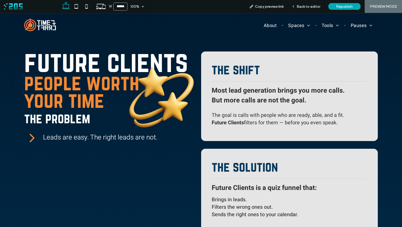
click at [34, 140] on icon at bounding box center [31, 137] width 15 height 15
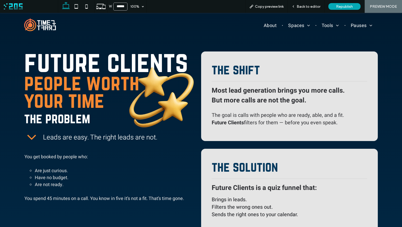
click at [34, 140] on icon at bounding box center [31, 137] width 15 height 15
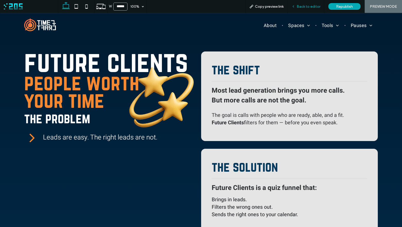
click at [300, 6] on span "Back to editor" at bounding box center [309, 6] width 24 height 4
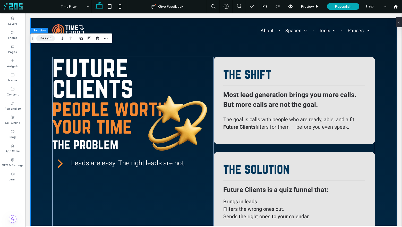
click at [46, 40] on button "Design" at bounding box center [45, 38] width 19 height 6
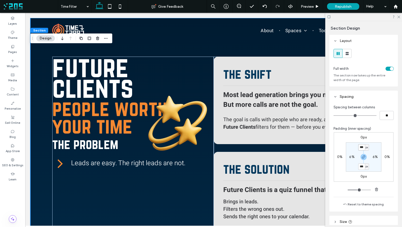
click at [363, 147] on input "***" at bounding box center [361, 147] width 7 height 6
type input "***"
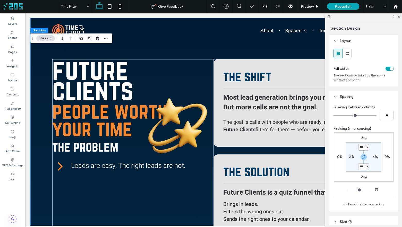
click at [360, 148] on input "***" at bounding box center [361, 147] width 7 height 6
type input "***"
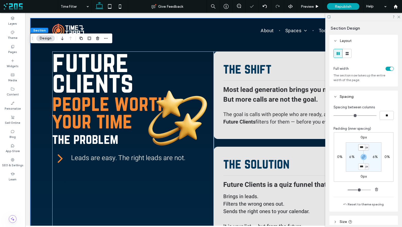
type input "***"
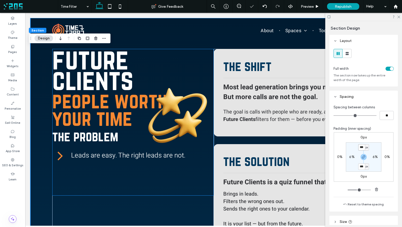
scroll to position [0, 3]
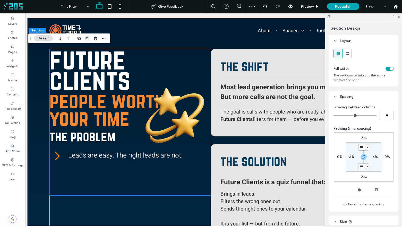
click at [111, 73] on span "future clients" at bounding box center [89, 69] width 81 height 51
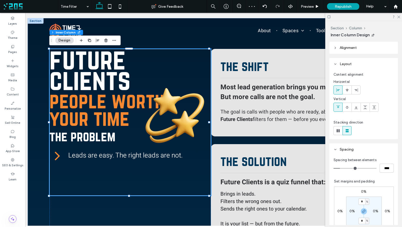
click at [117, 59] on span "future clients" at bounding box center [89, 69] width 81 height 51
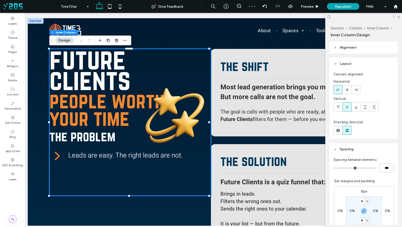
click at [164, 57] on h1 "future clients" at bounding box center [129, 69] width 161 height 41
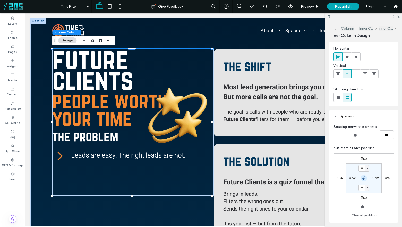
scroll to position [34, 0]
click at [362, 177] on icon "button" at bounding box center [364, 178] width 4 height 4
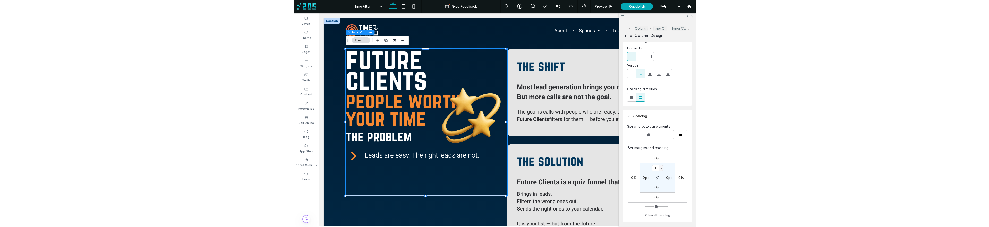
scroll to position [33, 0]
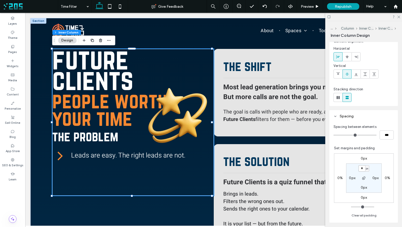
click at [360, 169] on input "*" at bounding box center [361, 168] width 7 height 6
type input "**"
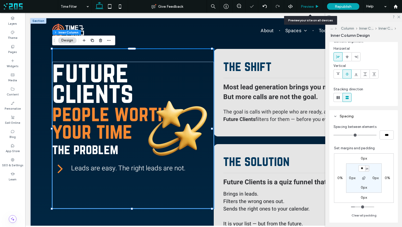
click at [310, 6] on span "Preview" at bounding box center [307, 6] width 13 height 4
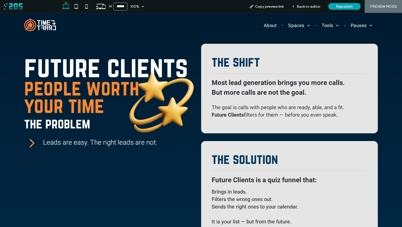
click at [34, 146] on icon at bounding box center [31, 142] width 15 height 15
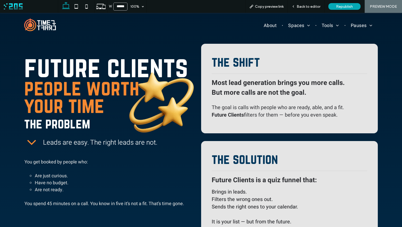
click at [34, 146] on icon at bounding box center [31, 142] width 15 height 15
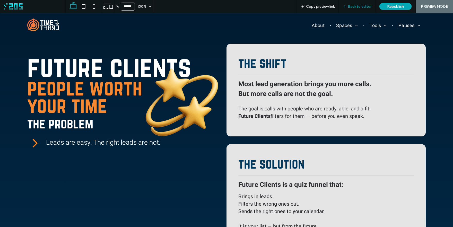
click at [352, 8] on span "Back to editor" at bounding box center [360, 6] width 24 height 4
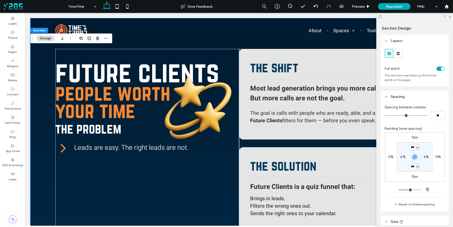
type input "*"
type input "**"
type input "*"
click at [389, 115] on input "range" at bounding box center [406, 115] width 43 height 1
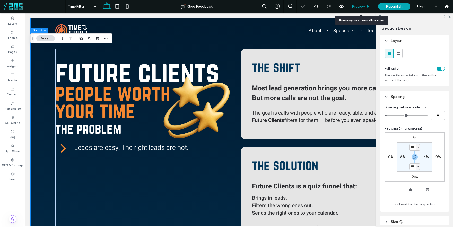
click at [360, 7] on span "Preview" at bounding box center [358, 6] width 13 height 4
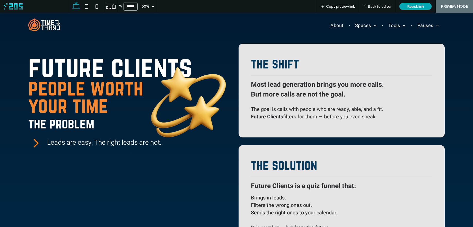
click at [37, 140] on icon at bounding box center [36, 142] width 15 height 15
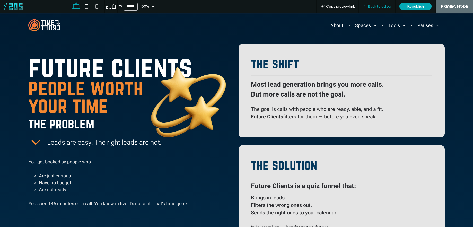
click at [374, 7] on span "Back to editor" at bounding box center [380, 6] width 24 height 4
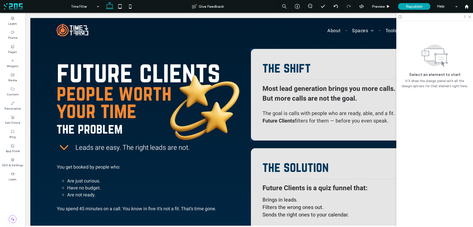
click at [313, 98] on strong "But more calls are not the goal." at bounding box center [310, 99] width 95 height 10
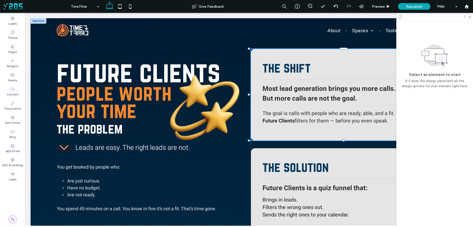
click at [313, 98] on strong "But more calls are not the goal." at bounding box center [310, 99] width 95 height 10
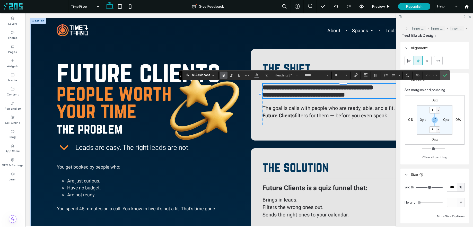
click at [313, 98] on strong "**********" at bounding box center [304, 94] width 82 height 6
drag, startPoint x: 318, startPoint y: 98, endPoint x: 306, endPoint y: 99, distance: 11.9
click at [306, 98] on strong "**********" at bounding box center [304, 94] width 82 height 6
click at [402, 76] on icon "Confirm" at bounding box center [445, 75] width 4 height 4
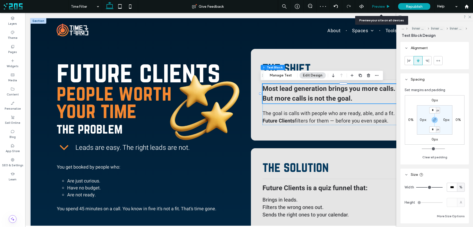
click at [382, 5] on span "Preview" at bounding box center [378, 6] width 13 height 4
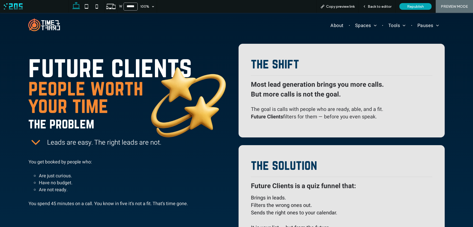
click at [37, 140] on icon at bounding box center [36, 142] width 15 height 15
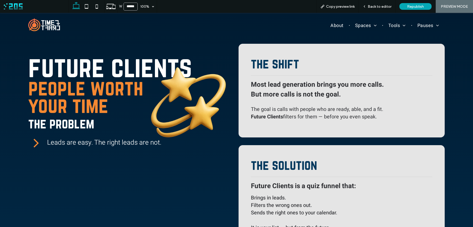
click at [37, 140] on icon at bounding box center [36, 142] width 15 height 15
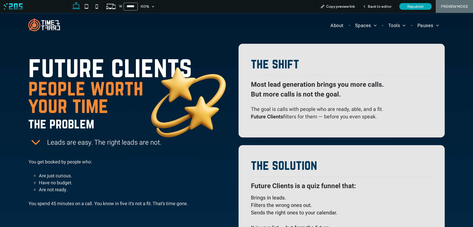
click at [35, 144] on icon at bounding box center [35, 142] width 8 height 5
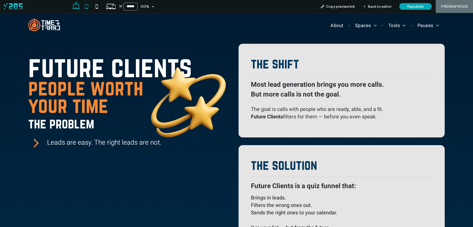
click at [87, 6] on icon at bounding box center [86, 6] width 10 height 10
type input "*****"
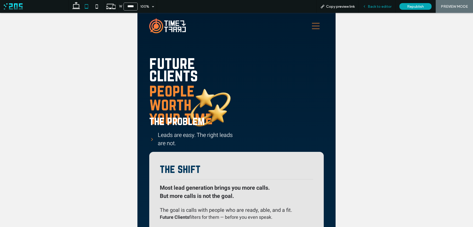
click at [369, 5] on span "Back to editor" at bounding box center [380, 6] width 24 height 4
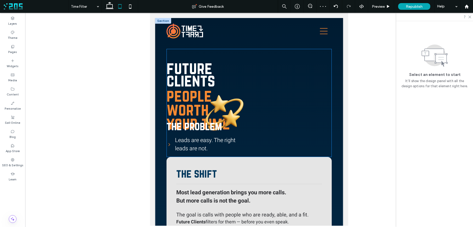
click at [202, 78] on img at bounding box center [225, 113] width 46 height 91
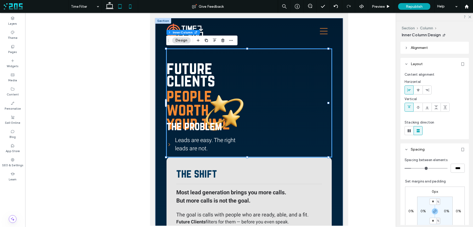
click at [128, 6] on icon at bounding box center [130, 6] width 10 height 10
type input "***"
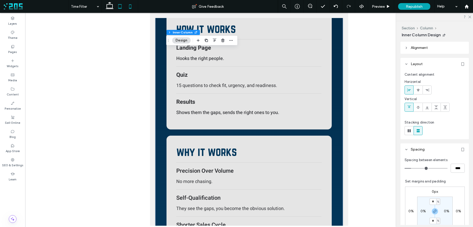
type input "***"
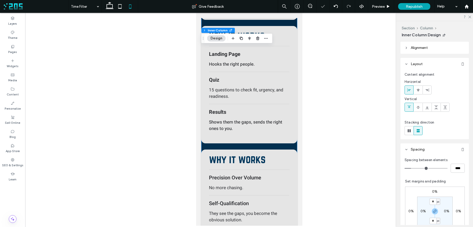
scroll to position [0, 0]
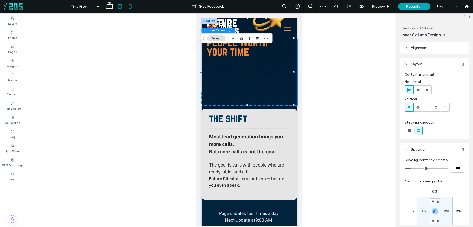
click at [118, 8] on use at bounding box center [119, 6] width 3 height 4
type input "***"
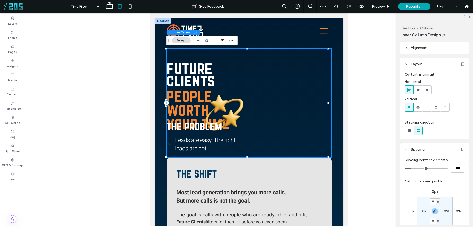
drag, startPoint x: 209, startPoint y: 105, endPoint x: 192, endPoint y: 80, distance: 30.1
click at [209, 105] on div at bounding box center [207, 111] width 81 height 13
click at [192, 80] on span "future clients" at bounding box center [191, 74] width 49 height 31
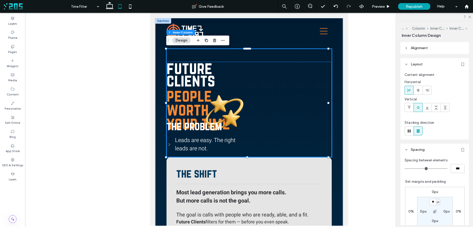
click at [243, 68] on img at bounding box center [225, 113] width 46 height 91
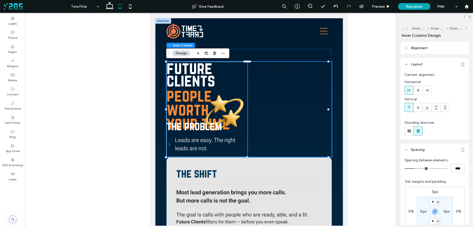
click at [229, 76] on img at bounding box center [225, 113] width 46 height 91
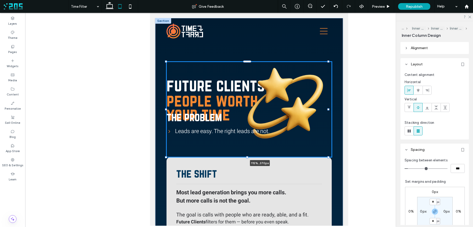
drag, startPoint x: 247, startPoint y: 109, endPoint x: 354, endPoint y: 105, distance: 107.2
type input "***"
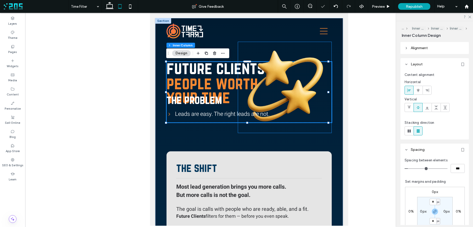
click at [271, 62] on img at bounding box center [285, 87] width 94 height 91
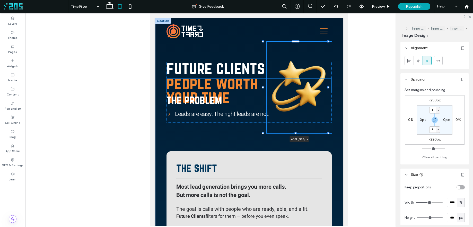
drag, startPoint x: 236, startPoint y: 87, endPoint x: 263, endPoint y: 88, distance: 27.0
click at [263, 88] on div at bounding box center [263, 88] width 2 height 2
type input "**"
type input "****"
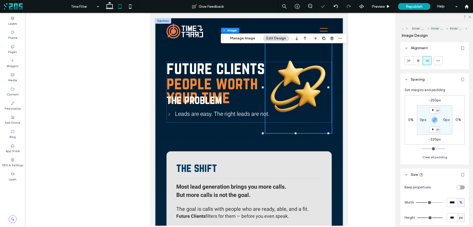
click at [402, 141] on label "-220px" at bounding box center [435, 139] width 12 height 4
type input "*"
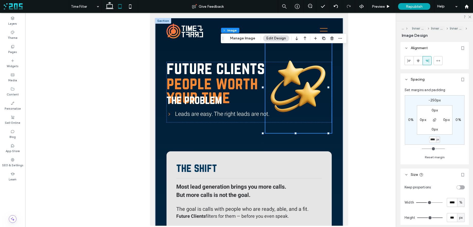
scroll to position [0, 0]
type input "****"
type input "*"
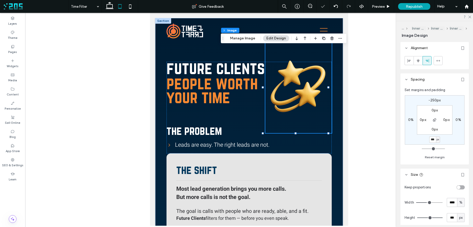
scroll to position [0, 0]
type input "****"
type input "*"
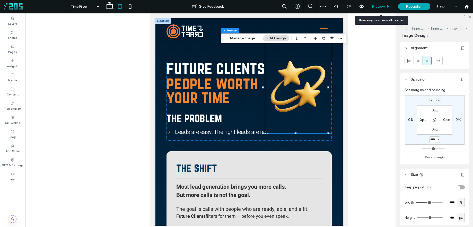
click at [386, 8] on icon at bounding box center [388, 7] width 4 height 4
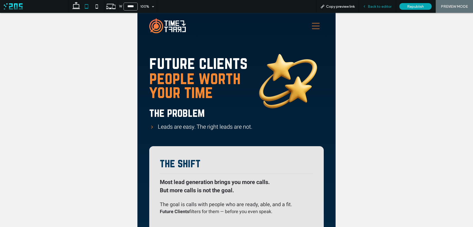
click at [377, 4] on div "Back to editor" at bounding box center [377, 6] width 37 height 13
click at [376, 5] on span "Back to editor" at bounding box center [380, 6] width 24 height 4
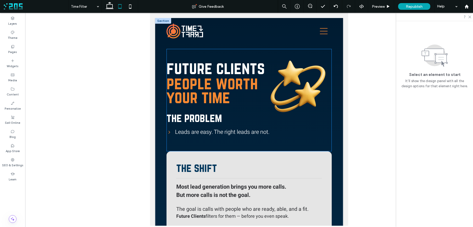
click at [237, 95] on h2 "people worth your time" at bounding box center [249, 90] width 165 height 28
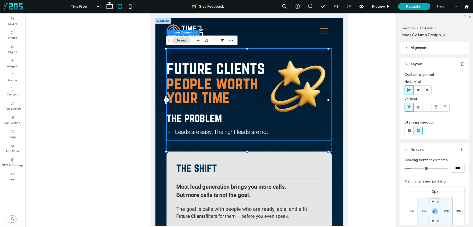
click at [233, 91] on span "people worth your time" at bounding box center [212, 90] width 91 height 32
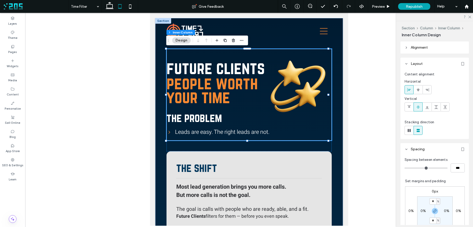
click at [227, 90] on span "people worth your time" at bounding box center [212, 90] width 91 height 32
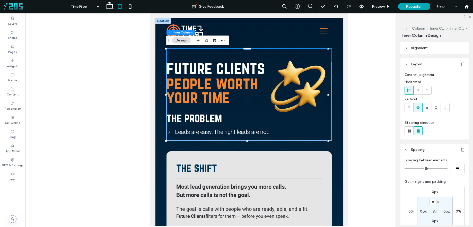
click at [234, 90] on span "people worth your time" at bounding box center [212, 90] width 91 height 32
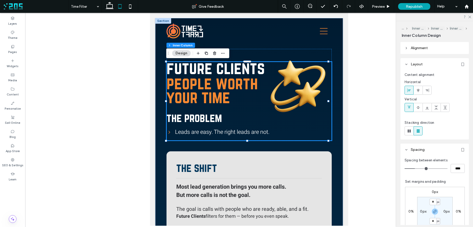
click at [235, 89] on span "people worth your time" at bounding box center [212, 90] width 91 height 32
click at [220, 100] on div at bounding box center [249, 103] width 165 height 13
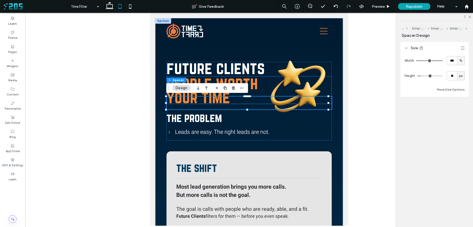
click at [253, 85] on span "people worth your time" at bounding box center [212, 90] width 91 height 32
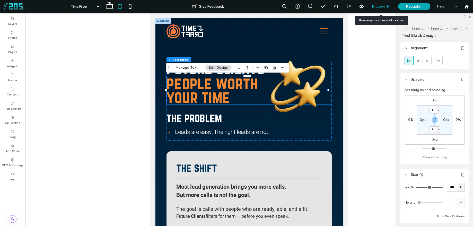
click at [386, 8] on div "Preview" at bounding box center [381, 6] width 26 height 4
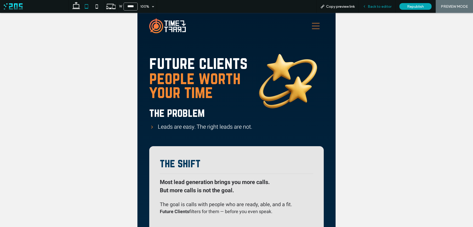
click at [366, 6] on icon at bounding box center [365, 7] width 4 height 4
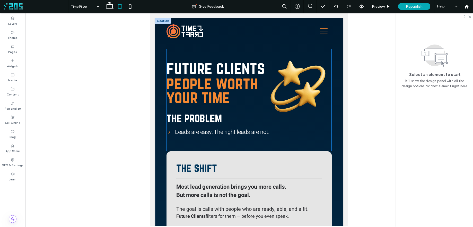
click at [247, 66] on span "future clients" at bounding box center [216, 68] width 98 height 19
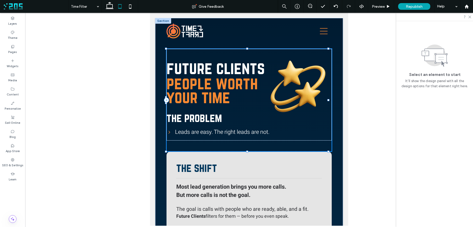
click at [247, 66] on span "future clients" at bounding box center [216, 68] width 98 height 19
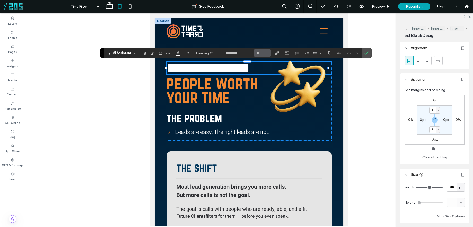
click at [259, 53] on input "**" at bounding box center [261, 53] width 10 height 4
type input "**"
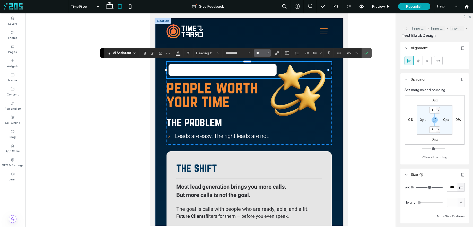
click at [257, 54] on input "**" at bounding box center [261, 53] width 10 height 4
type input "**"
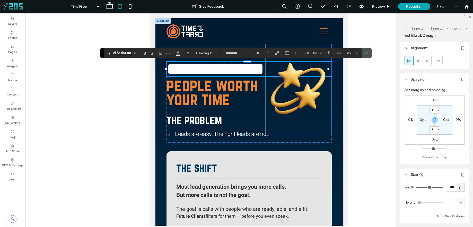
click at [293, 89] on img at bounding box center [298, 89] width 66 height 91
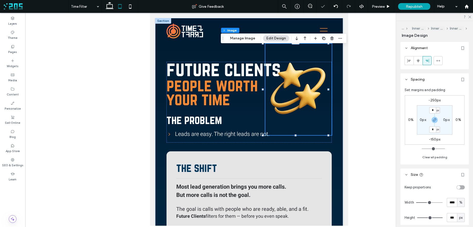
click at [402, 101] on label "-250px" at bounding box center [435, 100] width 12 height 4
type input "*"
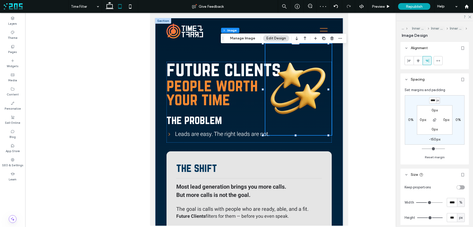
scroll to position [0, 1]
type input "****"
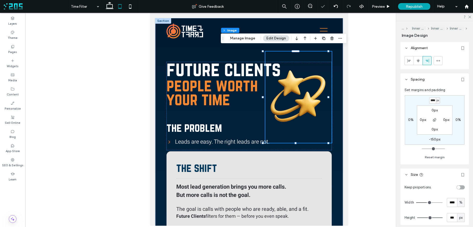
scroll to position [0, 0]
click at [402, 140] on label "-150px" at bounding box center [434, 139] width 11 height 4
type input "*"
type input "****"
type input "*"
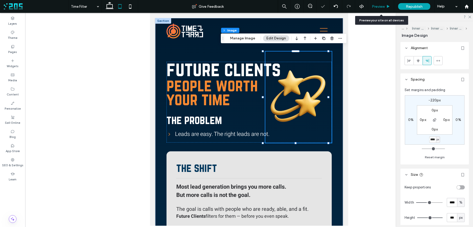
click at [386, 7] on div "Preview" at bounding box center [381, 6] width 26 height 4
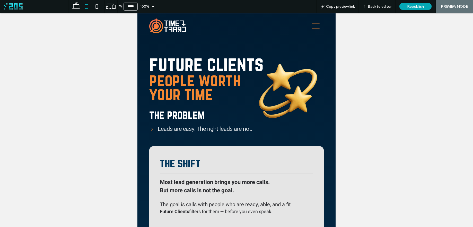
click at [151, 129] on icon at bounding box center [152, 128] width 5 height 5
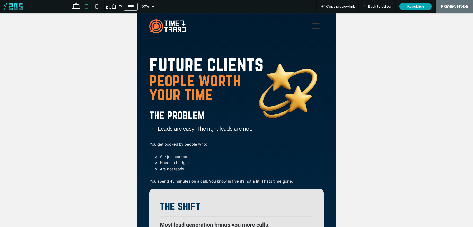
click at [151, 129] on icon at bounding box center [152, 129] width 3 height 2
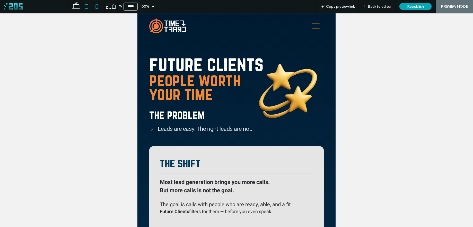
click at [98, 7] on use at bounding box center [97, 6] width 2 height 4
type input "*****"
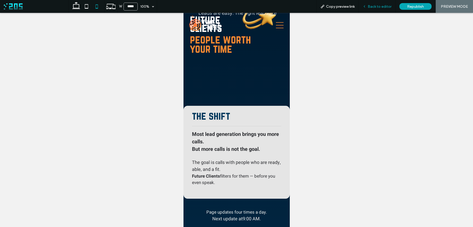
click at [373, 5] on span "Back to editor" at bounding box center [380, 6] width 24 height 4
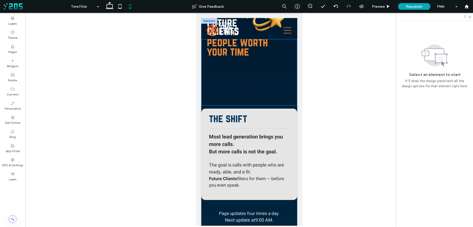
click at [236, 82] on div "future clients people worth your time the problem Leads are easy. The right lea…" at bounding box center [249, 71] width 96 height 39
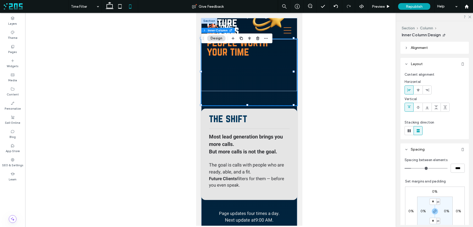
click at [236, 82] on div "future clients people worth your time the problem Leads are easy. The right lea…" at bounding box center [249, 71] width 96 height 39
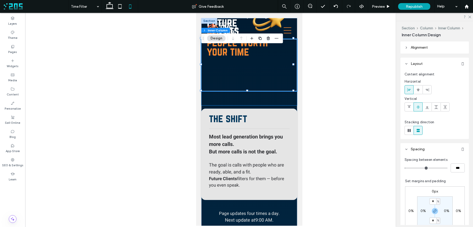
click at [252, 100] on div "BUY ME COFFEE future clients people worth your time the problem Leads are easy.…" at bounding box center [249, 72] width 96 height 66
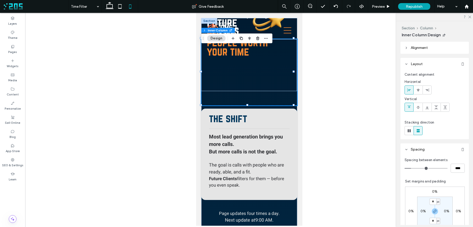
click at [290, 100] on div "BUY ME COFFEE future clients people worth your time the problem Leads are easy.…" at bounding box center [249, 72] width 96 height 66
click at [288, 88] on div "future clients people worth your time the problem Leads are easy. The right lea…" at bounding box center [249, 71] width 96 height 39
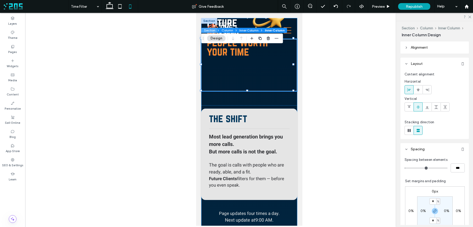
click at [213, 30] on button "Section" at bounding box center [210, 30] width 16 height 5
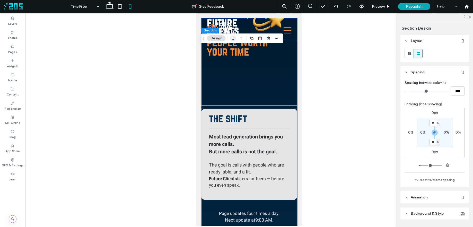
click at [233, 38] on icon "button" at bounding box center [233, 38] width 6 height 9
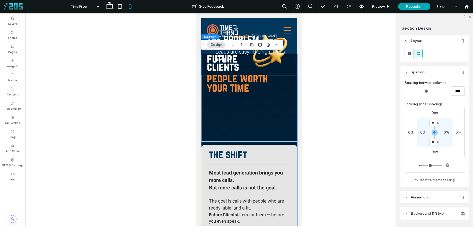
click at [270, 61] on span "Leads are easy. The right leads are not." at bounding box center [253, 55] width 76 height 15
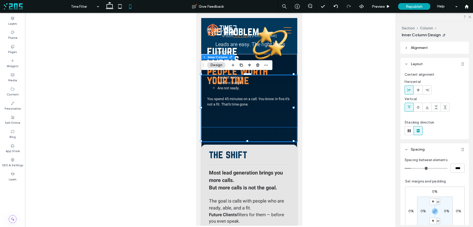
click at [270, 51] on span "Leads are easy. The right leads are not." at bounding box center [253, 48] width 76 height 15
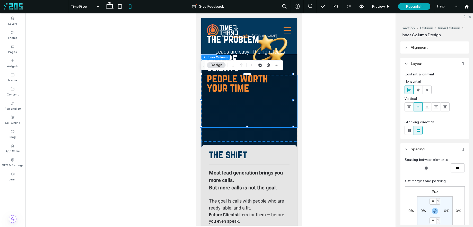
click at [269, 54] on span "Leads are easy. The right leads are not." at bounding box center [253, 55] width 76 height 15
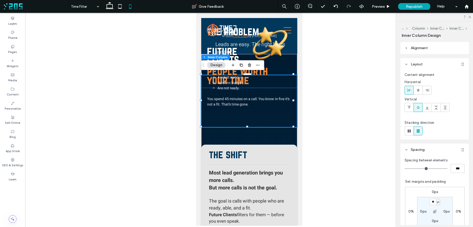
click at [268, 52] on span "Leads are easy. The right leads are not." at bounding box center [253, 48] width 76 height 15
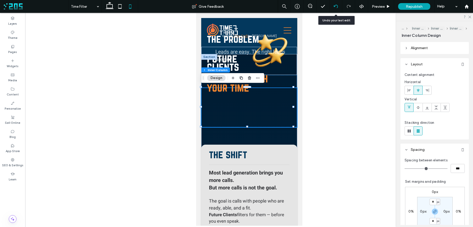
click at [335, 7] on icon at bounding box center [336, 6] width 4 height 4
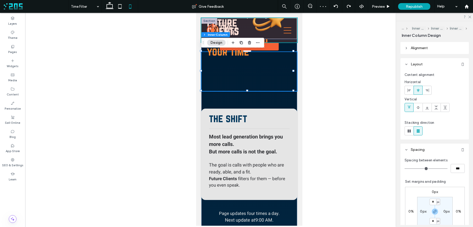
click at [270, 22] on div at bounding box center [249, 30] width 96 height 24
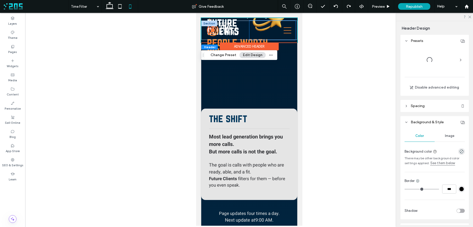
click at [266, 23] on div at bounding box center [272, 30] width 46 height 19
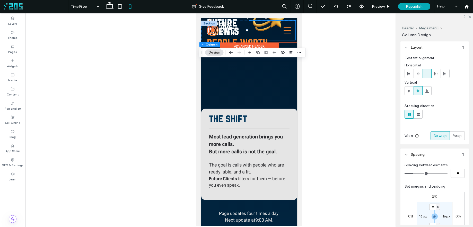
click at [258, 19] on div "About Spaces Beyond Coffee Artists After Hours Tools Time Check Still Pages Cra…" at bounding box center [249, 30] width 96 height 24
click at [252, 20] on div "About Spaces Beyond Coffee Artists After Hours Tools Time Check Still Pages Cra…" at bounding box center [249, 30] width 96 height 24
click at [278, 20] on div "About Spaces Beyond Coffee Artists After Hours Tools Time Check Still Pages Cra…" at bounding box center [249, 30] width 96 height 24
click at [283, 44] on h2 "people worth your time" at bounding box center [249, 47] width 84 height 19
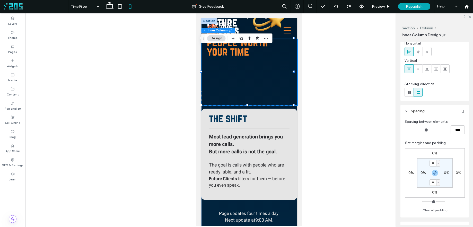
click at [278, 79] on div "future clients people worth your time the problem Leads are easy. The right lea…" at bounding box center [249, 71] width 96 height 39
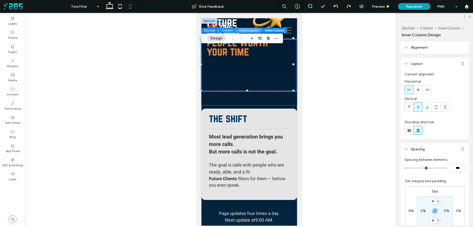
click at [248, 30] on button "Inner Column" at bounding box center [248, 30] width 23 height 5
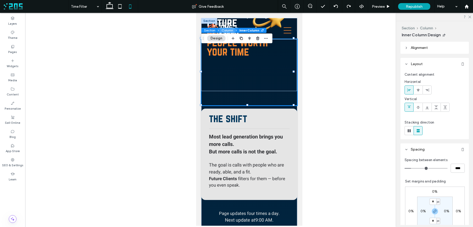
click at [229, 30] on button "Column" at bounding box center [228, 30] width 16 height 5
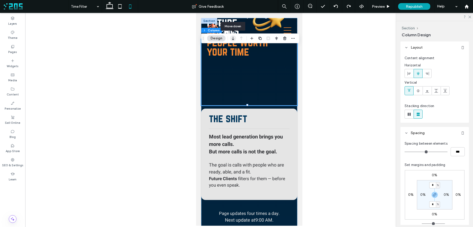
click at [233, 39] on icon "button" at bounding box center [233, 38] width 6 height 9
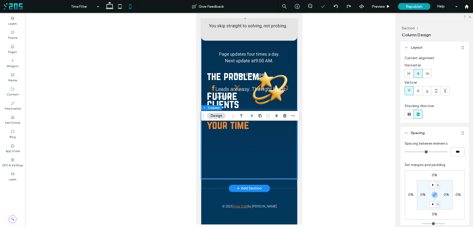
scroll to position [494, 0]
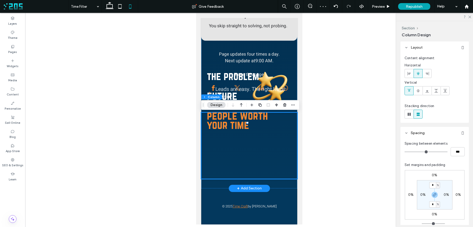
click at [271, 78] on h2 "the problem" at bounding box center [244, 76] width 74 height 12
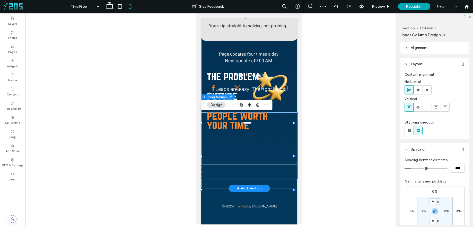
click at [264, 79] on h2 "the problem" at bounding box center [244, 76] width 74 height 12
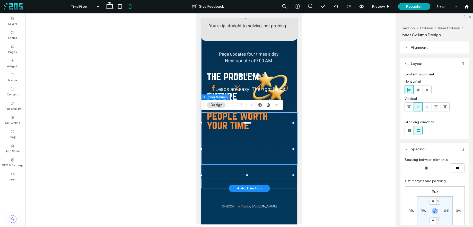
click at [271, 79] on h2 "the problem" at bounding box center [244, 76] width 74 height 12
click at [279, 79] on img at bounding box center [270, 89] width 42 height 44
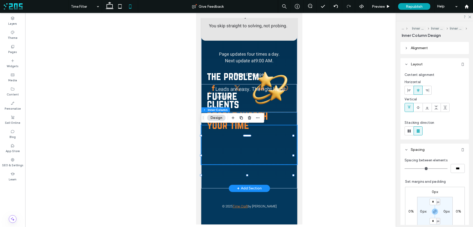
click at [278, 76] on img at bounding box center [270, 89] width 42 height 44
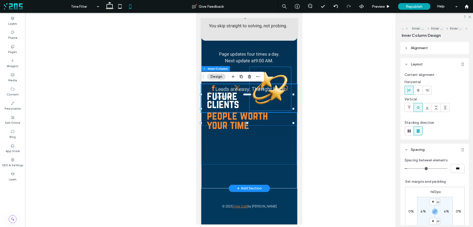
click at [280, 78] on img at bounding box center [270, 89] width 42 height 44
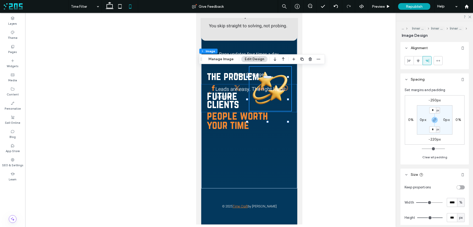
click at [402, 99] on label "-250px" at bounding box center [435, 100] width 12 height 4
type input "*"
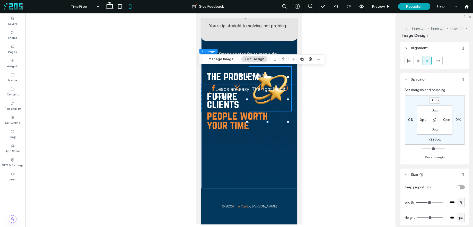
type input "*"
click at [402, 139] on label "-220px" at bounding box center [435, 139] width 12 height 4
type input "*"
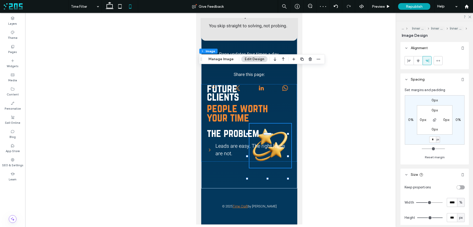
type input "*"
click at [402, 139] on div "0px 0% * px 0% 0px 0px 0px 0px" at bounding box center [435, 119] width 60 height 49
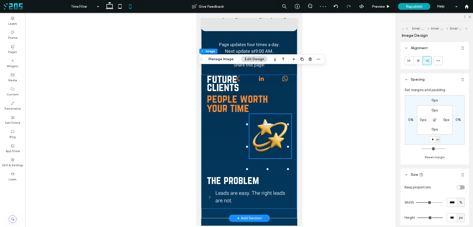
click at [205, 100] on div "future clients people worth your time the problem Leads are easy. The right lea…" at bounding box center [249, 142] width 96 height 134
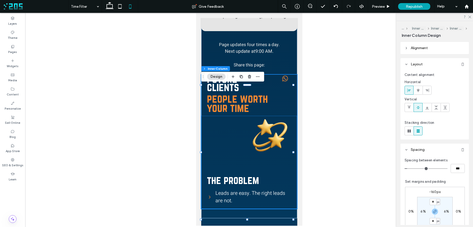
click at [402, 193] on label "-160px" at bounding box center [434, 192] width 11 height 4
type input "*"
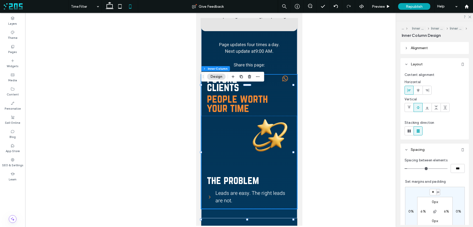
type input "*"
click at [402, 192] on div "* px 0% 0px 0% 0px 6% 0px 6%" at bounding box center [435, 211] width 60 height 49
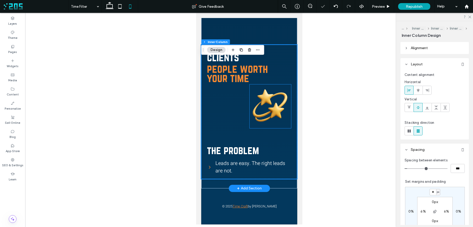
scroll to position [572, 0]
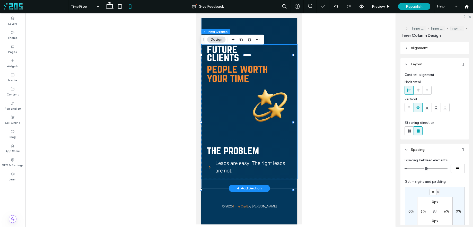
click at [229, 123] on div "future clients people worth your time the problem Leads are easy. The right lea…" at bounding box center [249, 112] width 96 height 134
click at [274, 57] on div "future clients people worth your time the problem Leads are easy. The right lea…" at bounding box center [249, 112] width 96 height 134
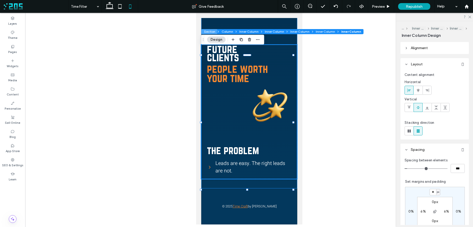
click at [211, 32] on button "Section" at bounding box center [210, 31] width 16 height 5
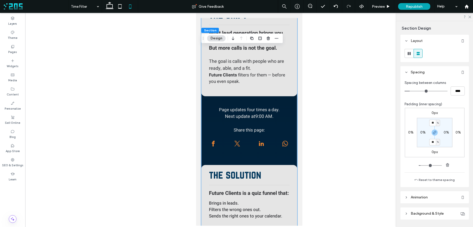
scroll to position [0, 0]
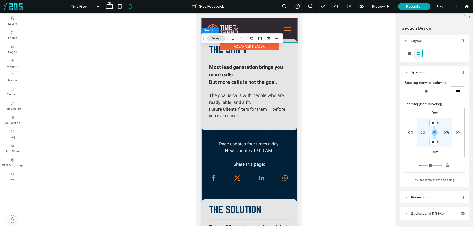
click at [291, 40] on div at bounding box center [249, 30] width 96 height 24
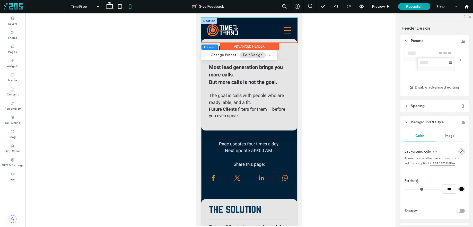
click at [290, 64] on div "the shift Most lead generation brings you more calls. But more calls is not the…" at bounding box center [249, 84] width 96 height 91
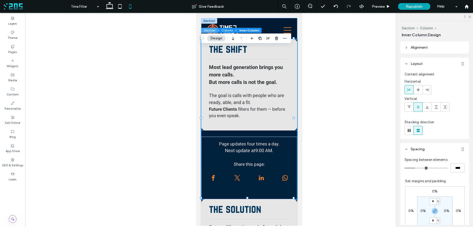
click at [214, 30] on button "Section" at bounding box center [210, 30] width 16 height 5
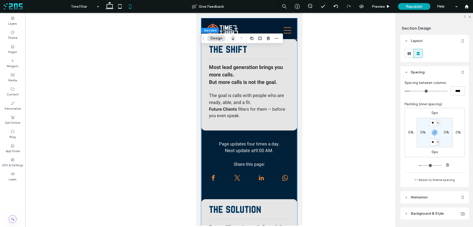
click at [232, 39] on icon "button" at bounding box center [233, 38] width 6 height 9
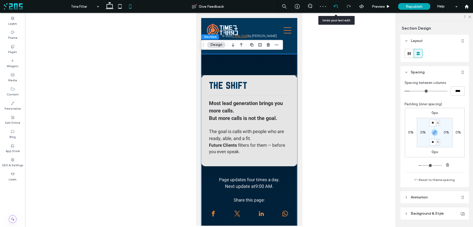
click at [335, 8] on icon at bounding box center [336, 6] width 4 height 4
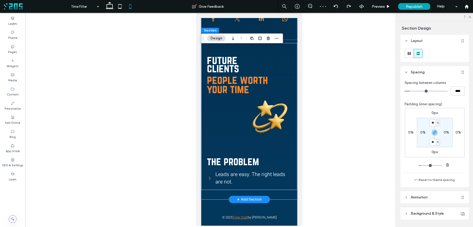
scroll to position [574, 0]
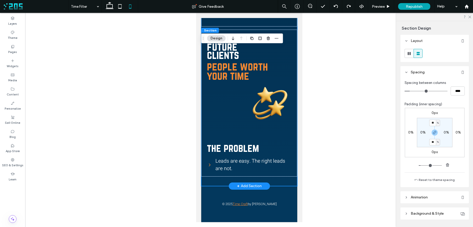
click at [285, 176] on div "Leads are easy. The right leads are not." at bounding box center [249, 164] width 84 height 23
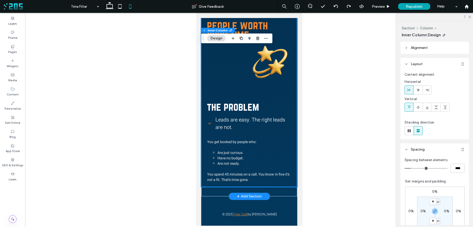
scroll to position [628, 0]
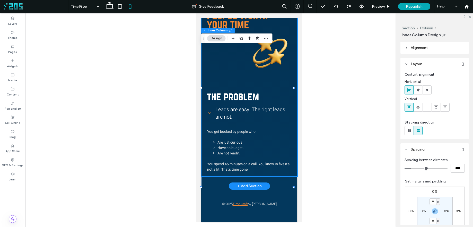
click at [271, 175] on div "You get booked by people who: Are just curious. Have no budget. Are not ready. …" at bounding box center [249, 150] width 84 height 51
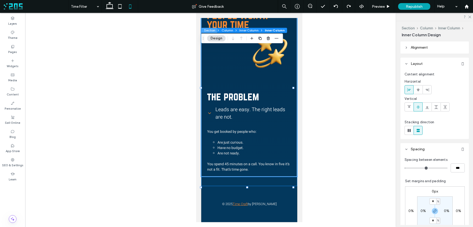
click at [208, 30] on button "Section" at bounding box center [210, 30] width 16 height 5
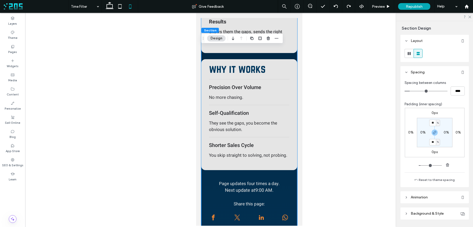
scroll to position [357, 0]
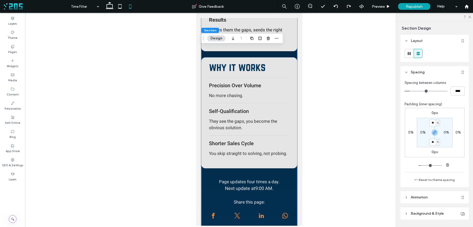
click at [206, 181] on div "the solution Future Clients is a quiz funnel that: Brings in leads. Filters the…" at bounding box center [249, 40] width 96 height 394
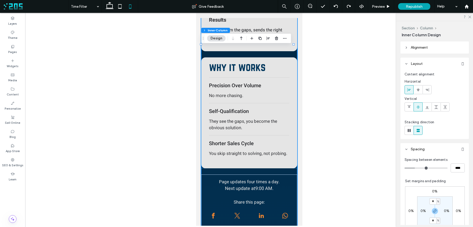
click at [205, 168] on div "why it works Precision Over Volume No more chasing. Self-Qualification They see…" at bounding box center [249, 112] width 96 height 111
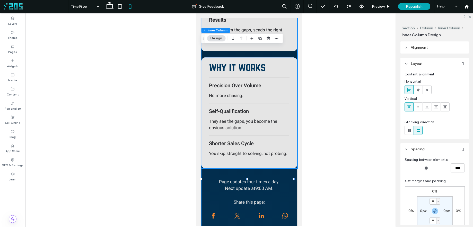
click at [203, 183] on div "the solution Future Clients is a quiz funnel that: Brings in leads. Filters the…" at bounding box center [249, 40] width 96 height 394
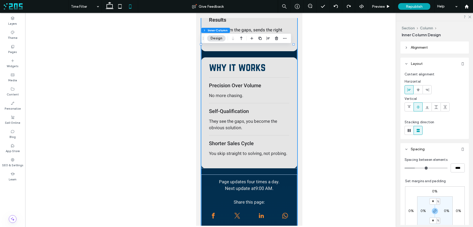
click at [210, 182] on div "the solution Future Clients is a quiz funnel that: Brings in leads. Filters the…" at bounding box center [249, 40] width 96 height 394
click at [204, 168] on div "why it works Precision Over Volume No more chasing. Self-Qualification They see…" at bounding box center [249, 112] width 96 height 111
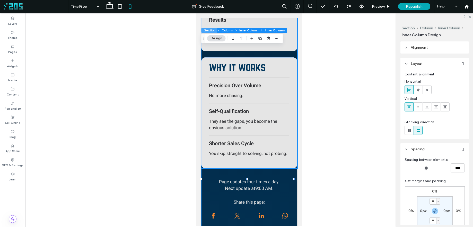
click at [211, 30] on button "Section" at bounding box center [210, 30] width 16 height 5
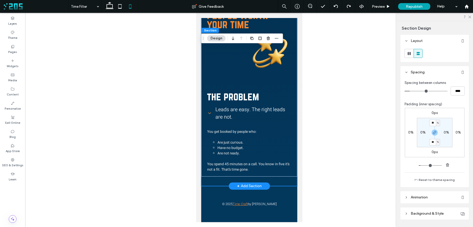
scroll to position [628, 0]
click at [214, 190] on div at bounding box center [209, 189] width 16 height 6
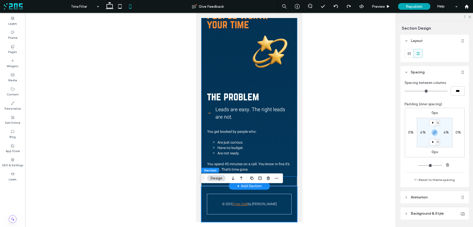
click at [229, 144] on li "Are just curious." at bounding box center [254, 142] width 74 height 5
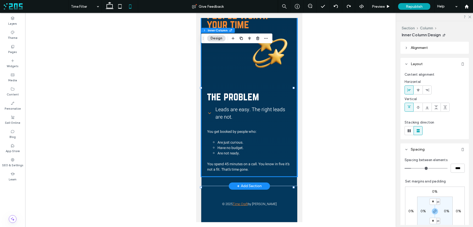
click at [206, 154] on div "future clients people worth your time the problem Leads are easy. The right lea…" at bounding box center [249, 84] width 96 height 186
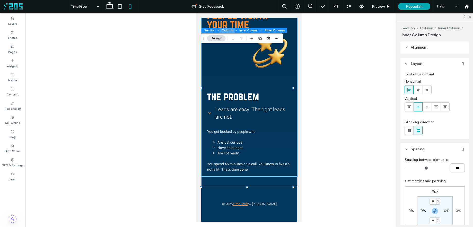
click at [224, 31] on button "Column" at bounding box center [228, 30] width 16 height 5
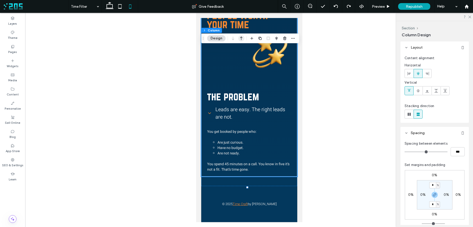
click at [241, 38] on icon "button" at bounding box center [241, 38] width 6 height 9
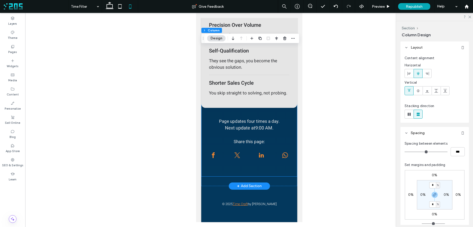
click at [217, 116] on div "Page updates four times a day. Next update at 9:00 AM . Share this page:" at bounding box center [249, 145] width 96 height 63
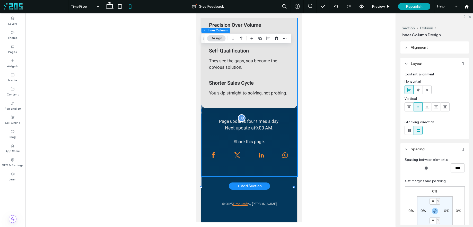
click at [212, 120] on h4 "Page updates four times a day." at bounding box center [249, 121] width 84 height 6
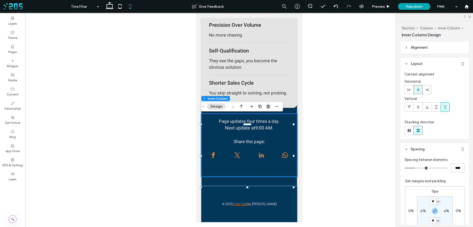
click at [268, 108] on icon "button" at bounding box center [268, 107] width 4 height 4
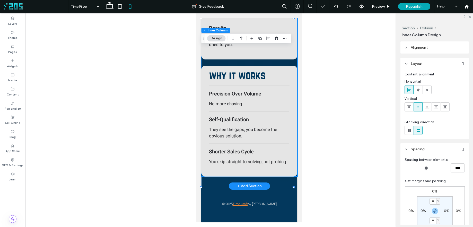
scroll to position [0, 0]
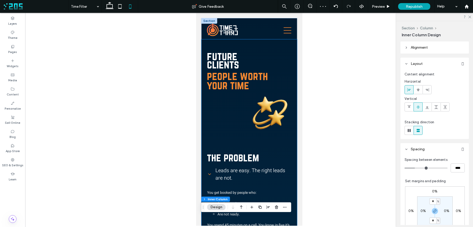
click at [237, 56] on span "future clients" at bounding box center [223, 60] width 32 height 21
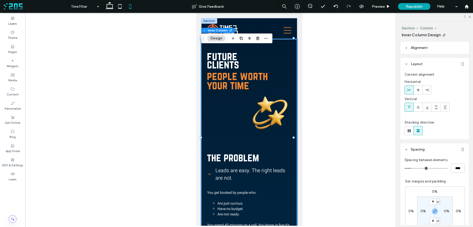
click at [237, 56] on span "future clients" at bounding box center [223, 60] width 32 height 21
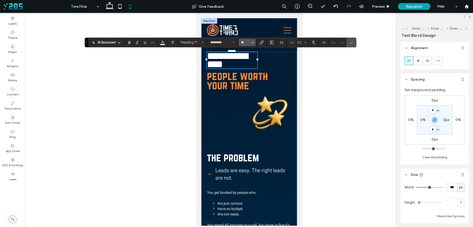
click at [245, 43] on input "**" at bounding box center [246, 42] width 10 height 4
type input "***"
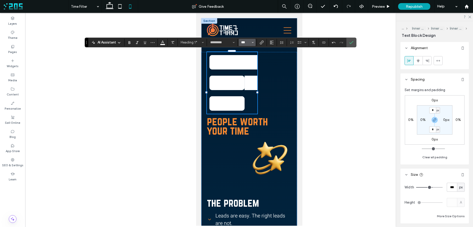
click at [244, 43] on input "***" at bounding box center [246, 42] width 10 height 4
type input "**"
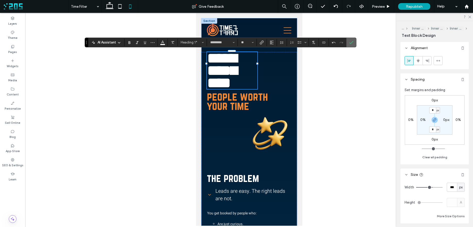
click at [352, 44] on icon "Confirm" at bounding box center [351, 42] width 4 height 4
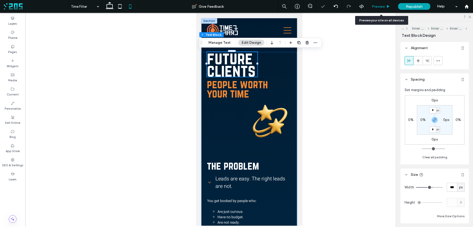
click at [380, 6] on span "Preview" at bounding box center [378, 6] width 13 height 4
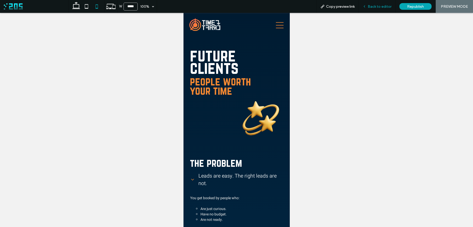
click at [370, 7] on span "Back to editor" at bounding box center [380, 6] width 24 height 4
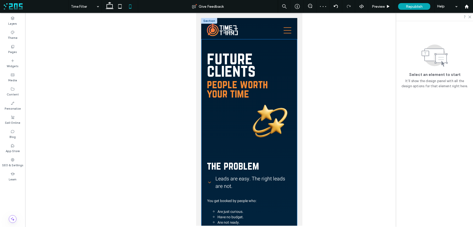
click at [274, 114] on img at bounding box center [270, 122] width 42 height 44
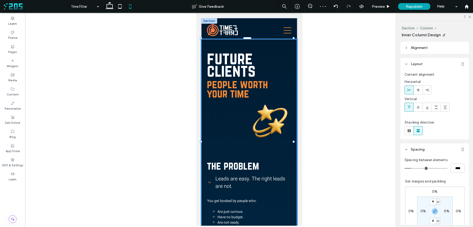
click at [272, 113] on img at bounding box center [270, 122] width 42 height 44
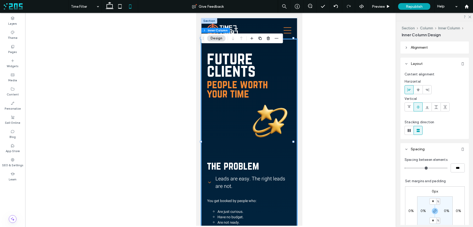
click at [268, 103] on img at bounding box center [270, 122] width 42 height 44
click at [262, 112] on img at bounding box center [270, 122] width 42 height 44
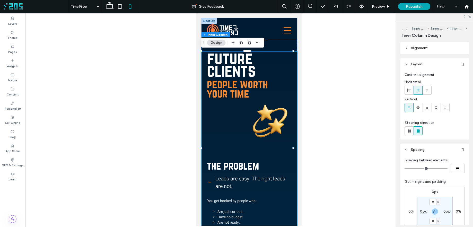
click at [263, 113] on img at bounding box center [270, 122] width 42 height 44
click at [265, 112] on img at bounding box center [270, 122] width 42 height 44
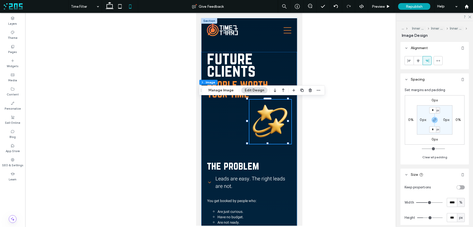
click at [435, 100] on label "0px" at bounding box center [435, 100] width 6 height 4
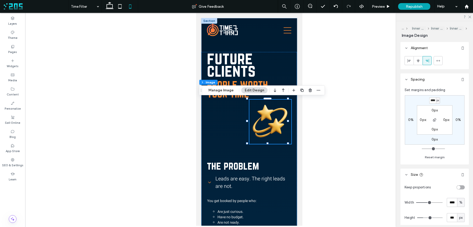
scroll to position [0, 0]
type input "****"
type input "*"
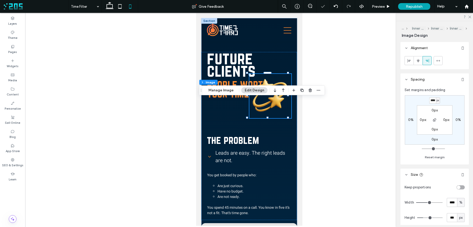
type input "****"
type input "*"
type input "****"
type input "*"
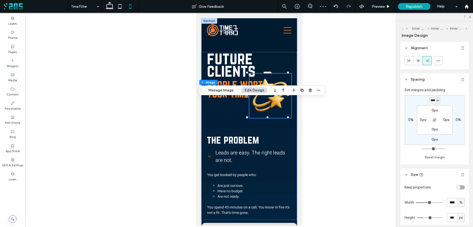
type input "****"
type input "*"
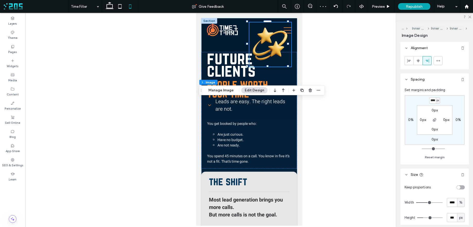
type input "****"
type input "*"
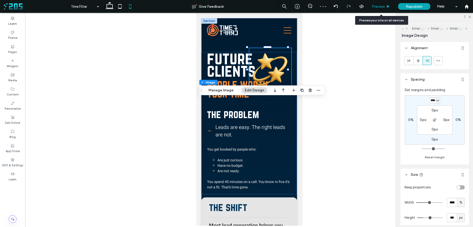
click at [383, 6] on span "Preview" at bounding box center [378, 6] width 13 height 4
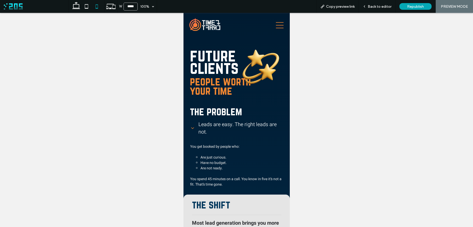
click at [383, 6] on span "Back to editor" at bounding box center [380, 6] width 24 height 4
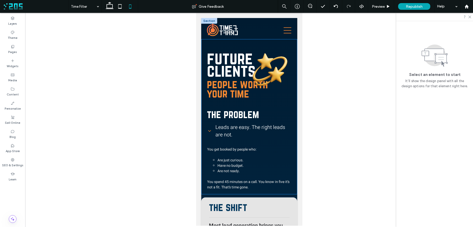
click at [264, 68] on img at bounding box center [270, 70] width 42 height 44
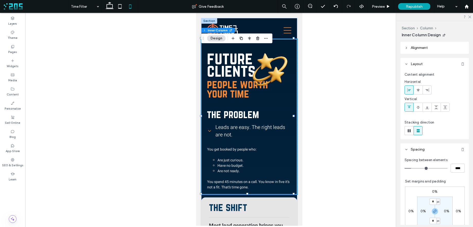
drag, startPoint x: 272, startPoint y: 68, endPoint x: 278, endPoint y: 67, distance: 5.8
click at [272, 68] on img at bounding box center [270, 70] width 42 height 44
click at [281, 68] on img at bounding box center [270, 70] width 42 height 44
click at [286, 69] on img at bounding box center [270, 70] width 42 height 44
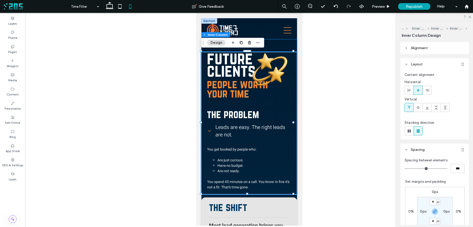
click at [277, 67] on img at bounding box center [270, 70] width 42 height 44
click at [267, 74] on img at bounding box center [270, 70] width 42 height 44
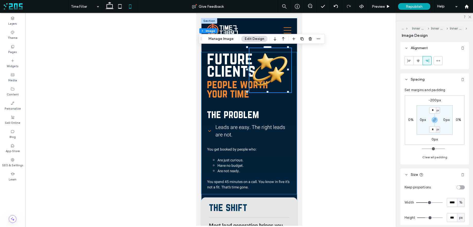
click at [290, 83] on div "future clients people worth your time the problem Leads are easy. The right lea…" at bounding box center [249, 123] width 96 height 142
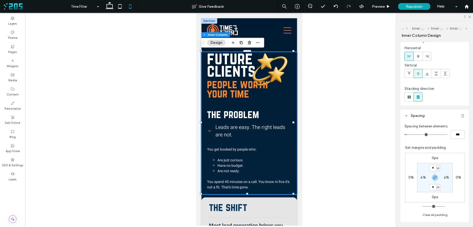
scroll to position [35, 0]
click at [385, 8] on span "Preview" at bounding box center [378, 6] width 13 height 4
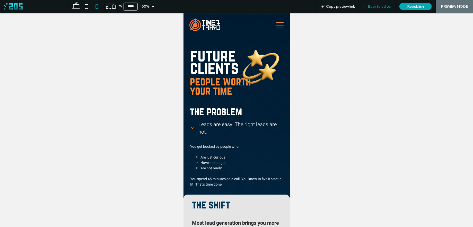
click at [368, 6] on div "Back to editor" at bounding box center [377, 6] width 37 height 4
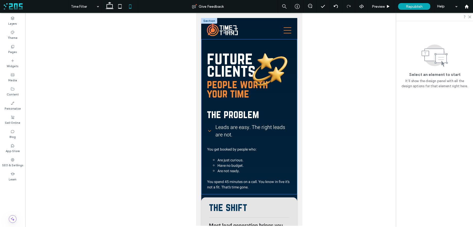
click at [264, 64] on img at bounding box center [270, 70] width 42 height 44
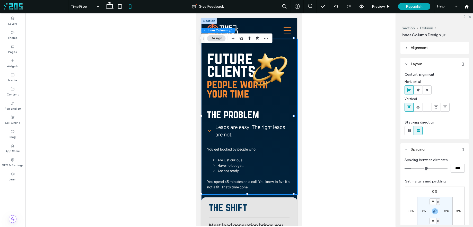
click at [264, 64] on img at bounding box center [270, 70] width 42 height 44
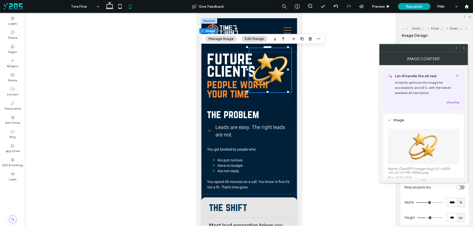
click at [257, 73] on img at bounding box center [270, 70] width 42 height 44
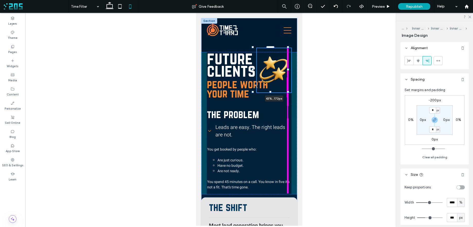
drag, startPoint x: 247, startPoint y: 91, endPoint x: 253, endPoint y: 92, distance: 5.7
click at [253, 92] on div at bounding box center [253, 92] width 2 height 2
type input "**"
type input "****"
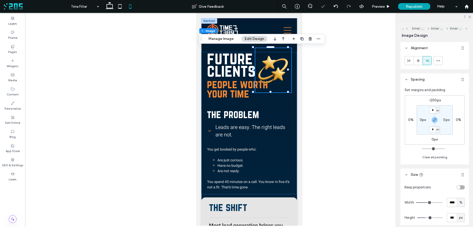
click at [431, 100] on label "-200px" at bounding box center [435, 100] width 12 height 4
type input "*"
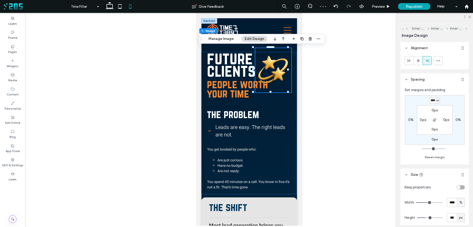
scroll to position [0, 1]
type input "****"
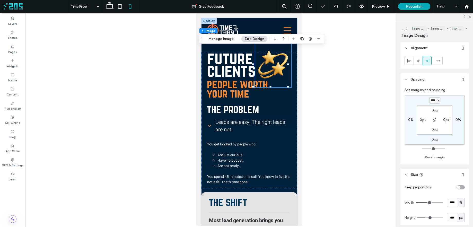
type input "*"
click at [382, 7] on span "Preview" at bounding box center [378, 6] width 13 height 4
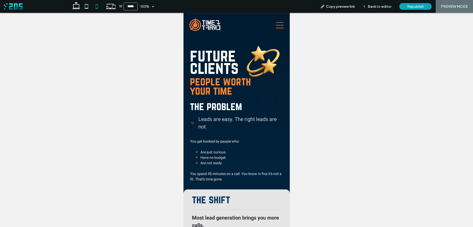
click at [276, 28] on icon at bounding box center [280, 25] width 8 height 6
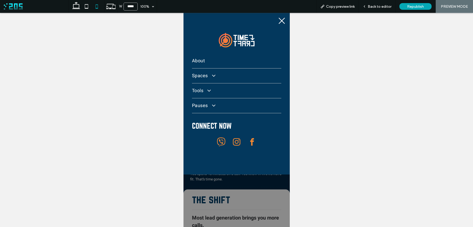
click at [279, 23] on icon at bounding box center [282, 21] width 6 height 6
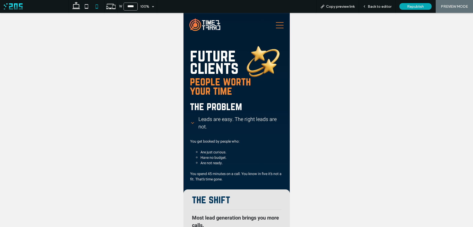
click at [262, 45] on img at bounding box center [263, 62] width 40 height 44
drag, startPoint x: 373, startPoint y: 7, endPoint x: 347, endPoint y: 13, distance: 27.0
click at [373, 7] on span "Back to editor" at bounding box center [380, 6] width 24 height 4
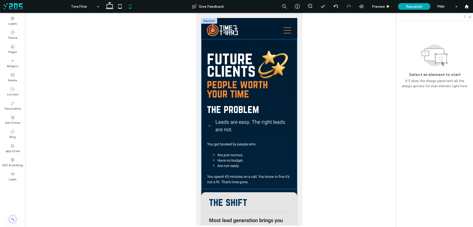
click at [281, 57] on img at bounding box center [273, 65] width 36 height 44
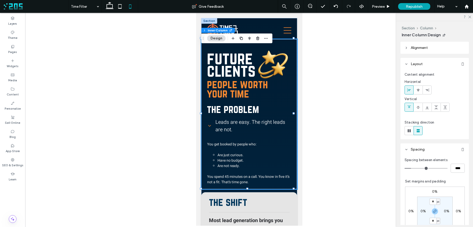
click at [270, 57] on img at bounding box center [273, 65] width 36 height 44
click at [277, 59] on img at bounding box center [273, 65] width 36 height 44
click at [273, 60] on img at bounding box center [273, 65] width 36 height 44
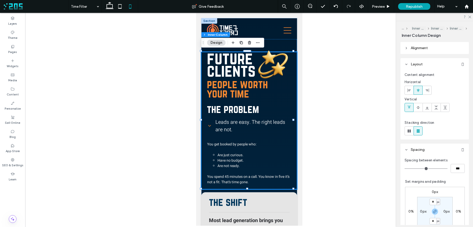
click at [276, 66] on img at bounding box center [273, 65] width 36 height 44
click at [264, 61] on img at bounding box center [273, 65] width 36 height 44
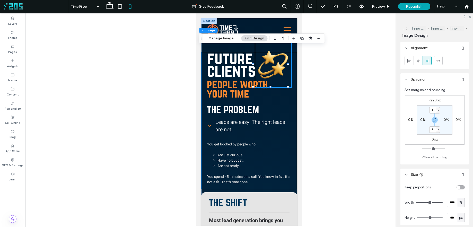
click at [264, 61] on div at bounding box center [273, 65] width 36 height 44
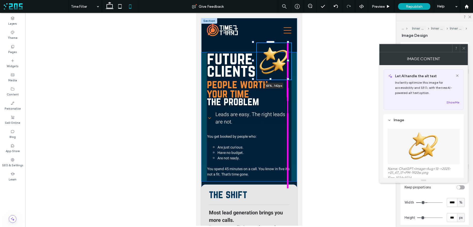
drag, startPoint x: 270, startPoint y: 86, endPoint x: 270, endPoint y: 82, distance: 3.9
type input "***"
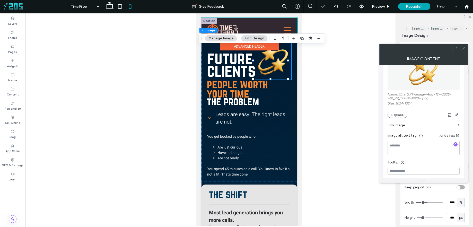
scroll to position [75, 0]
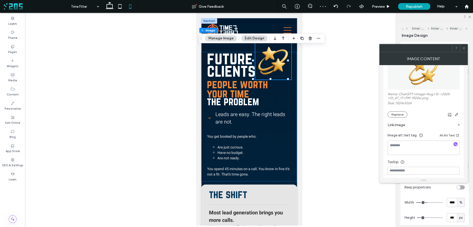
click at [247, 37] on button "Edit Design" at bounding box center [254, 38] width 26 height 6
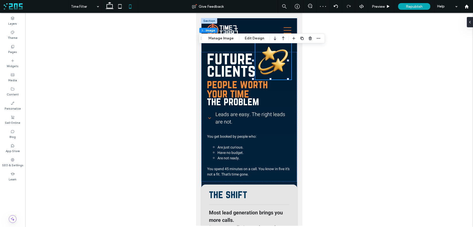
drag, startPoint x: 254, startPoint y: 38, endPoint x: 268, endPoint y: 42, distance: 14.8
click at [254, 38] on button "Edit Design" at bounding box center [254, 38] width 26 height 6
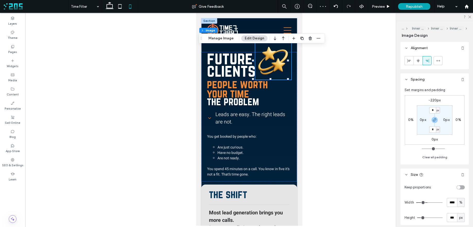
click at [436, 100] on label "-220px" at bounding box center [435, 100] width 12 height 4
type input "*"
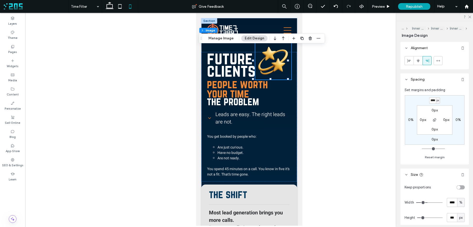
type input "****"
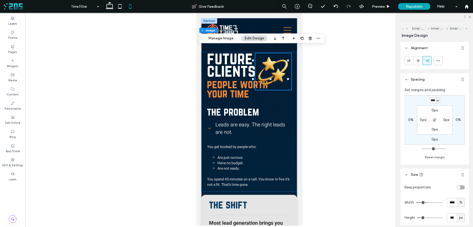
type input "*"
type input "****"
type input "*"
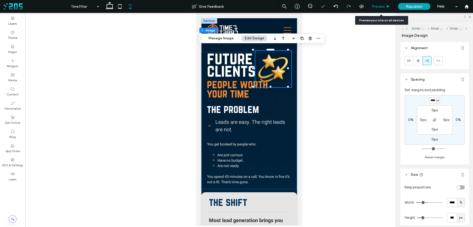
click at [380, 7] on span "Preview" at bounding box center [378, 6] width 13 height 4
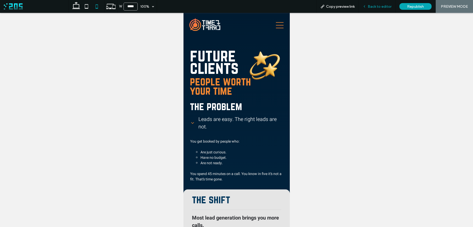
click at [374, 8] on span "Back to editor" at bounding box center [380, 6] width 24 height 4
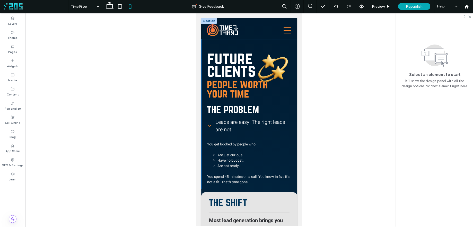
click at [239, 63] on span "future clients" at bounding box center [231, 64] width 49 height 31
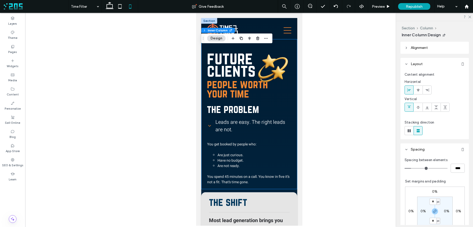
click at [239, 63] on span "future clients" at bounding box center [231, 64] width 49 height 31
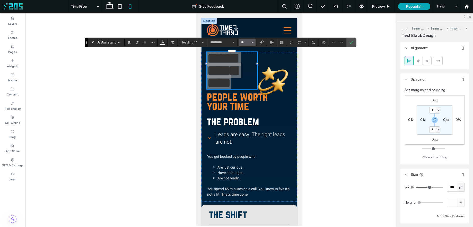
click at [246, 43] on input "**" at bounding box center [246, 42] width 10 height 4
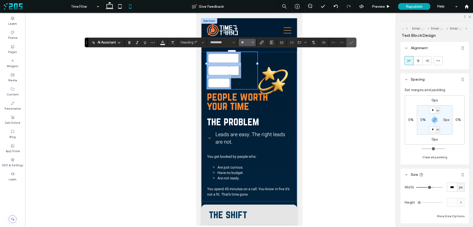
type input "**"
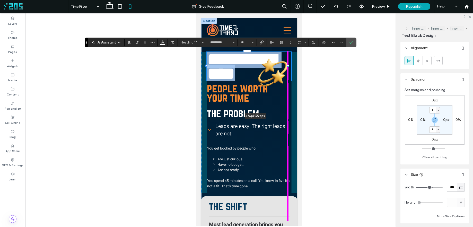
drag, startPoint x: 257, startPoint y: 80, endPoint x: 305, endPoint y: 77, distance: 47.4
type input "***"
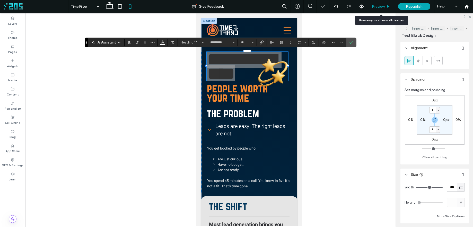
click at [385, 5] on span "Preview" at bounding box center [378, 6] width 13 height 4
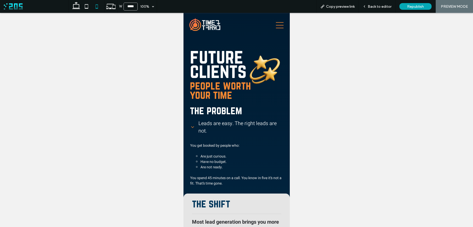
click at [191, 127] on icon at bounding box center [192, 127] width 5 height 5
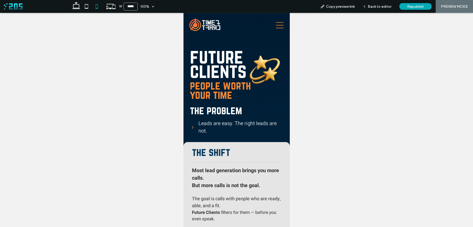
click at [192, 126] on icon at bounding box center [192, 127] width 5 height 5
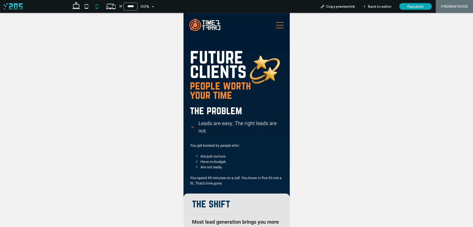
click at [192, 126] on icon at bounding box center [192, 127] width 3 height 2
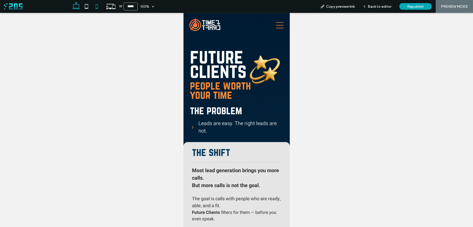
click at [77, 6] on icon at bounding box center [76, 6] width 10 height 10
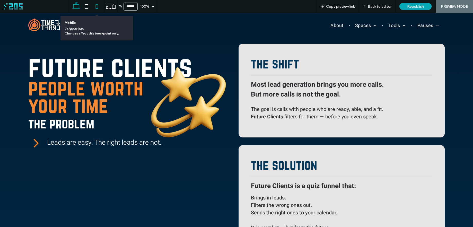
click at [95, 7] on icon at bounding box center [97, 6] width 10 height 10
type input "*****"
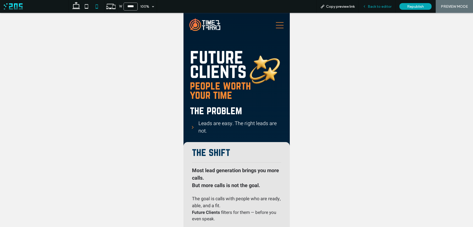
click at [369, 6] on span "Back to editor" at bounding box center [380, 6] width 24 height 4
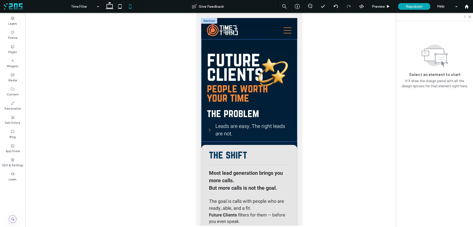
click at [236, 93] on div at bounding box center [249, 99] width 84 height 13
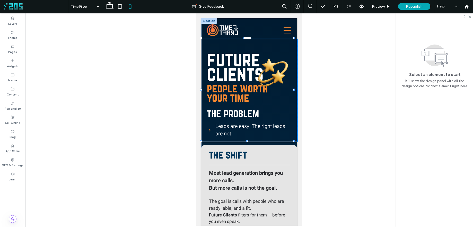
click at [236, 93] on div at bounding box center [249, 99] width 84 height 13
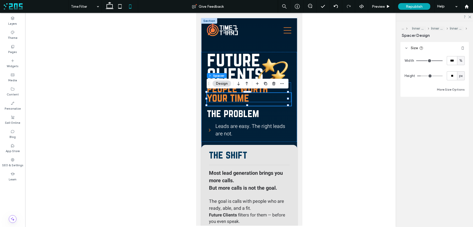
click at [218, 91] on span "people worth your time" at bounding box center [237, 93] width 61 height 22
click at [218, 91] on div "people worth your time" at bounding box center [249, 92] width 84 height 20
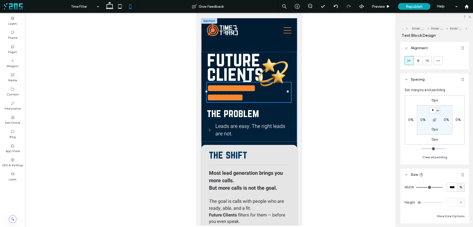
type input "*********"
type input "**"
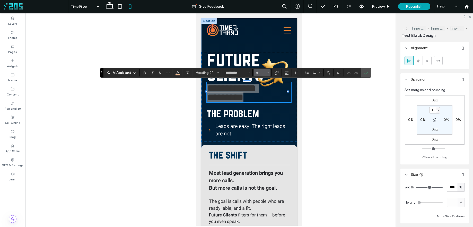
click at [260, 74] on input "**" at bounding box center [261, 73] width 10 height 4
type input "**"
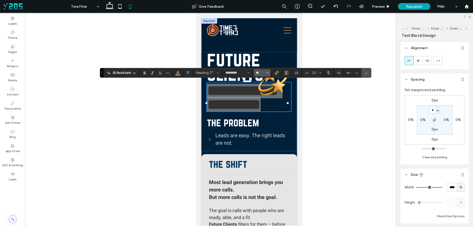
click at [261, 72] on input "**" at bounding box center [261, 73] width 10 height 4
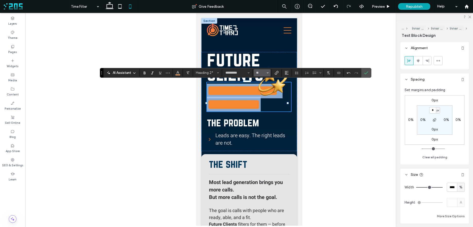
type input "**"
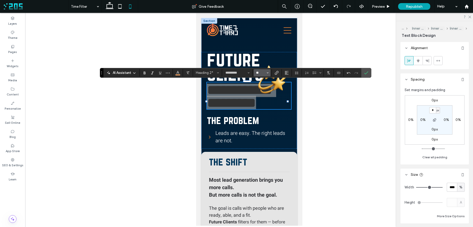
click at [261, 72] on input "**" at bounding box center [261, 73] width 10 height 4
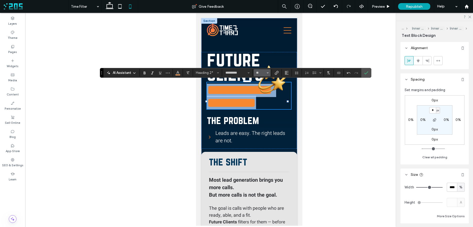
type input "**"
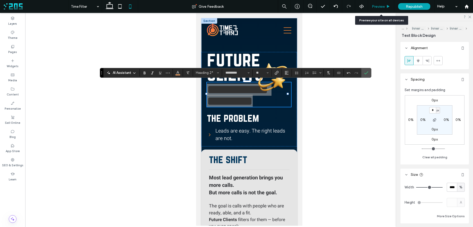
click at [379, 8] on span "Preview" at bounding box center [378, 6] width 13 height 4
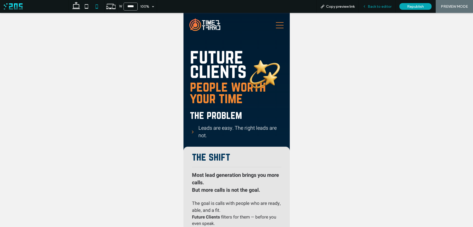
click at [380, 7] on span "Back to editor" at bounding box center [380, 6] width 24 height 4
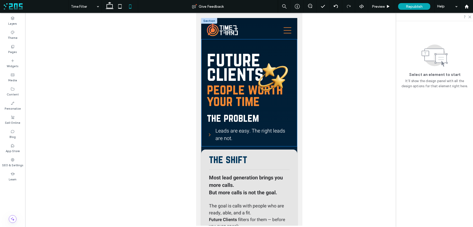
click at [274, 71] on img at bounding box center [273, 77] width 36 height 37
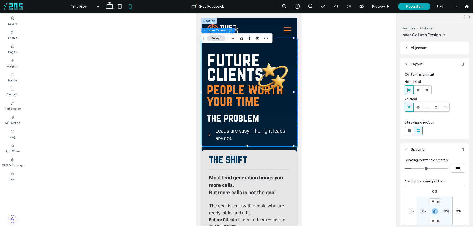
click at [279, 71] on img at bounding box center [273, 77] width 36 height 37
click at [273, 70] on img at bounding box center [273, 77] width 36 height 37
click at [264, 70] on img at bounding box center [273, 77] width 36 height 37
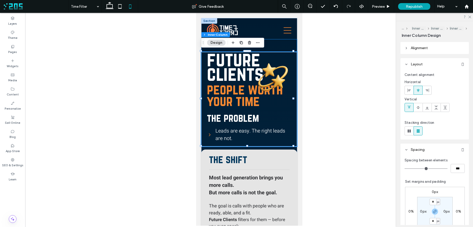
click at [267, 71] on img at bounding box center [273, 77] width 36 height 37
click at [266, 71] on img at bounding box center [273, 77] width 36 height 37
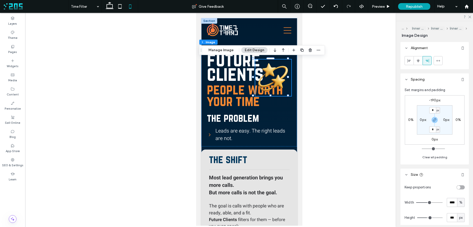
click at [433, 100] on label "-190px" at bounding box center [434, 100] width 11 height 4
type input "*"
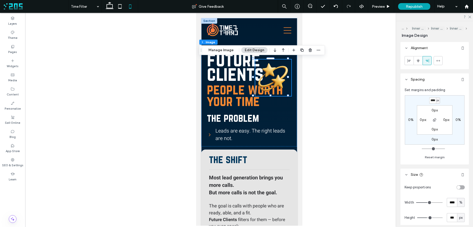
scroll to position [0, 1]
type input "****"
type input "*"
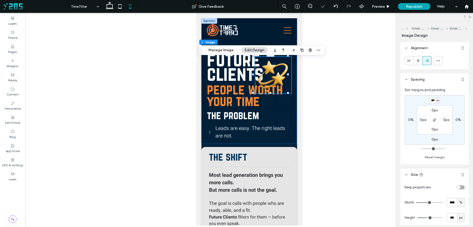
scroll to position [0, 0]
type input "****"
type input "*"
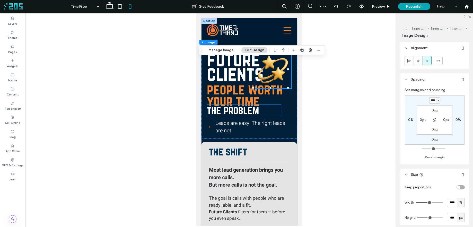
click at [262, 111] on h2 "the problem" at bounding box center [244, 110] width 74 height 12
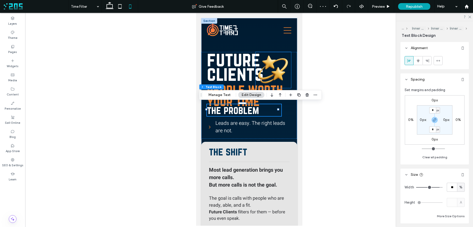
click at [278, 79] on img at bounding box center [273, 70] width 36 height 37
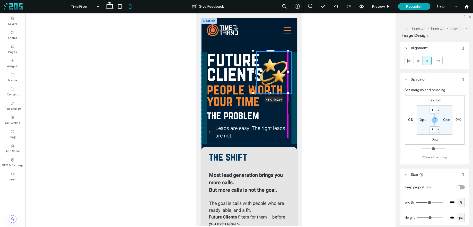
drag, startPoint x: 271, startPoint y: 88, endPoint x: 272, endPoint y: 90, distance: 3.0
type input "***"
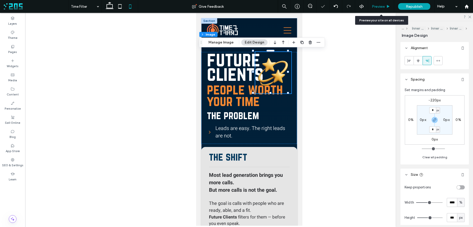
click at [381, 6] on span "Preview" at bounding box center [378, 6] width 13 height 4
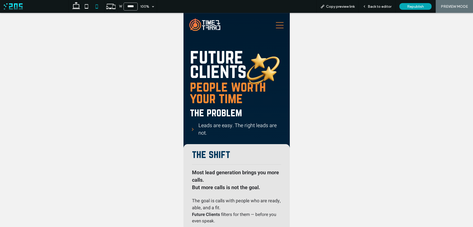
click at [191, 128] on icon at bounding box center [192, 129] width 5 height 5
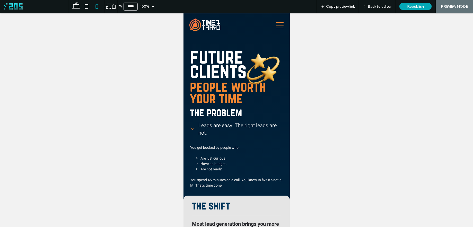
click at [191, 128] on icon at bounding box center [192, 129] width 5 height 5
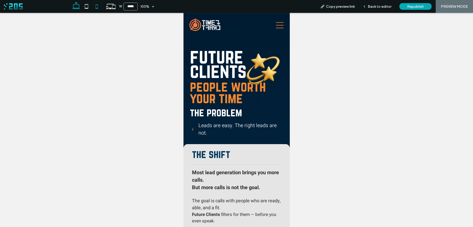
click at [75, 7] on icon at bounding box center [76, 6] width 10 height 10
type input "******"
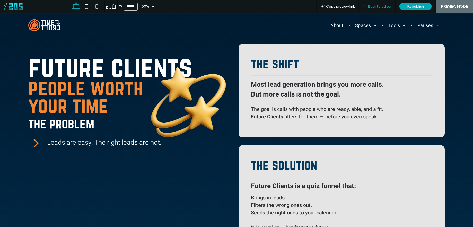
click at [372, 6] on span "Back to editor" at bounding box center [380, 6] width 24 height 4
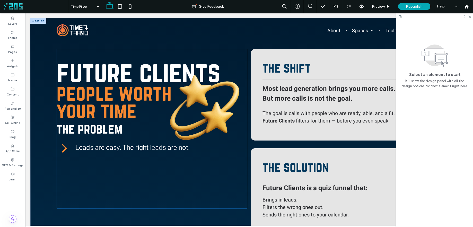
click at [73, 129] on span "the problem" at bounding box center [90, 128] width 66 height 15
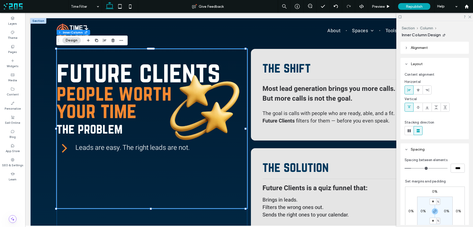
click at [73, 129] on span "the problem" at bounding box center [90, 128] width 66 height 15
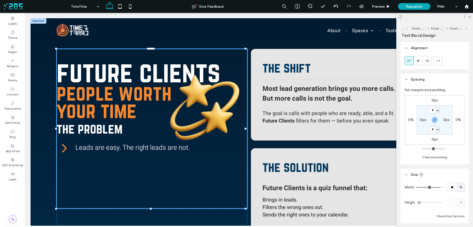
type input "*********"
type input "**"
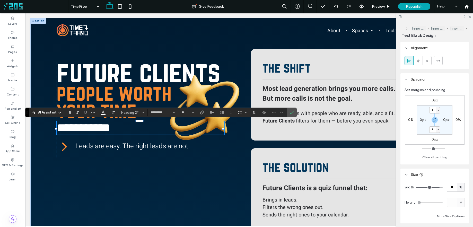
click at [72, 129] on span "**********" at bounding box center [84, 128] width 54 height 12
drag, startPoint x: 77, startPoint y: 127, endPoint x: 52, endPoint y: 126, distance: 25.0
click at [377, 8] on span "Preview" at bounding box center [378, 6] width 13 height 4
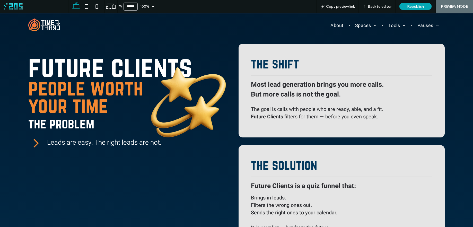
click at [34, 144] on icon at bounding box center [36, 142] width 15 height 15
